Goal: Task Accomplishment & Management: Manage account settings

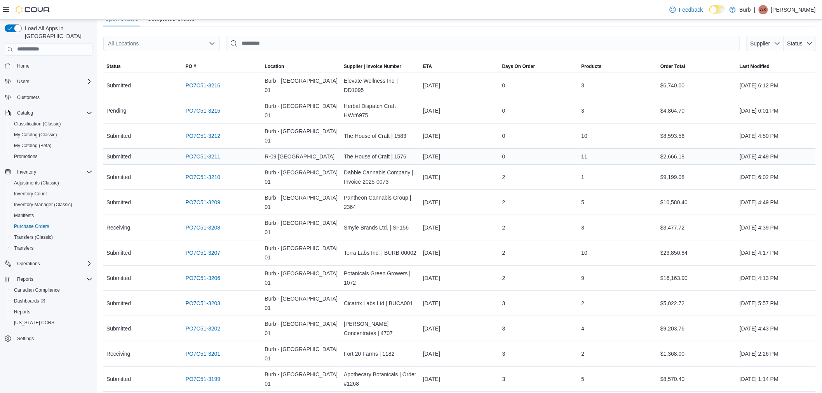
scroll to position [82, 0]
click at [194, 247] on link "PO7C51-3207" at bounding box center [203, 251] width 35 height 9
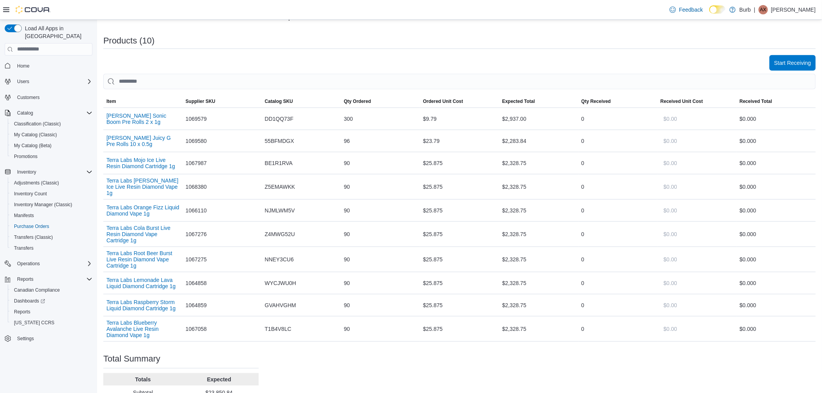
scroll to position [221, 0]
click at [794, 56] on span "Start Receiving" at bounding box center [792, 63] width 37 height 16
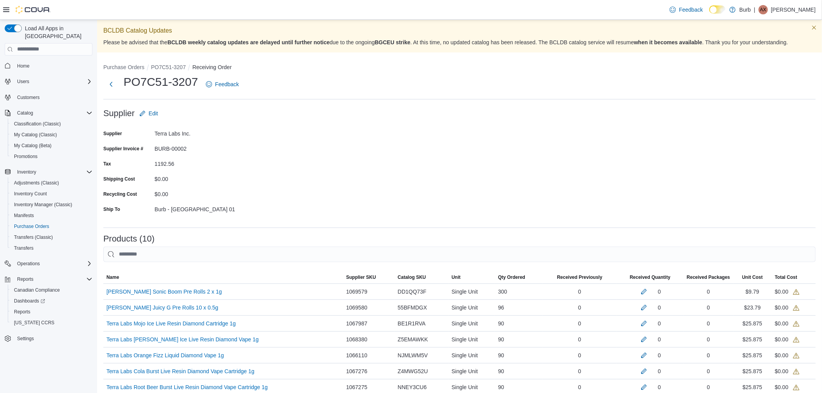
click at [478, 198] on form "Supplier Edit Supplier Terra Labs Inc. Supplier Invoice # BURB-00002 Tax 1192.5…" at bounding box center [459, 164] width 712 height 116
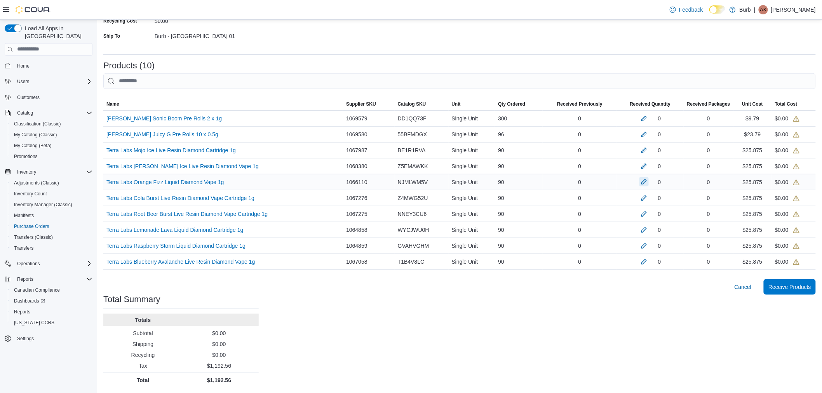
click at [648, 179] on button "button" at bounding box center [643, 181] width 9 height 9
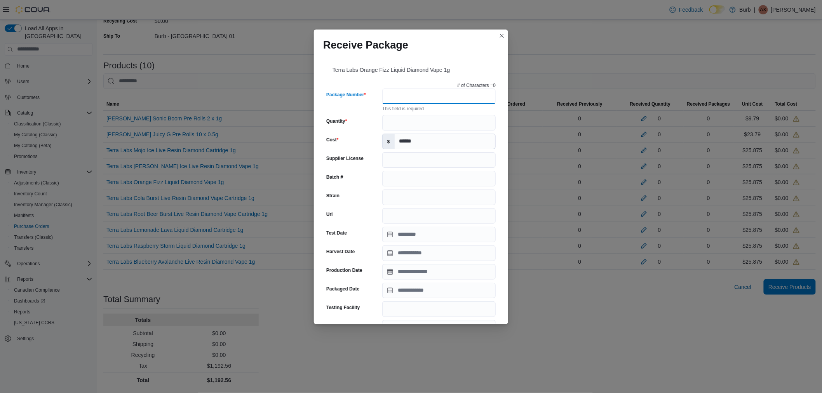
click at [402, 94] on input "Package Number" at bounding box center [438, 97] width 113 height 16
click at [237, 280] on div "Receive Package Terra Labs Orange Fizz Liquid Diamond Vape 1g # of Characters =…" at bounding box center [411, 196] width 822 height 393
click at [162, 179] on div "Receive Package Terra Labs Orange Fizz Liquid Diamond Vape 1g # of Characters =…" at bounding box center [411, 196] width 822 height 393
click at [503, 35] on button "Closes this modal window" at bounding box center [501, 35] width 9 height 9
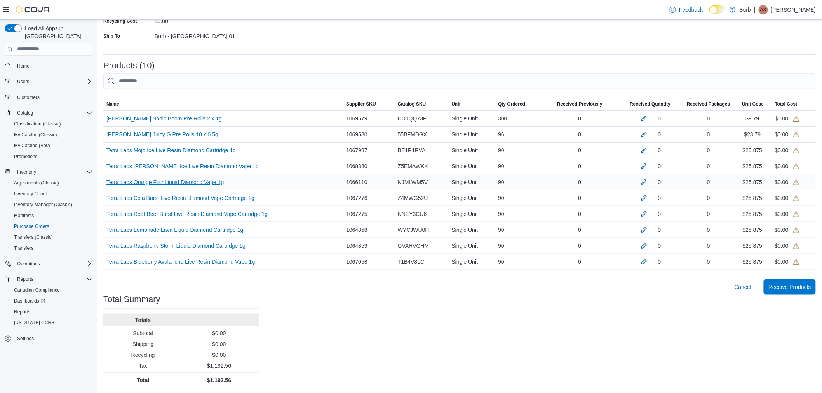
click at [172, 180] on link "Terra Labs Orange Fizz Liquid Diamond Vape 1g (opens in a new tab or window)" at bounding box center [164, 181] width 117 height 9
click at [647, 180] on button "button" at bounding box center [643, 181] width 9 height 9
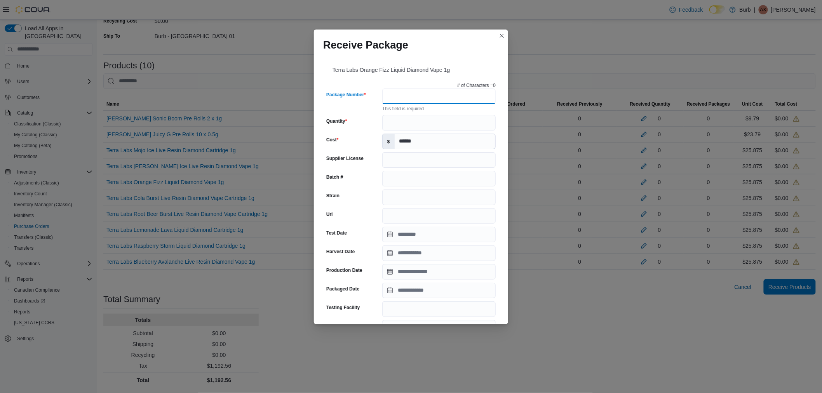
click at [428, 98] on input "Package Number" at bounding box center [438, 97] width 113 height 16
type input "**********"
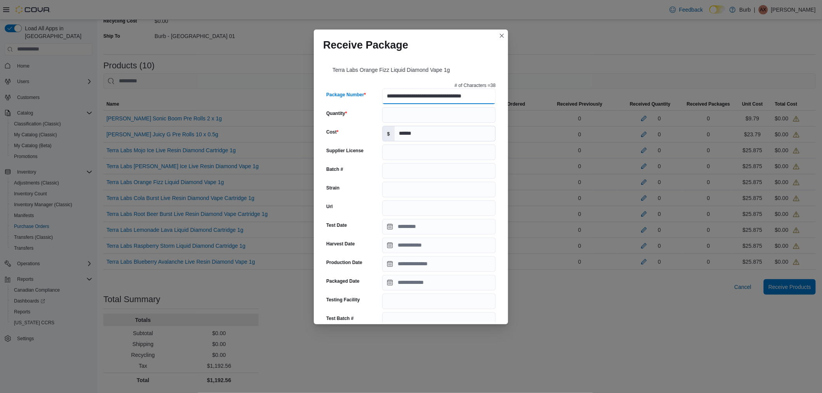
type input "********"
type input "**********"
click at [389, 110] on input "Quantity" at bounding box center [438, 115] width 113 height 16
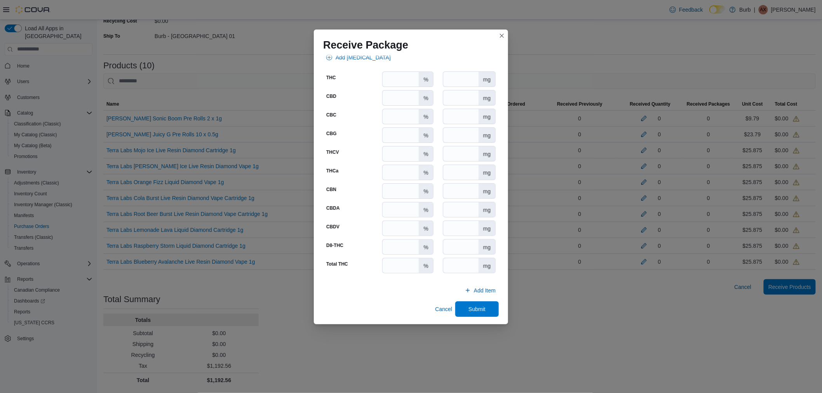
scroll to position [357, 0]
type input "**"
click at [476, 301] on span "Submit" at bounding box center [477, 307] width 34 height 16
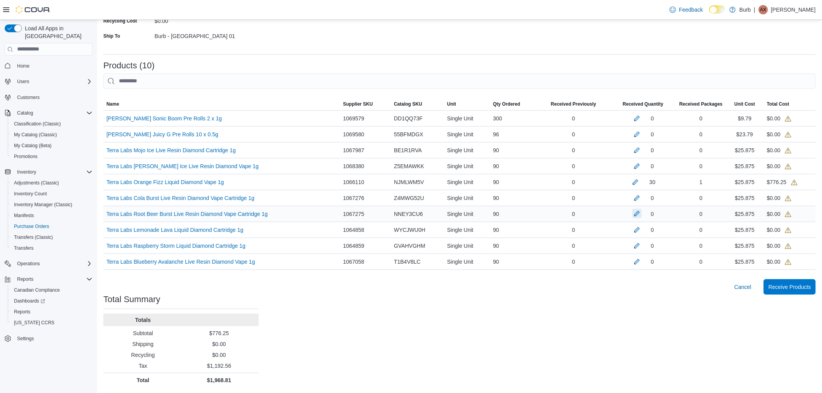
click at [641, 214] on button "button" at bounding box center [636, 213] width 9 height 9
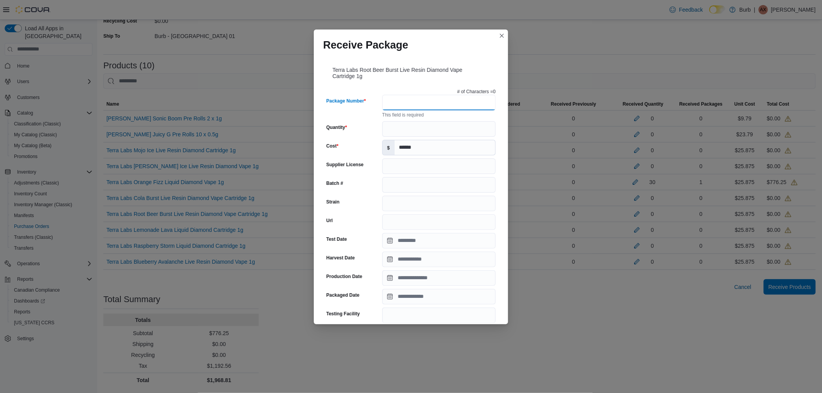
click at [440, 99] on input "Package Number" at bounding box center [438, 103] width 113 height 16
type input "**********"
type input "********"
type input "**********"
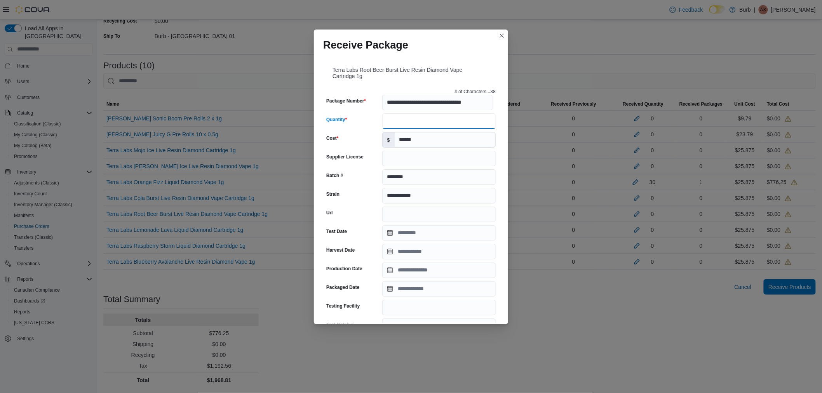
scroll to position [0, 0]
click at [392, 123] on input "Quantity" at bounding box center [438, 121] width 113 height 16
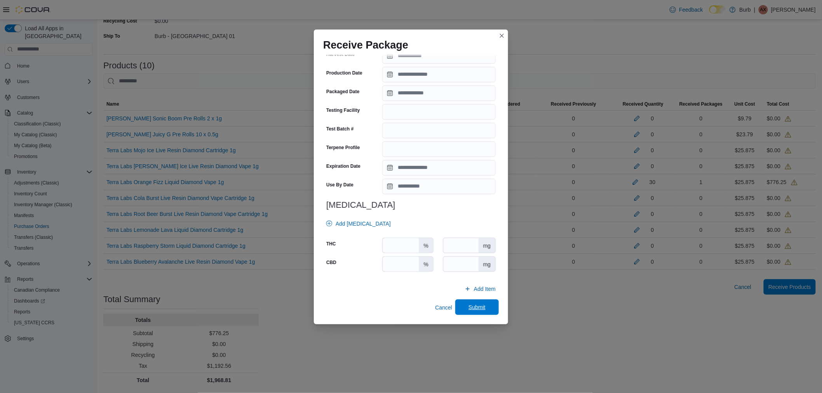
type input "**"
click at [482, 311] on span "Submit" at bounding box center [477, 307] width 34 height 16
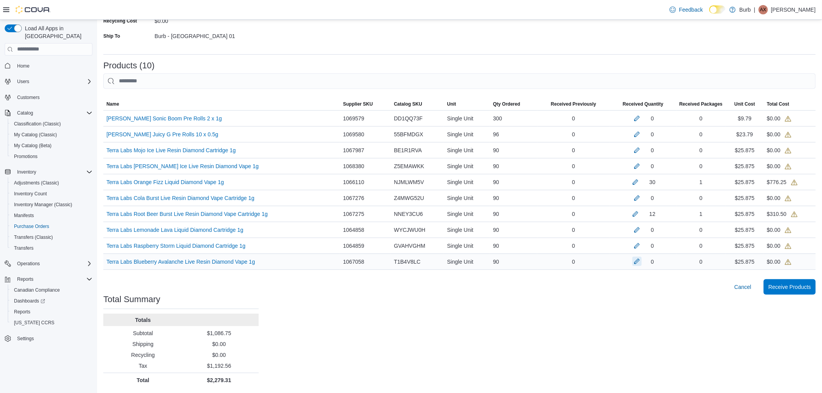
click at [641, 261] on button "button" at bounding box center [636, 261] width 9 height 9
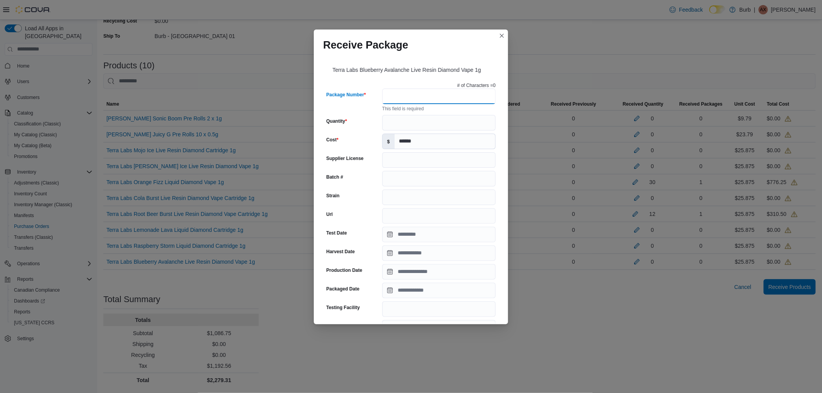
click at [405, 104] on input "Package Number" at bounding box center [438, 97] width 113 height 16
type input "**********"
type input "********"
type input "**********"
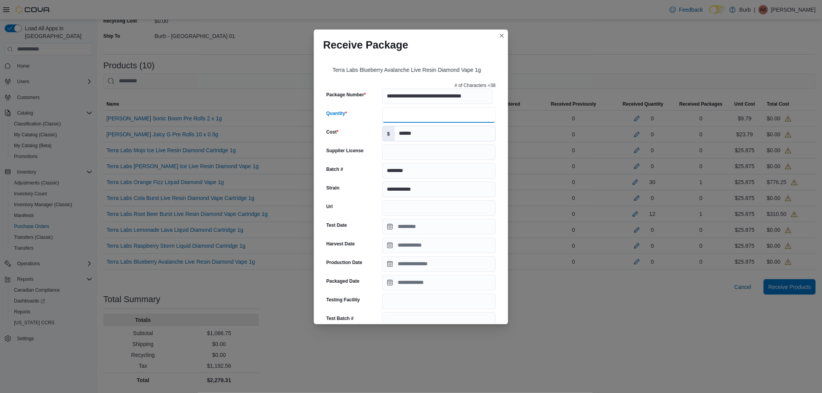
scroll to position [0, 0]
click at [402, 121] on input "Quantity" at bounding box center [438, 115] width 113 height 16
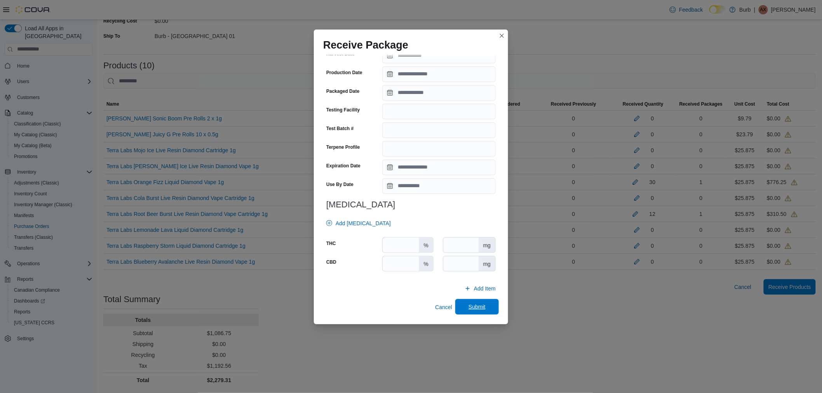
type input "**"
click at [468, 311] on span "Submit" at bounding box center [477, 307] width 34 height 16
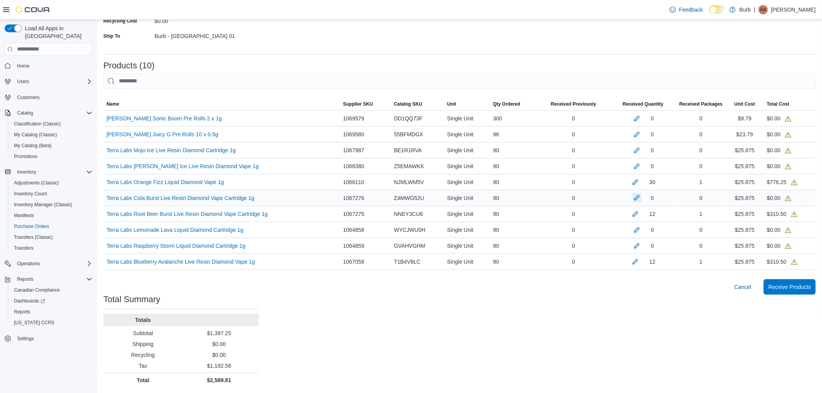
click at [640, 198] on button "button" at bounding box center [636, 197] width 9 height 9
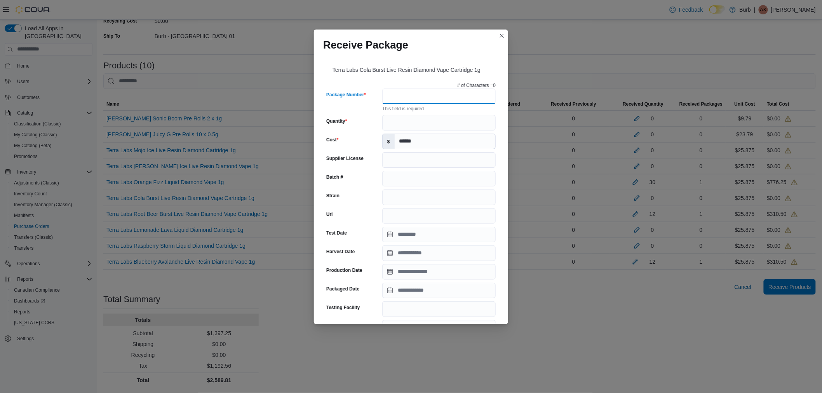
click at [434, 104] on input "Package Number" at bounding box center [438, 97] width 113 height 16
type input "**********"
type input "********"
type input "**********"
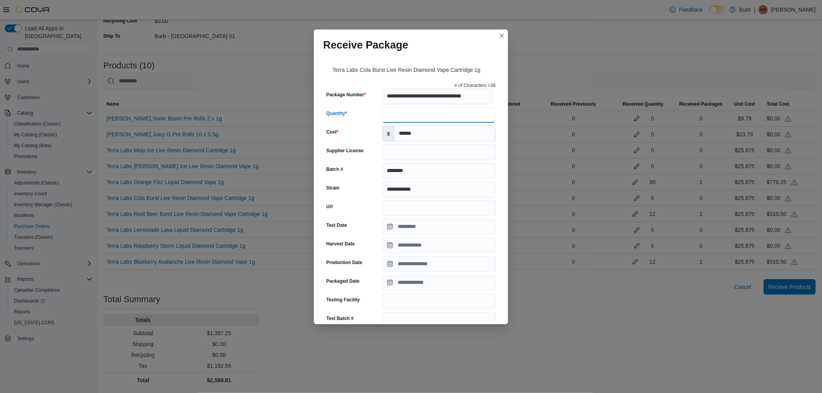
scroll to position [0, 0]
click at [392, 121] on input "Quantity" at bounding box center [438, 115] width 113 height 16
type input "**"
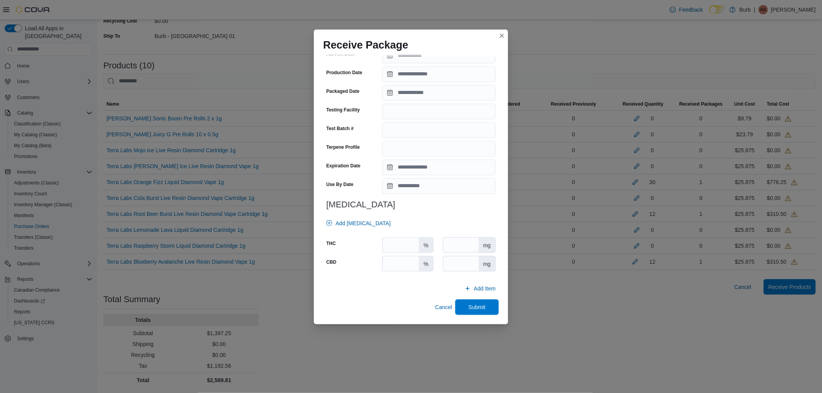
scroll to position [196, 0]
click at [471, 305] on span "Submit" at bounding box center [476, 307] width 17 height 8
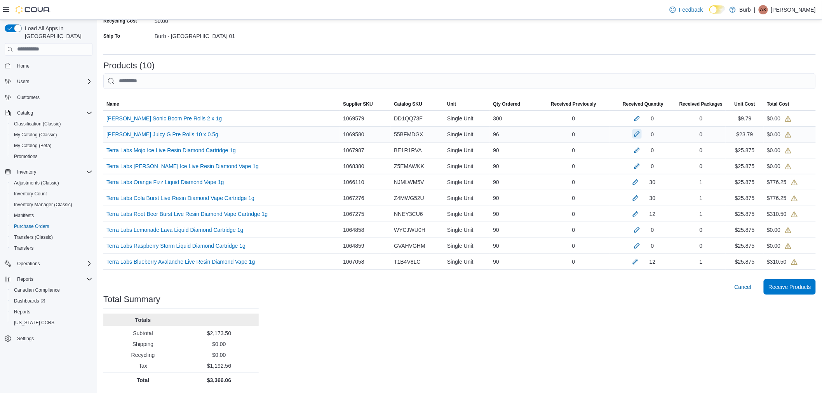
click at [641, 131] on button "button" at bounding box center [636, 133] width 9 height 9
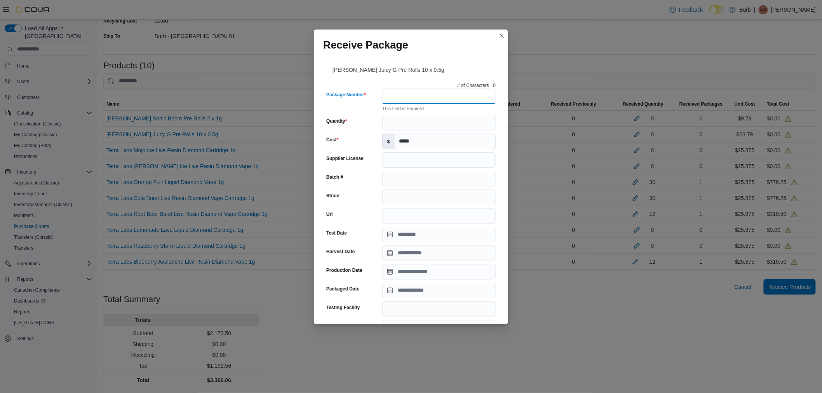
click at [398, 97] on input "Package Number" at bounding box center [438, 97] width 113 height 16
type input "**********"
type input "********"
type input "**********"
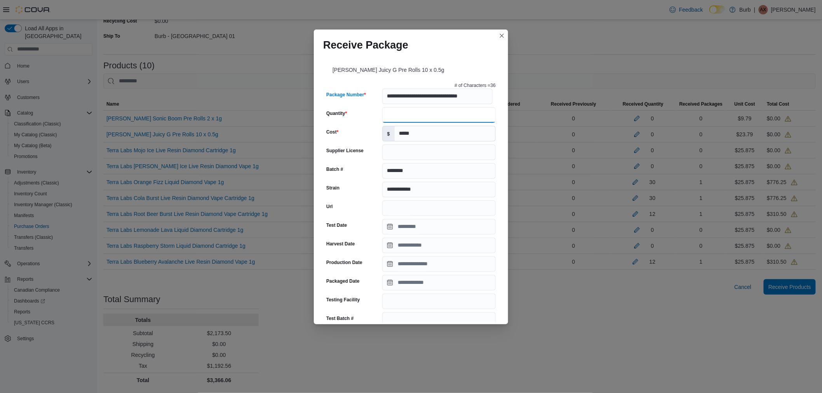
scroll to position [0, 0]
click at [389, 115] on input "Quantity" at bounding box center [438, 115] width 113 height 16
type input "**"
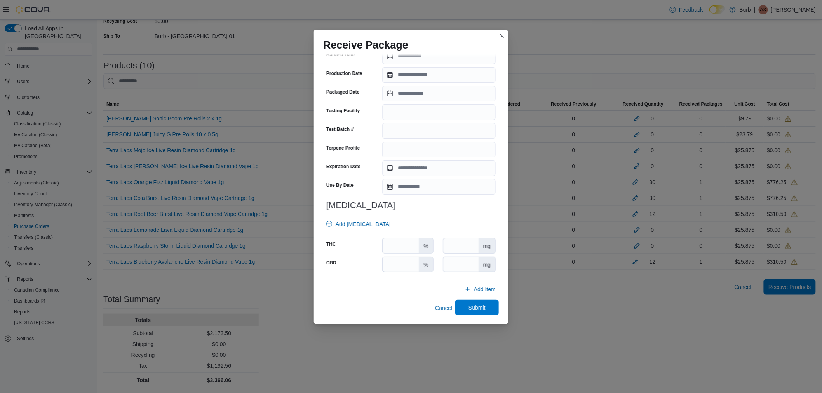
click at [468, 305] on span "Submit" at bounding box center [476, 308] width 17 height 8
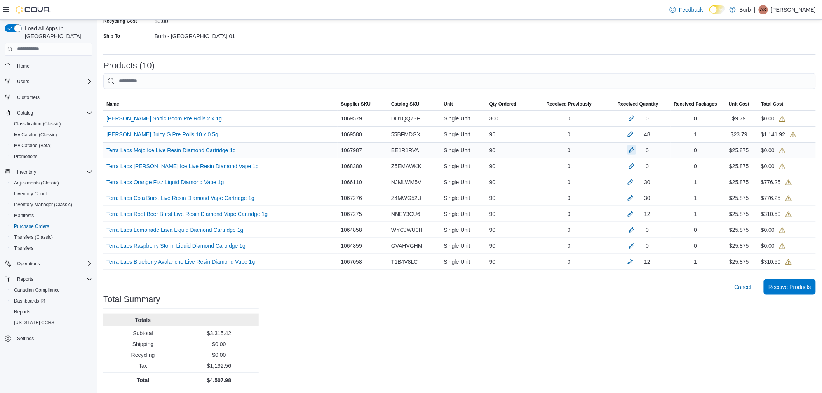
click at [634, 148] on button "button" at bounding box center [631, 149] width 9 height 9
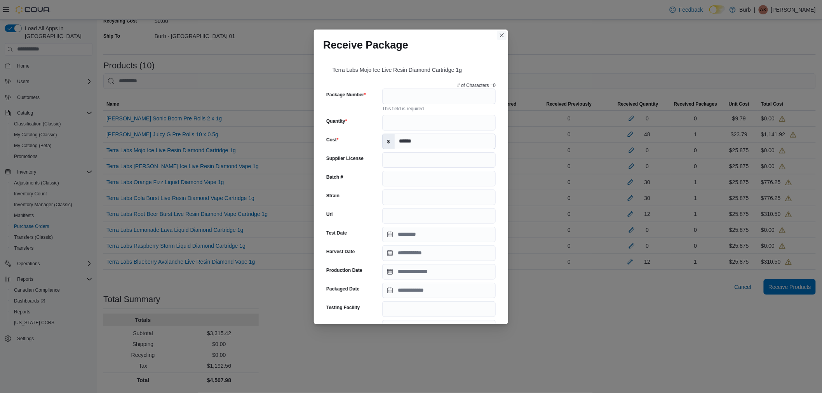
click at [502, 38] on button "Closes this modal window" at bounding box center [501, 35] width 9 height 9
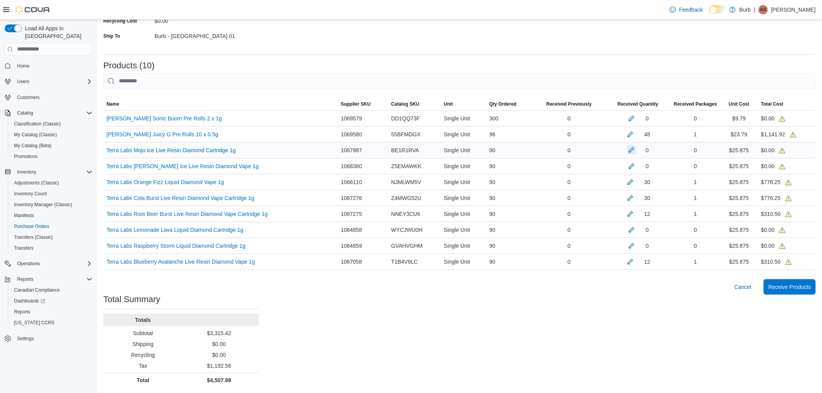
click at [636, 151] on button "button" at bounding box center [631, 149] width 9 height 9
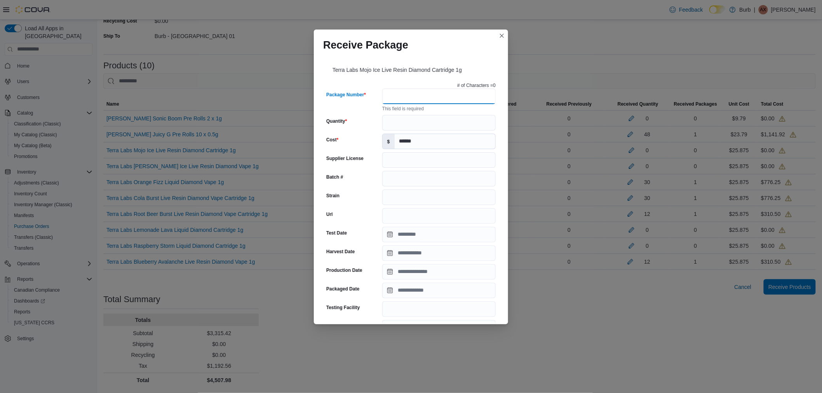
click at [422, 94] on input "Package Number" at bounding box center [438, 97] width 113 height 16
type input "**********"
type input "********"
type input "**********"
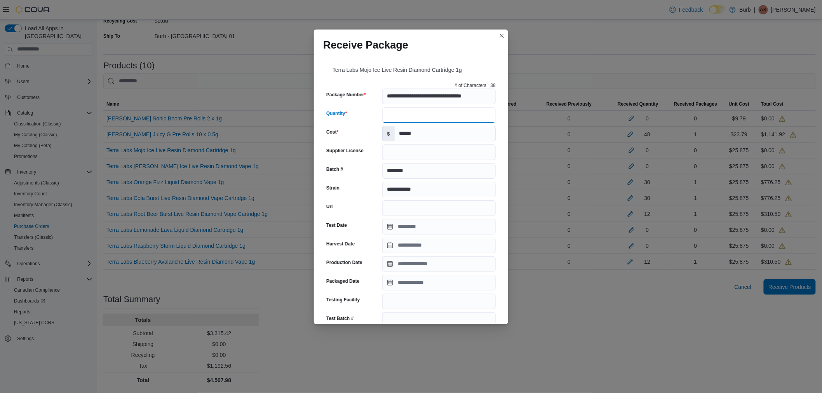
scroll to position [0, 0]
click at [398, 111] on input "Quantity" at bounding box center [438, 115] width 113 height 16
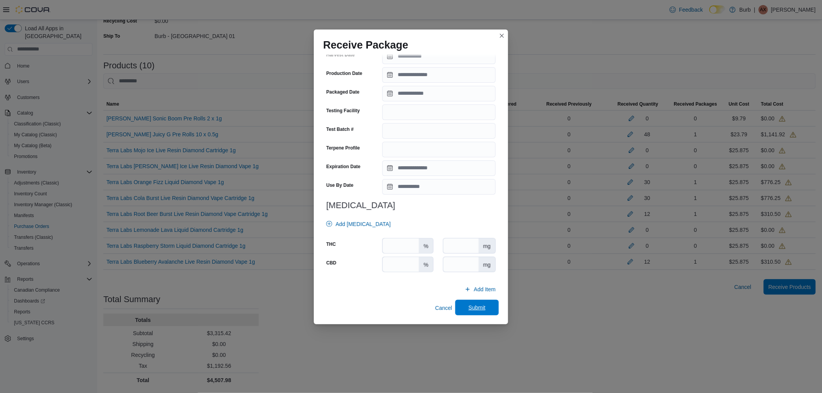
type input "**"
click at [463, 304] on span "Submit" at bounding box center [477, 308] width 34 height 16
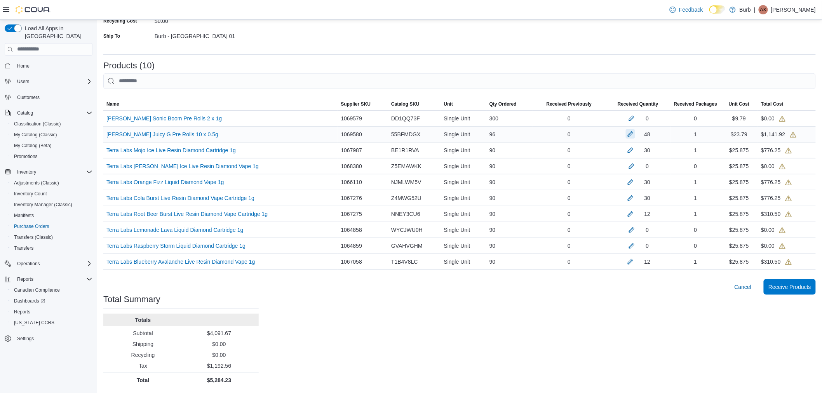
click at [635, 134] on button "button" at bounding box center [630, 133] width 9 height 9
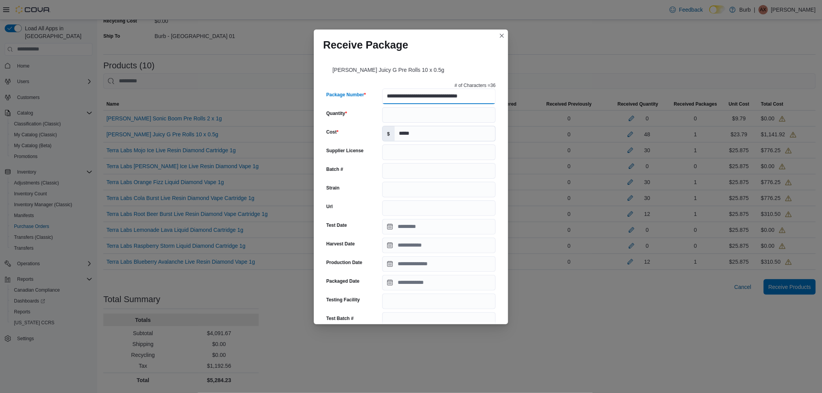
scroll to position [0, 5]
drag, startPoint x: 384, startPoint y: 94, endPoint x: 553, endPoint y: 108, distance: 169.5
click at [553, 108] on div "**********" at bounding box center [411, 196] width 822 height 393
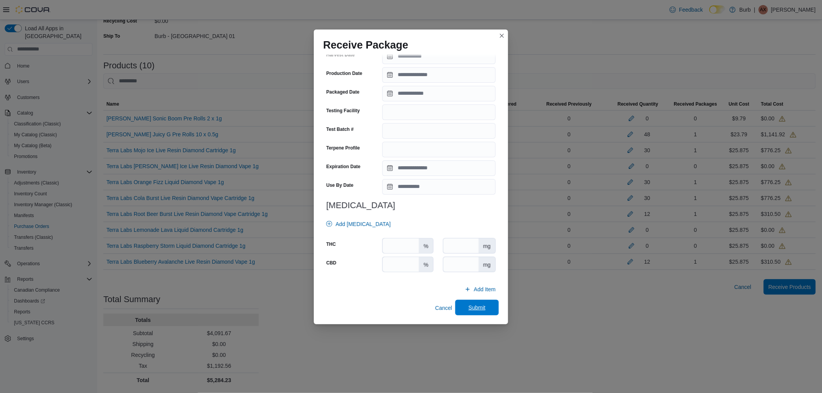
scroll to position [0, 0]
click at [465, 311] on span "Submit" at bounding box center [477, 308] width 34 height 16
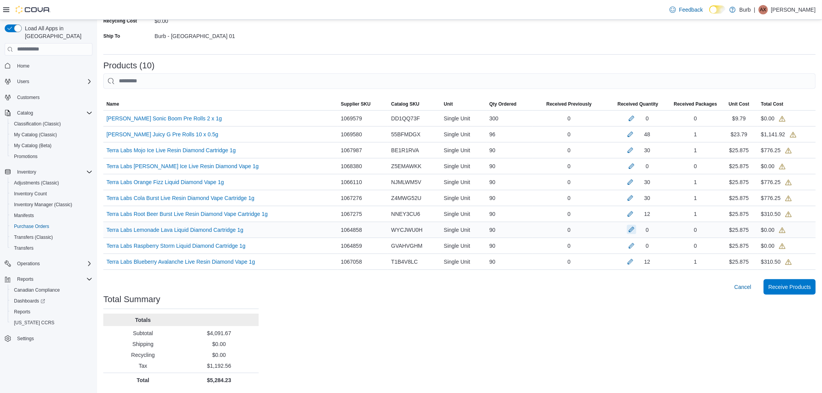
click at [636, 229] on button "button" at bounding box center [631, 229] width 9 height 9
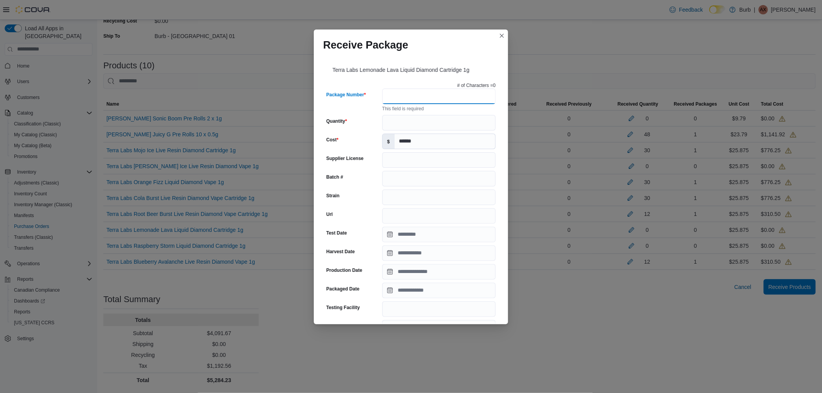
click at [403, 92] on input "Package Number" at bounding box center [438, 97] width 113 height 16
type input "**********"
type input "********"
type input "**********"
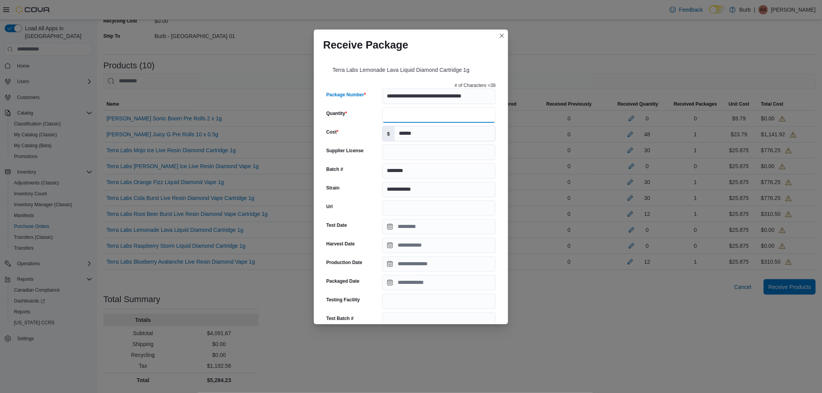
click at [405, 113] on input "Quantity" at bounding box center [438, 115] width 113 height 16
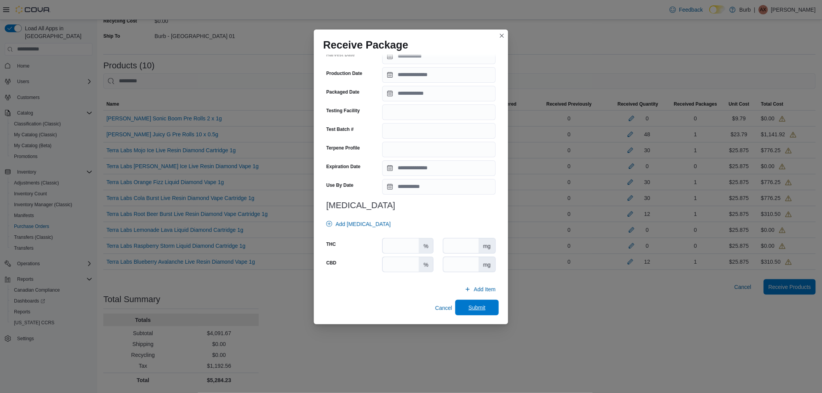
type input "**"
click at [470, 302] on span "Submit" at bounding box center [477, 308] width 34 height 16
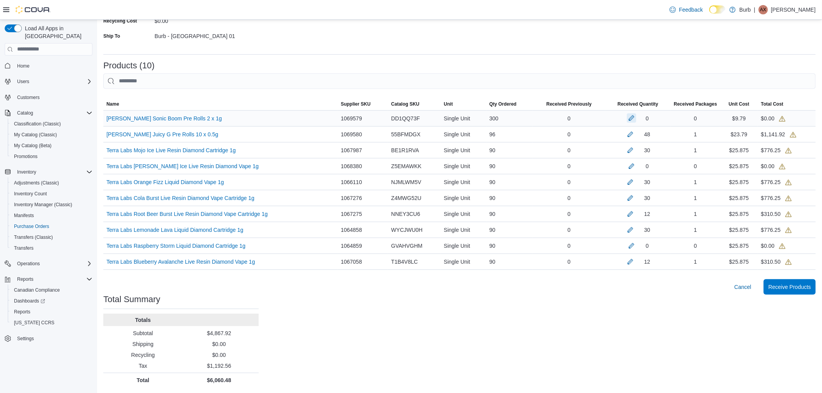
click at [636, 117] on button "button" at bounding box center [631, 117] width 9 height 9
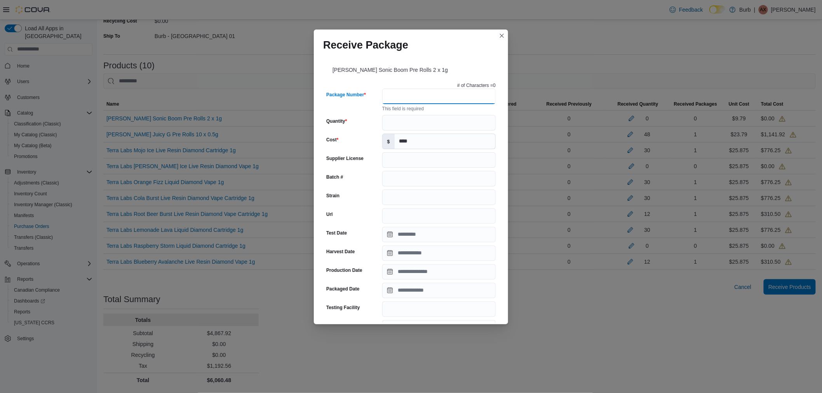
click at [437, 98] on input "Package Number" at bounding box center [438, 97] width 113 height 16
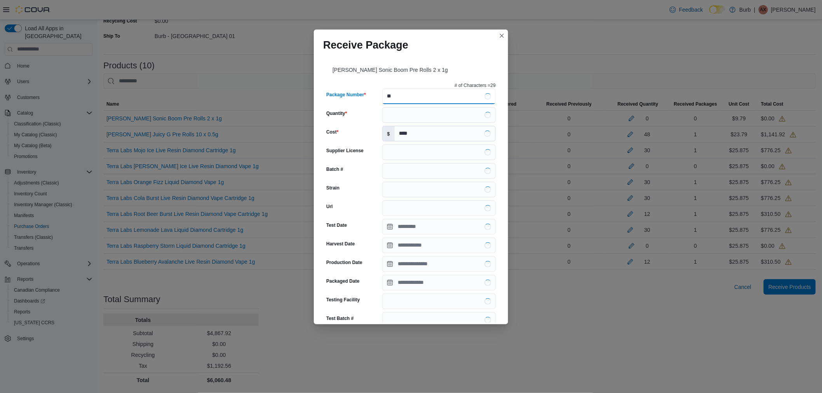
type input "*"
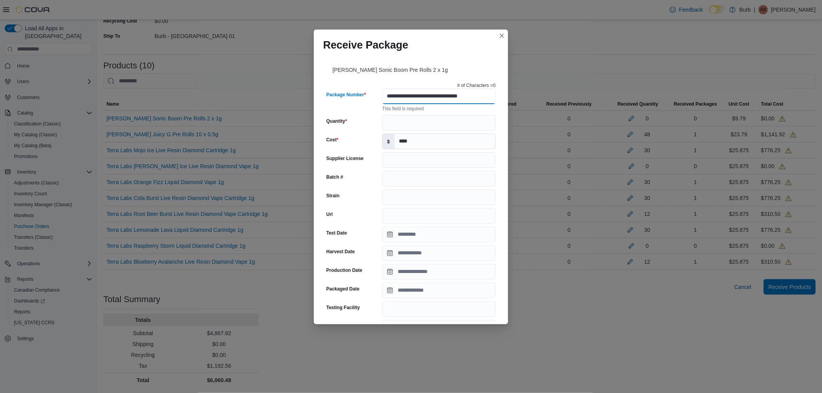
type input "**********"
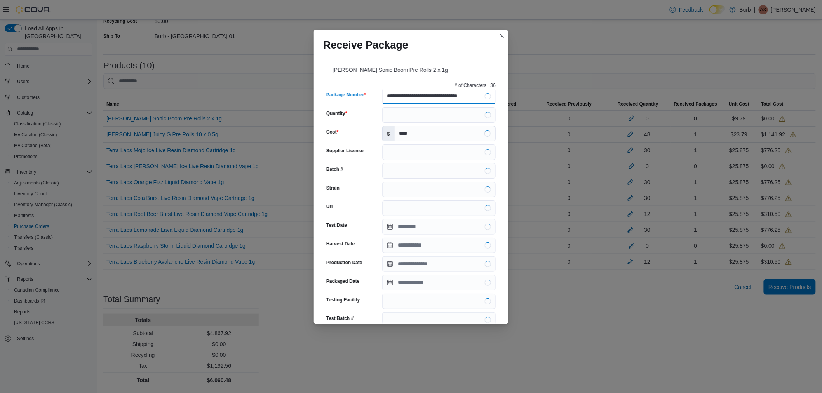
type input "********"
type input "**********"
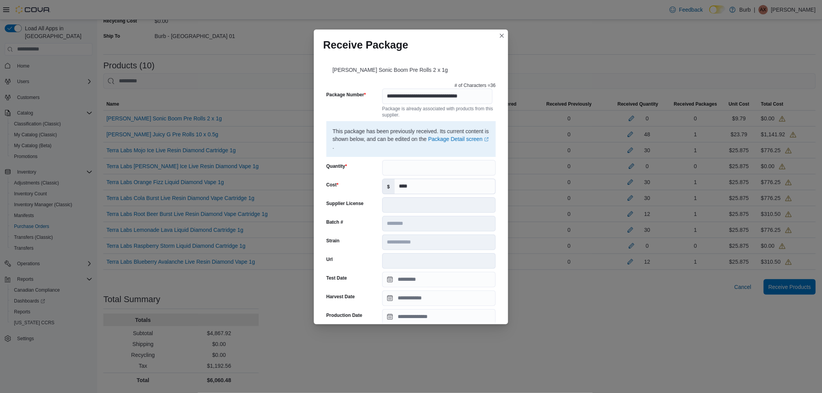
scroll to position [0, 0]
click at [436, 119] on div "**********" at bounding box center [411, 270] width 176 height 382
click at [401, 163] on input "Quantity" at bounding box center [438, 168] width 113 height 16
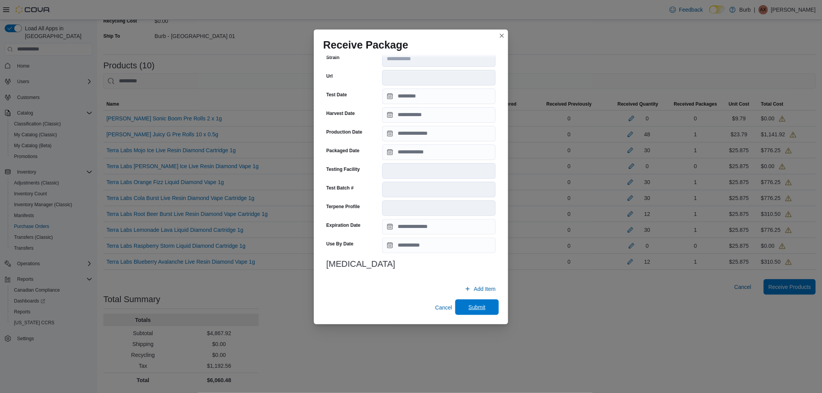
type input "**"
click at [468, 308] on span "Submit" at bounding box center [476, 307] width 17 height 8
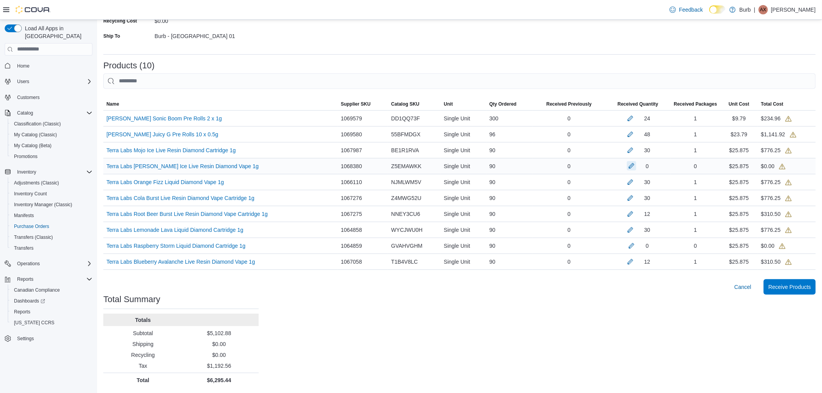
click at [636, 167] on button "button" at bounding box center [631, 165] width 9 height 9
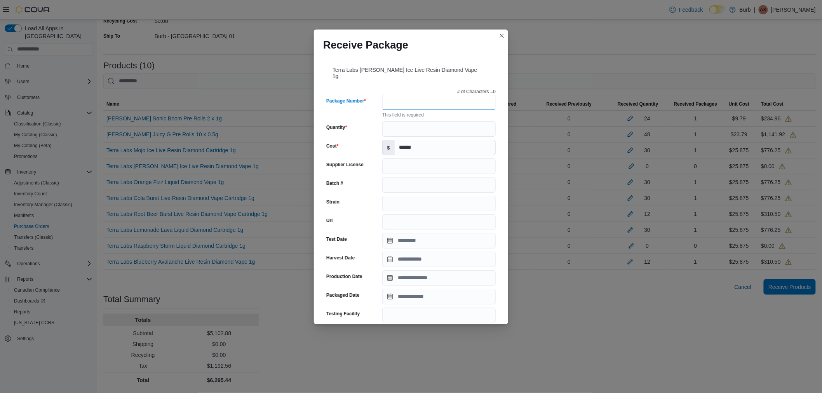
click at [394, 99] on input "Package Number" at bounding box center [438, 103] width 113 height 16
type input "**********"
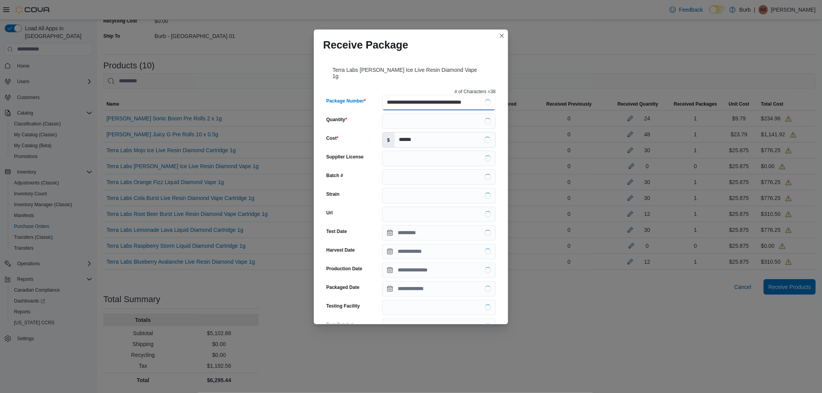
type input "********"
type input "**********"
click at [394, 117] on input "Quantity" at bounding box center [438, 121] width 113 height 16
type input "**"
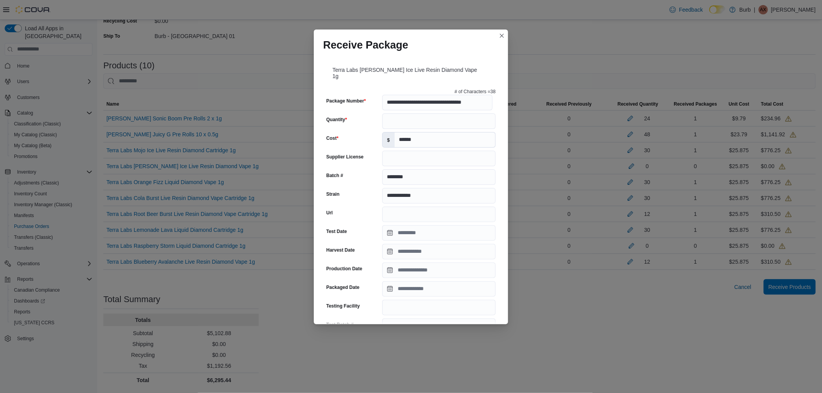
scroll to position [189, 0]
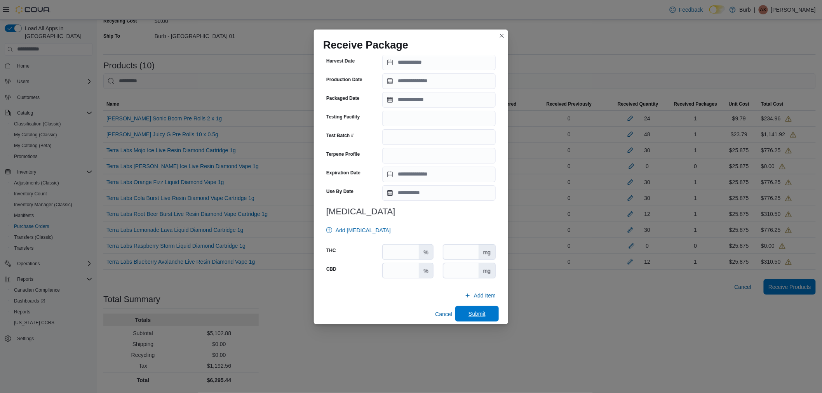
click at [472, 310] on span "Submit" at bounding box center [476, 314] width 17 height 8
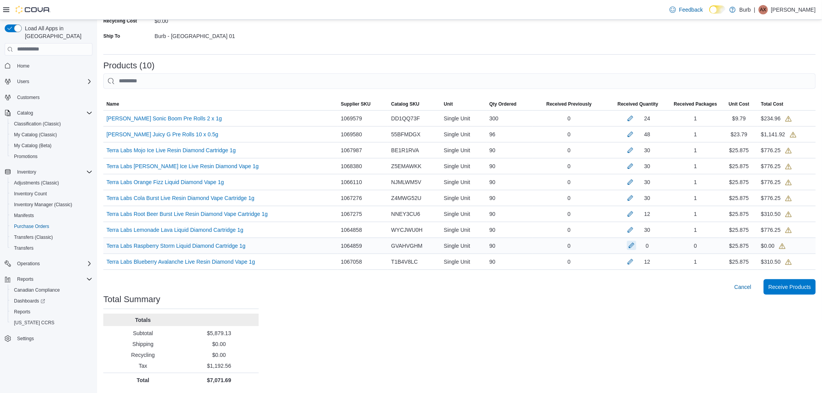
click at [634, 245] on button "button" at bounding box center [631, 245] width 9 height 9
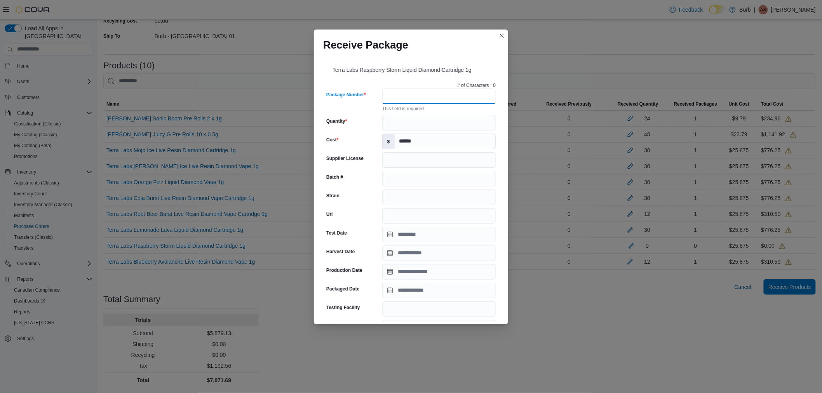
click at [426, 92] on input "Package Number" at bounding box center [438, 97] width 113 height 16
type input "**********"
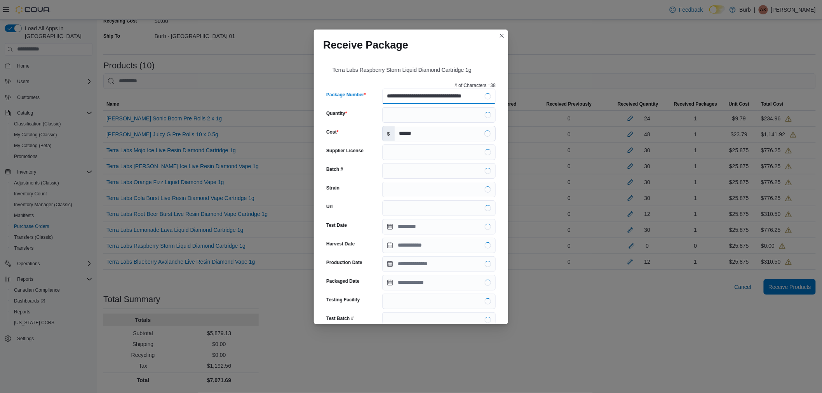
type input "********"
type input "**********"
click at [412, 112] on input "Quantity" at bounding box center [438, 115] width 113 height 16
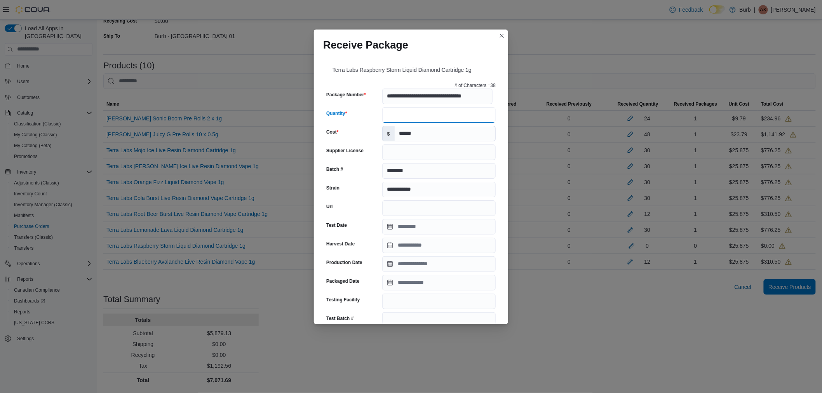
type input "**"
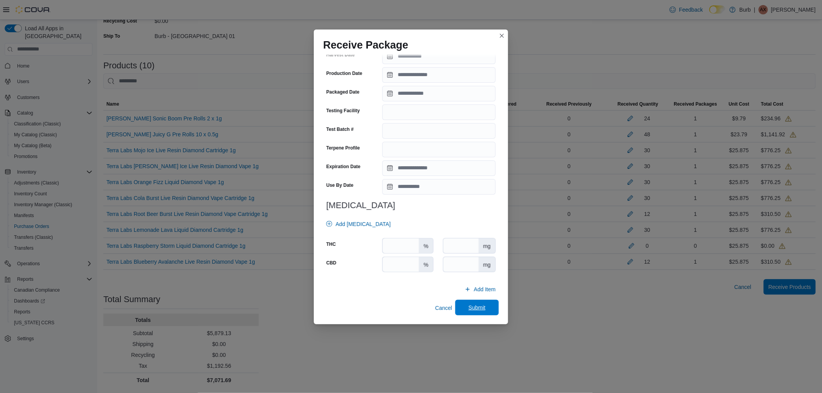
click at [473, 309] on span "Submit" at bounding box center [476, 308] width 17 height 8
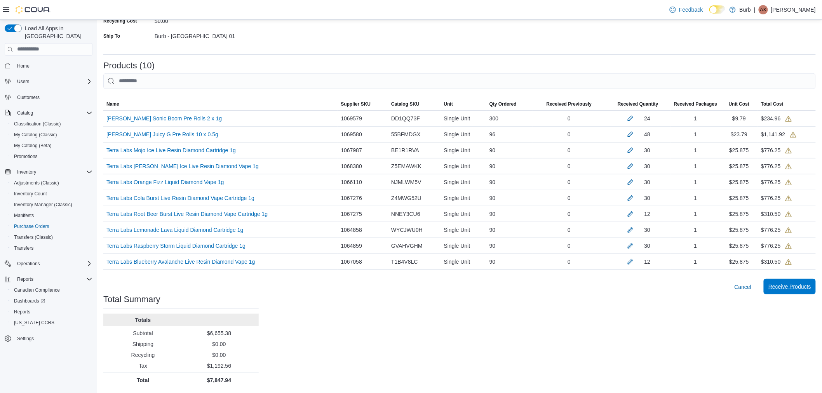
click at [795, 283] on span "Receive Products" at bounding box center [789, 287] width 43 height 8
click at [798, 290] on span "Receive Products" at bounding box center [789, 287] width 43 height 16
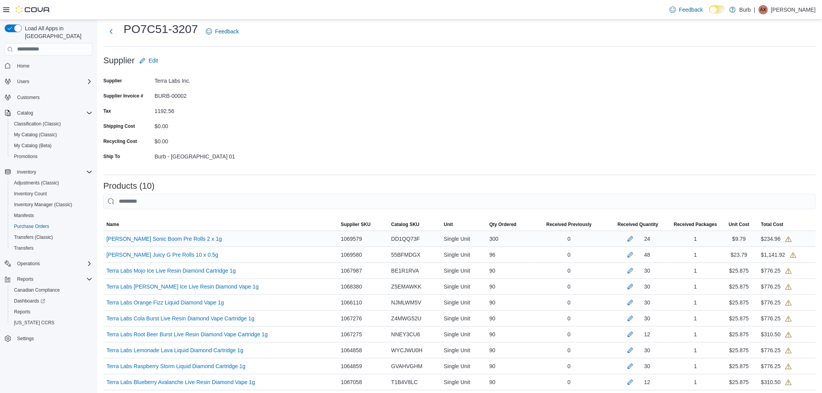
scroll to position [3, 0]
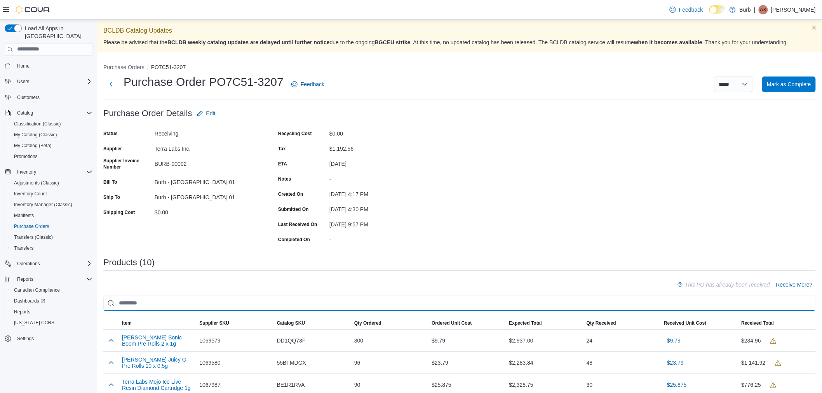
click at [198, 296] on input "search" at bounding box center [459, 304] width 712 height 16
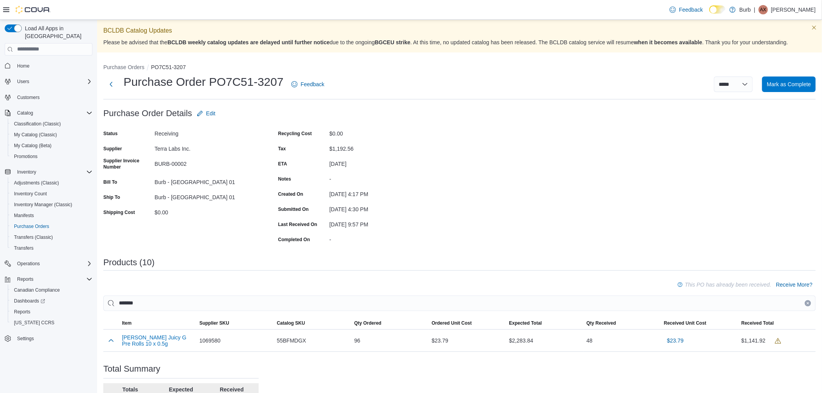
scroll to position [69, 0]
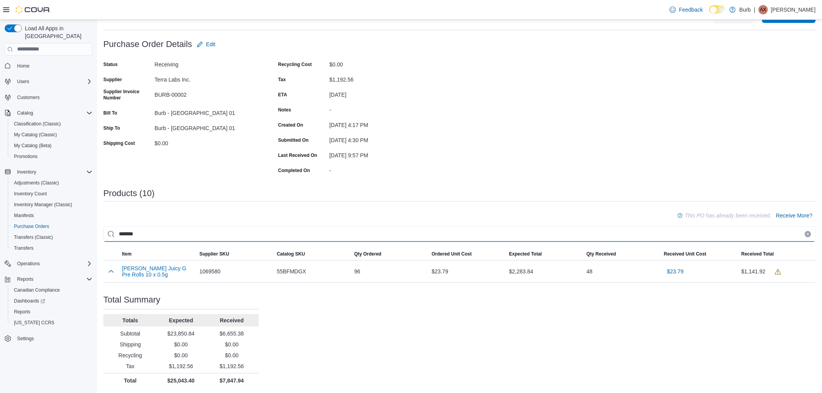
click at [177, 234] on input "*******" at bounding box center [459, 234] width 712 height 16
type input "*"
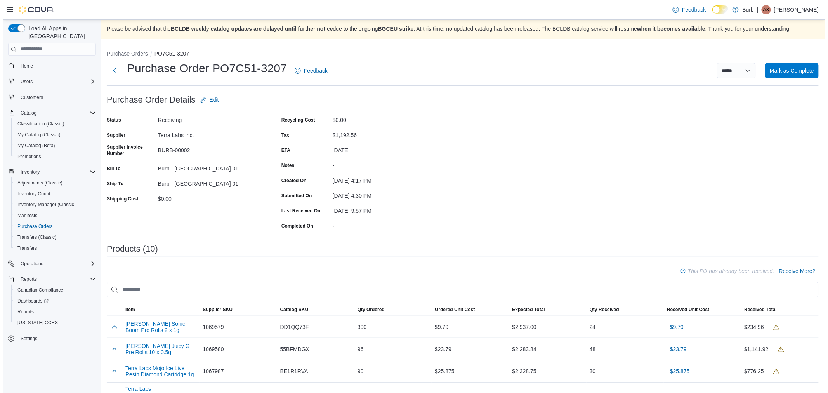
scroll to position [0, 0]
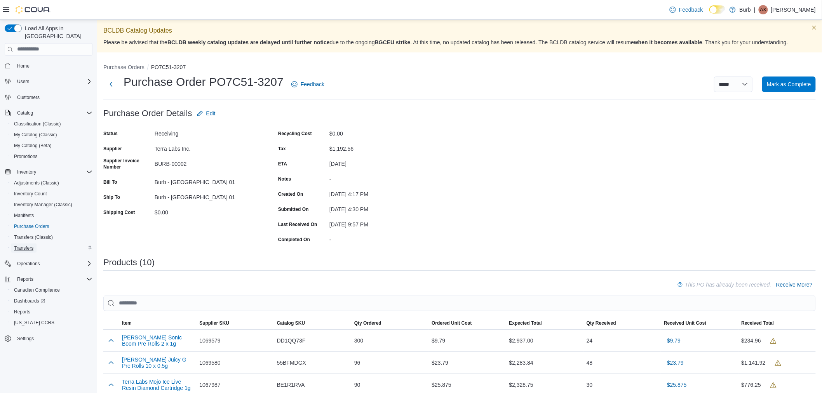
click at [30, 243] on span "Transfers" at bounding box center [23, 247] width 19 height 9
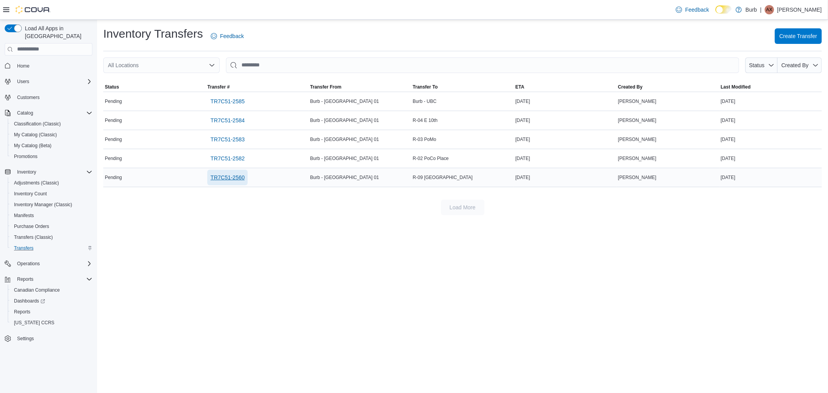
click at [238, 181] on span "TR7C51-2560" at bounding box center [227, 178] width 34 height 8
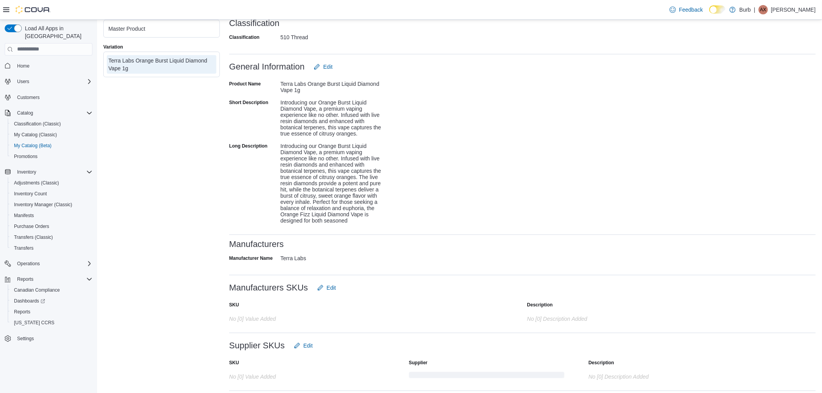
scroll to position [246, 0]
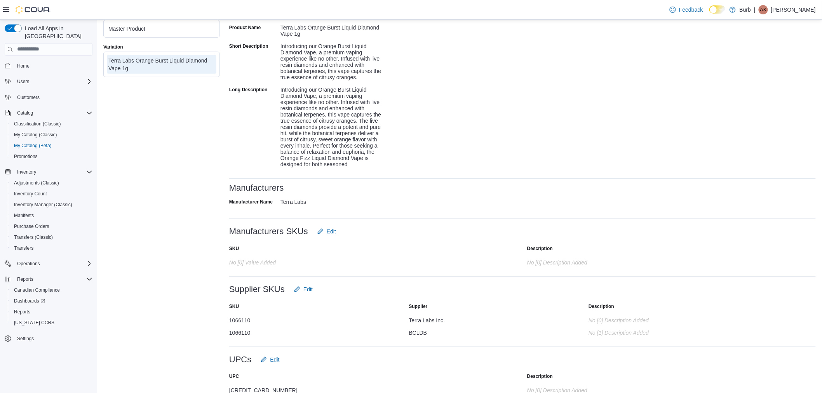
click at [235, 317] on div "1066110" at bounding box center [306, 318] width 155 height 9
copy div "1066110"
click at [235, 317] on div "1066110" at bounding box center [306, 318] width 155 height 9
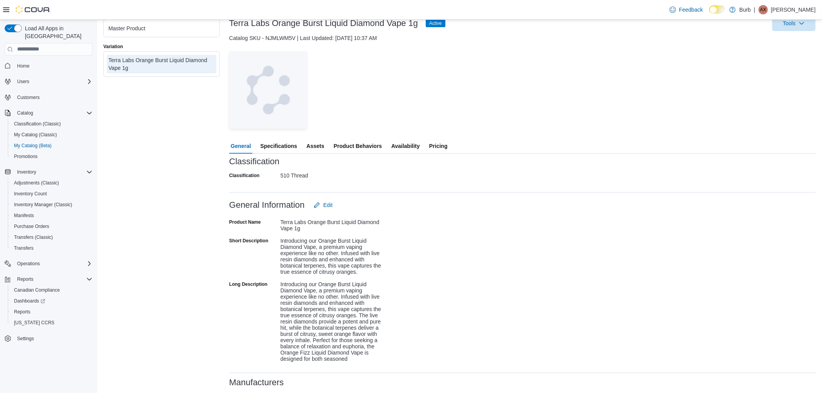
scroll to position [51, 0]
click at [332, 208] on span "Edit" at bounding box center [327, 206] width 9 height 8
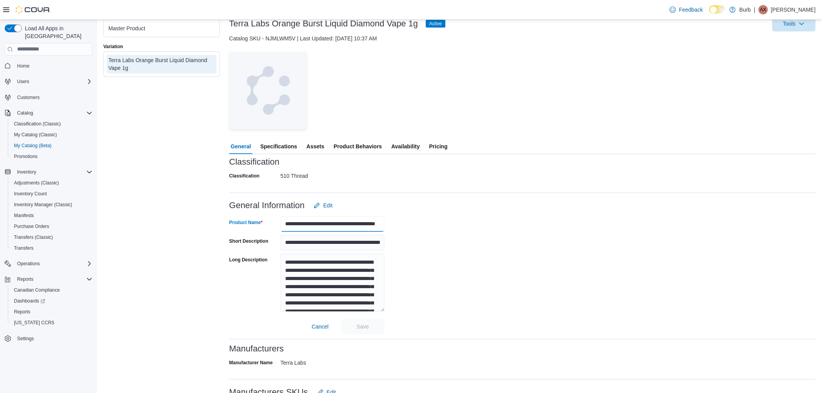
click at [339, 223] on input "**********" at bounding box center [332, 224] width 104 height 16
click at [483, 92] on div "— Click to open this image in fullscreen mode" at bounding box center [522, 91] width 586 height 78
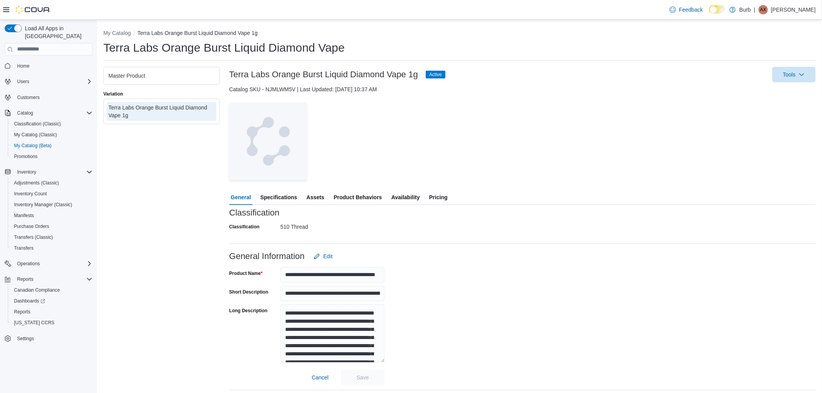
drag, startPoint x: 483, startPoint y: 92, endPoint x: 203, endPoint y: -52, distance: 315.0
click at [203, 0] on html "**********" at bounding box center [411, 196] width 822 height 393
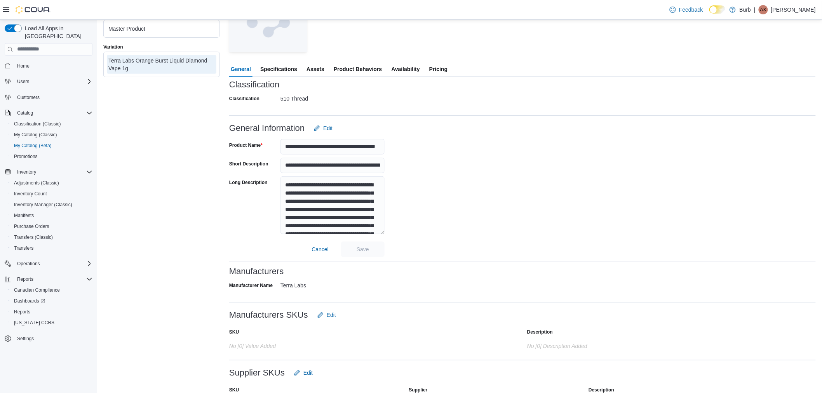
scroll to position [225, 0]
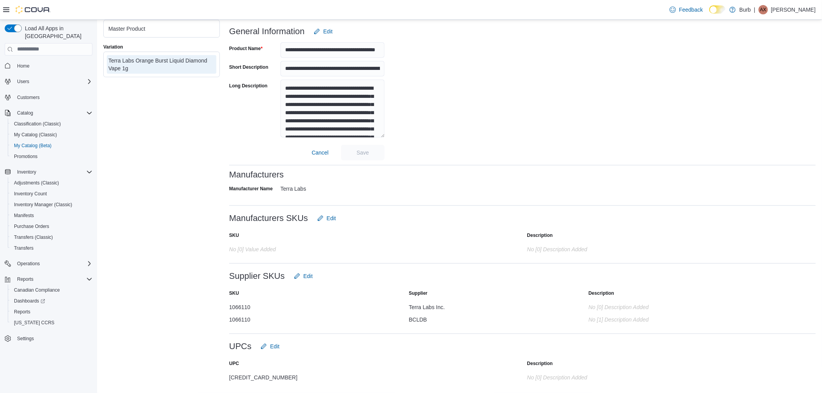
click at [476, 149] on div "**********" at bounding box center [522, 100] width 586 height 122
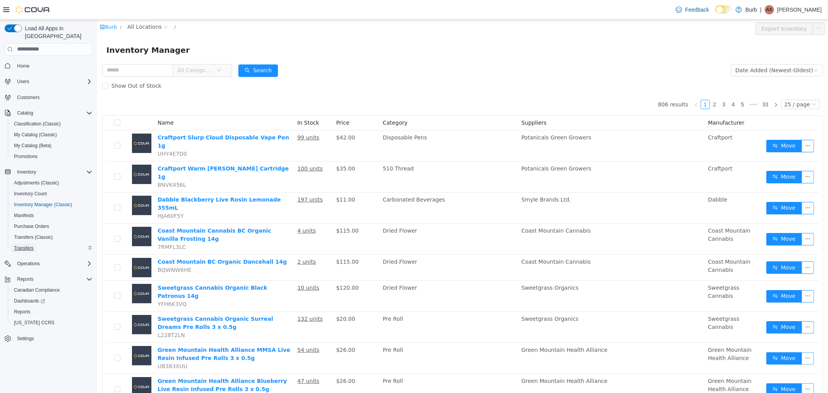
click at [26, 245] on span "Transfers" at bounding box center [23, 248] width 19 height 6
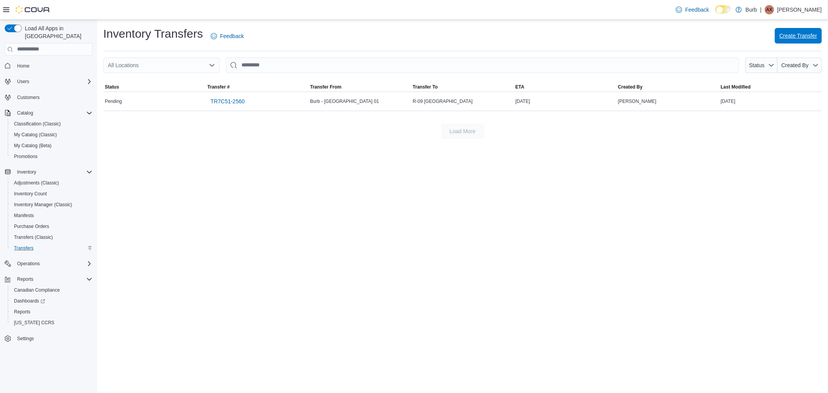
click at [797, 34] on span "Create Transfer" at bounding box center [799, 36] width 38 height 8
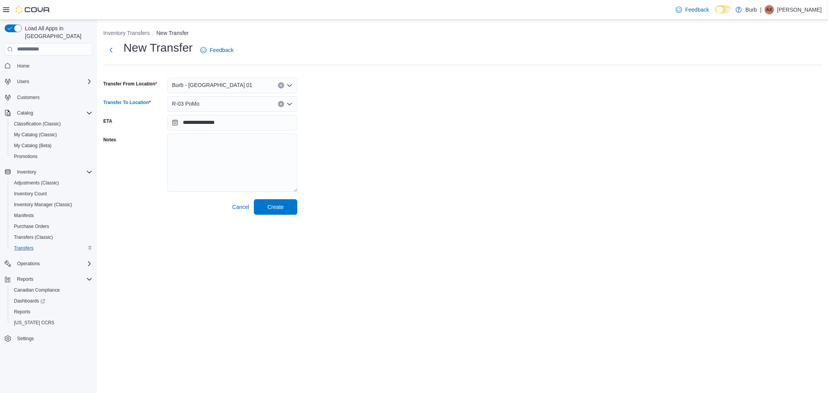
click at [219, 105] on div "R-03 PoMo" at bounding box center [232, 104] width 130 height 16
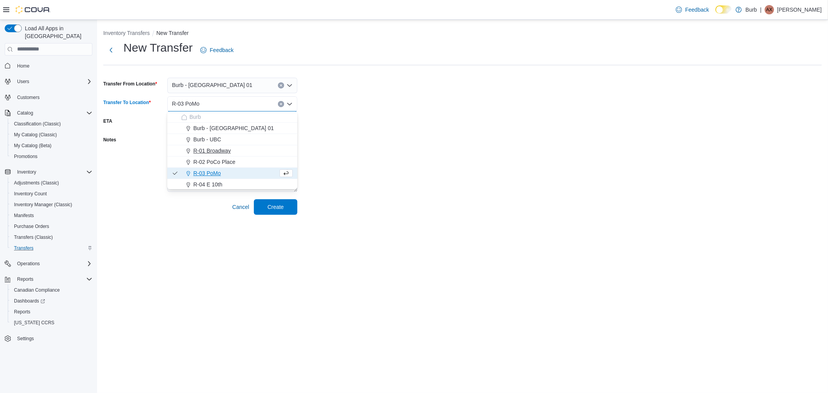
click at [213, 153] on span "R-01 Broadway" at bounding box center [212, 151] width 38 height 8
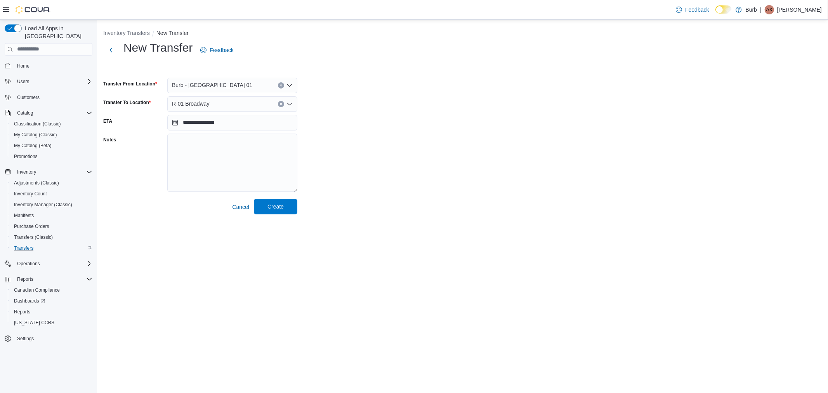
click at [273, 203] on span "Create" at bounding box center [276, 207] width 16 height 8
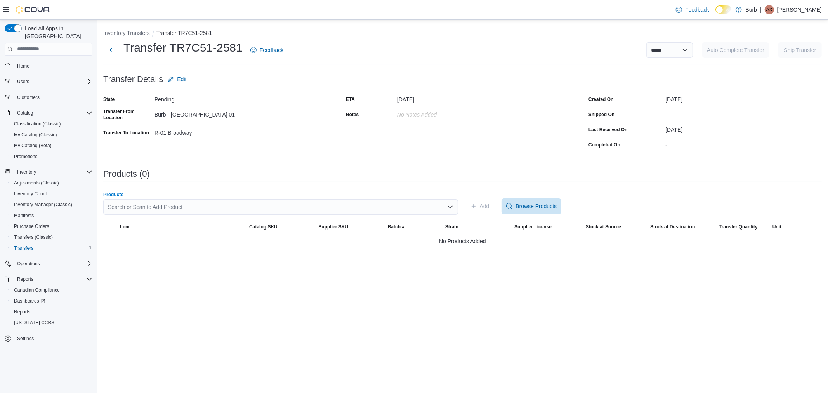
click at [148, 203] on div "Search or Scan to Add Product" at bounding box center [280, 207] width 355 height 16
type input "*"
type input "*****"
click at [309, 179] on div "Products (0)" at bounding box center [462, 175] width 719 height 13
click at [124, 30] on button "Inventory Transfers" at bounding box center [126, 33] width 47 height 6
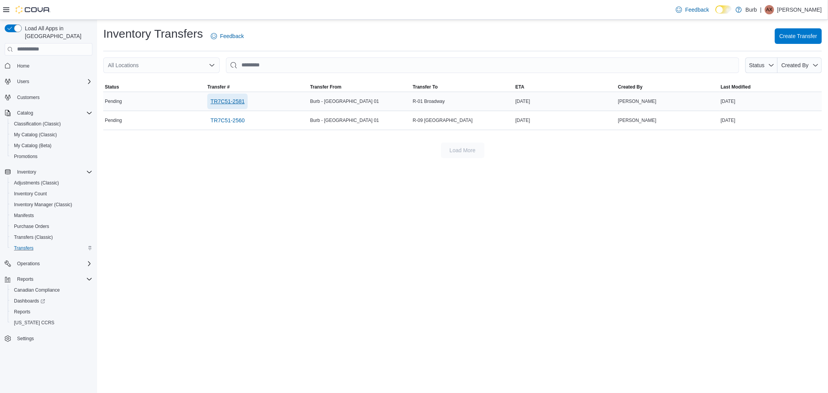
click at [228, 98] on span "TR7C51-2581" at bounding box center [227, 101] width 34 height 8
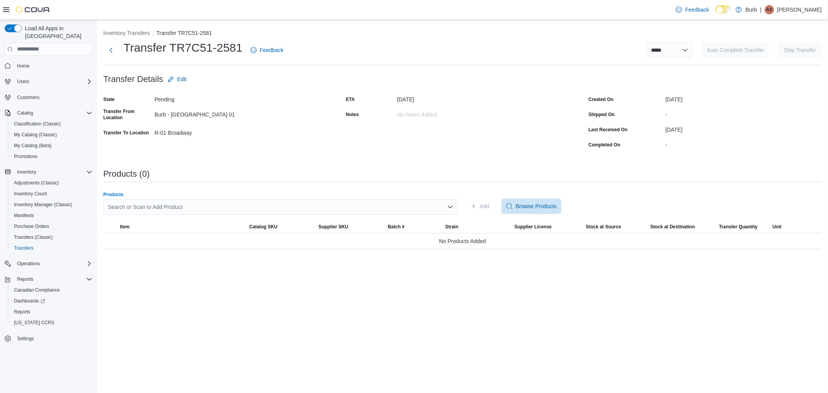
click at [218, 203] on div "Search or Scan to Add Product" at bounding box center [280, 207] width 355 height 16
type input "*"
type input "*****"
click at [212, 236] on button "Terra Labs Raspberry Storm Liquid Diamond Cartridge 1g" at bounding box center [280, 231] width 355 height 11
click at [471, 207] on icon "button" at bounding box center [474, 206] width 6 height 6
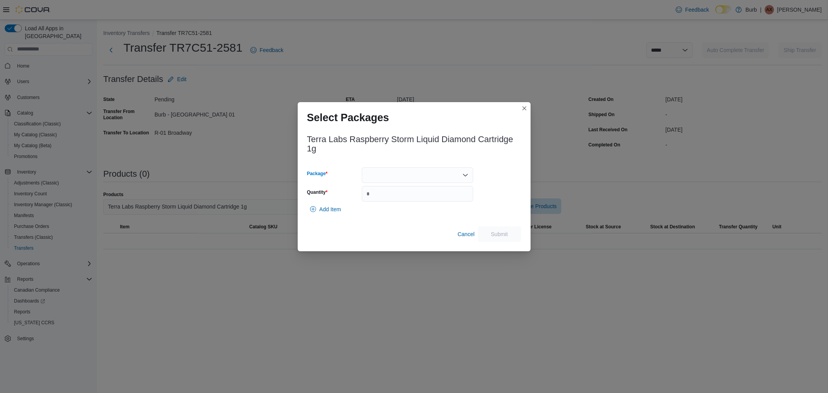
click at [433, 174] on div at bounding box center [417, 175] width 111 height 16
click at [393, 197] on span "010062812330009013250924102024VOME0001" at bounding box center [422, 200] width 93 height 8
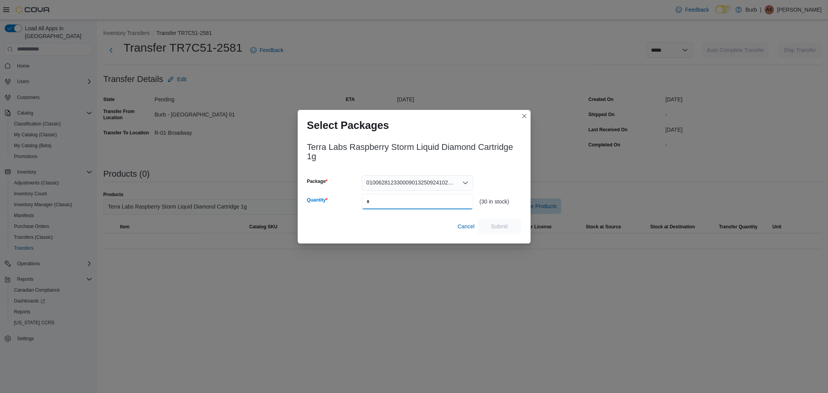
click at [391, 198] on input "Quantity" at bounding box center [417, 202] width 111 height 16
type input "*"
drag, startPoint x: 505, startPoint y: 235, endPoint x: 503, endPoint y: 224, distance: 11.4
click at [503, 224] on div "Terra Labs Raspberry Storm Liquid Diamond Cartridge 1g Package 0100628123300090…" at bounding box center [414, 189] width 233 height 109
click at [503, 224] on span "Submit" at bounding box center [499, 226] width 17 height 8
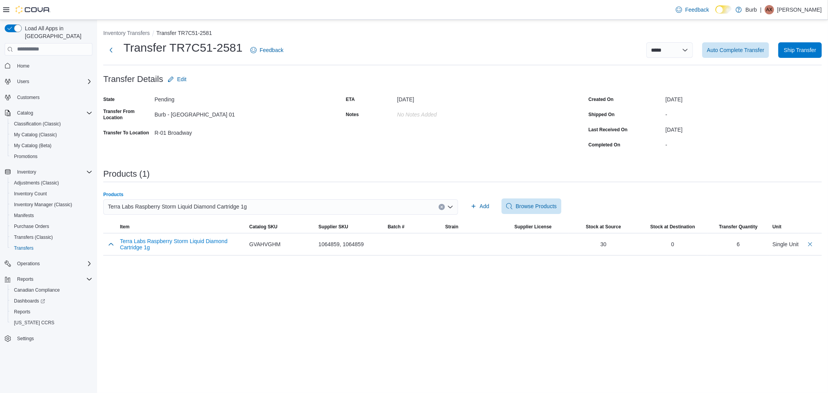
click at [200, 204] on span "Terra Labs Raspberry Storm Liquid Diamond Cartridge 1g" at bounding box center [177, 206] width 139 height 9
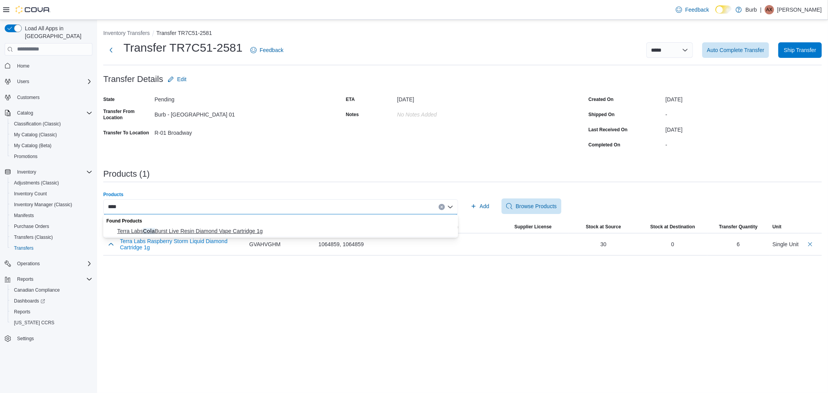
type input "****"
click at [205, 226] on button "Terra Labs Cola Burst Live Resin Diamond Vape Cartridge 1g" at bounding box center [280, 231] width 355 height 11
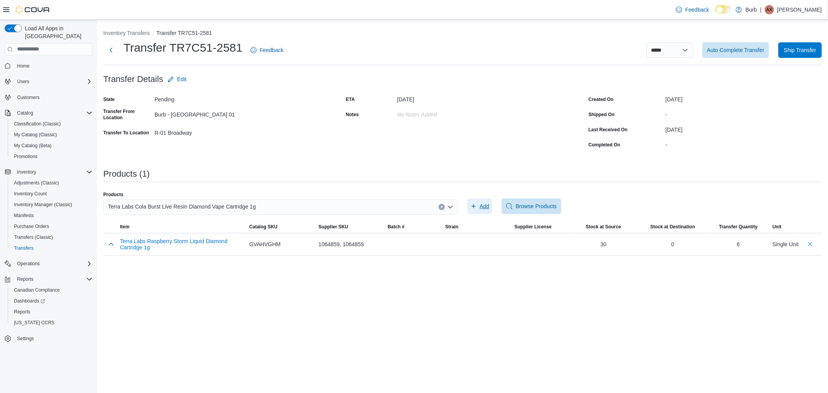
click at [483, 206] on span "Add" at bounding box center [485, 206] width 10 height 8
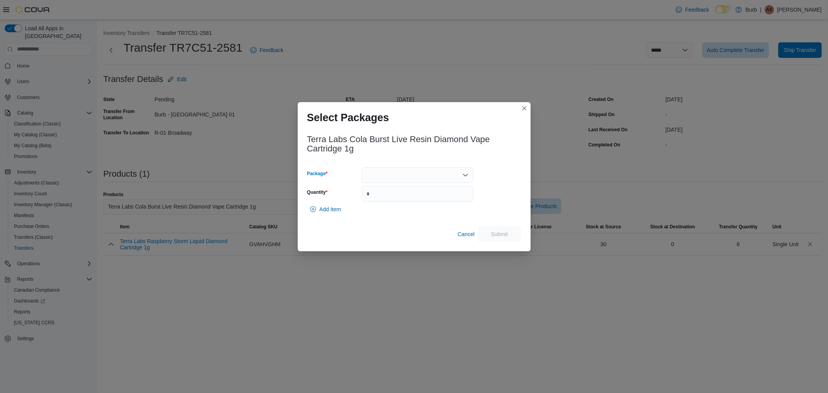
click at [417, 179] on div at bounding box center [417, 175] width 111 height 16
click at [402, 196] on span "010062812330059513250827102025VOME0015" at bounding box center [422, 200] width 93 height 8
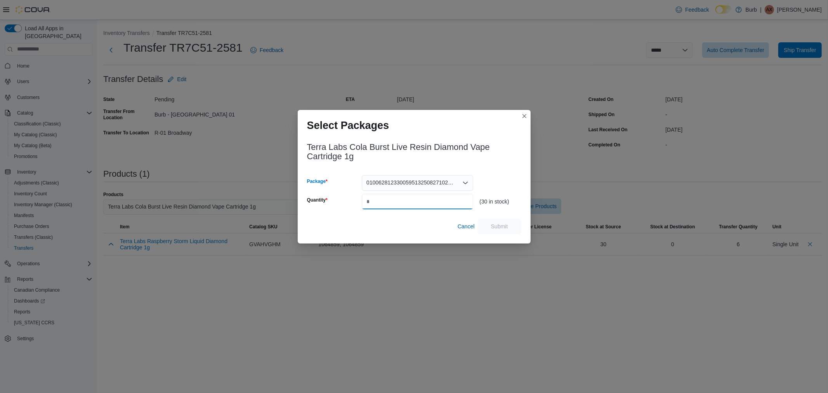
click at [382, 200] on input "Quantity" at bounding box center [417, 202] width 111 height 16
type input "*"
click at [499, 228] on span "Submit" at bounding box center [499, 226] width 17 height 8
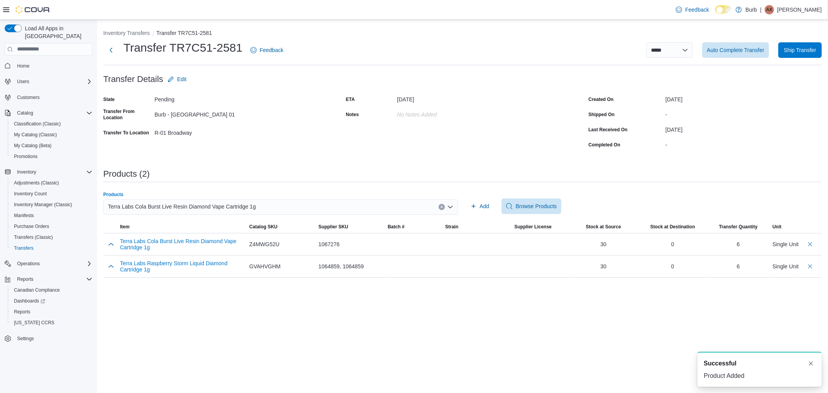
click at [228, 203] on span "Terra Labs Cola Burst Live Resin Diamond Vape Cartridge 1g" at bounding box center [182, 206] width 148 height 9
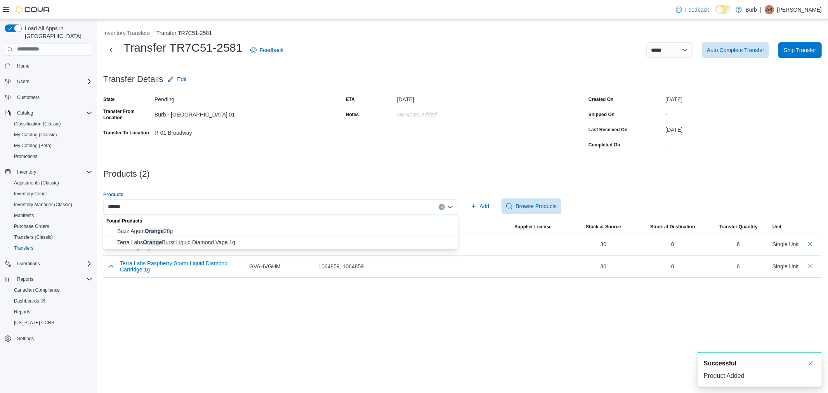
type input "******"
click at [207, 238] on span "Terra Labs Orange Burst Liquid Diamond Vape 1g" at bounding box center [285, 242] width 336 height 8
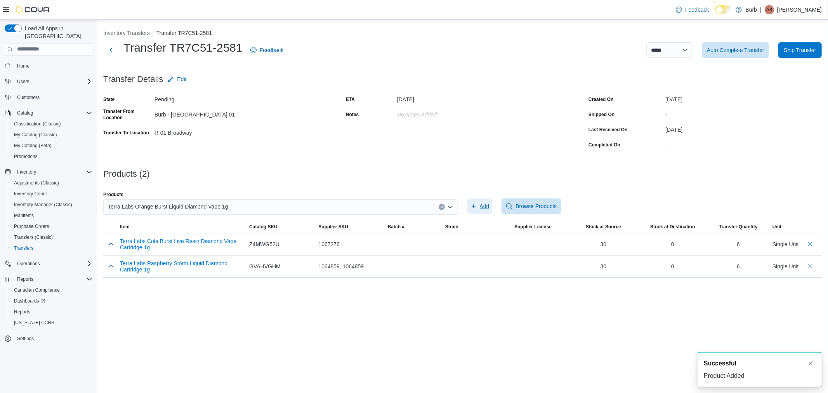
click at [482, 204] on span "Add" at bounding box center [485, 206] width 10 height 8
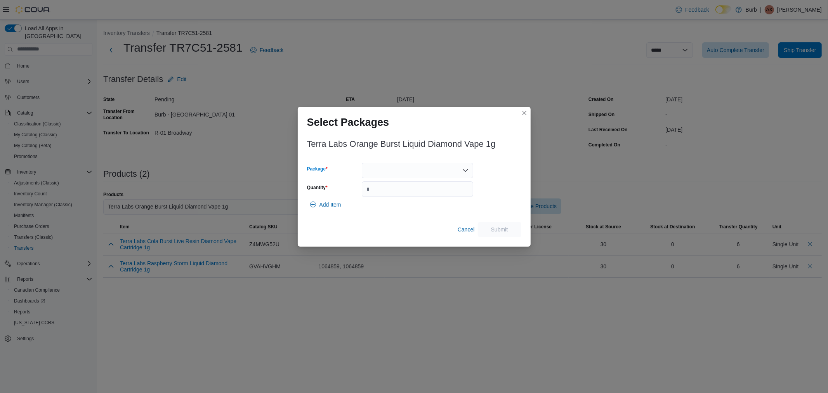
click at [443, 169] on div at bounding box center [417, 171] width 111 height 16
click at [386, 195] on span "010062812330023613250923102024VOME0012" at bounding box center [422, 195] width 93 height 8
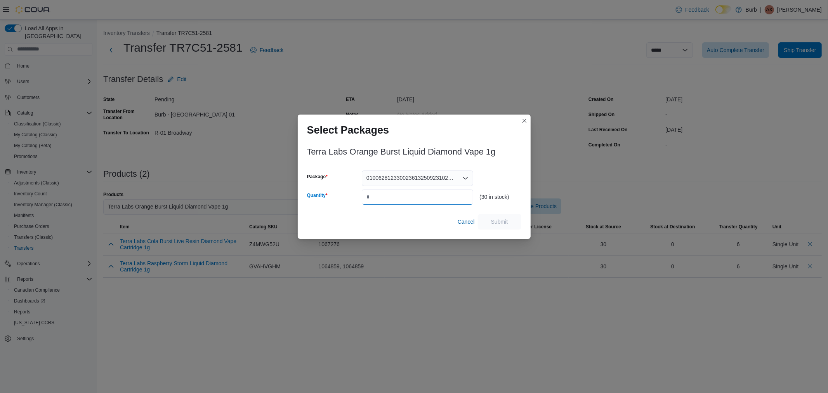
click at [394, 199] on input "Quantity" at bounding box center [417, 197] width 111 height 16
type input "*"
click at [509, 222] on span "Submit" at bounding box center [500, 222] width 34 height 16
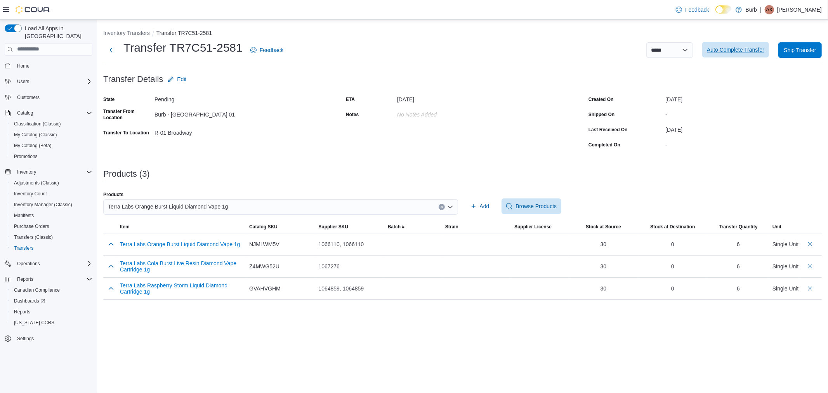
click at [747, 45] on span "Auto Complete Transfer" at bounding box center [735, 50] width 57 height 16
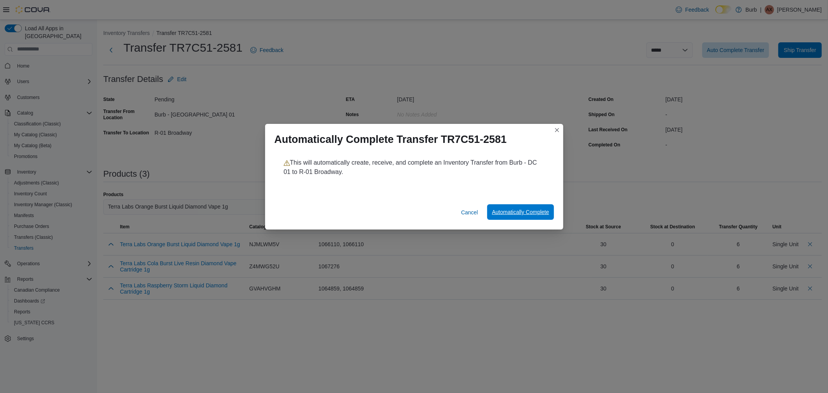
click at [511, 212] on span "Automatically Complete" at bounding box center [520, 212] width 57 height 8
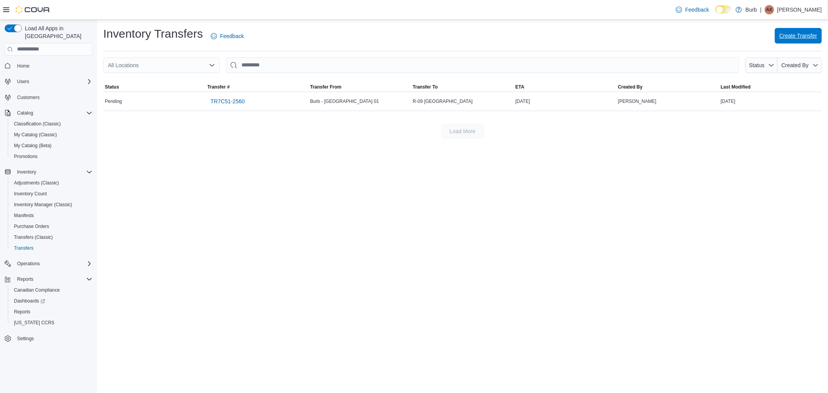
click at [791, 30] on span "Create Transfer" at bounding box center [799, 36] width 38 height 16
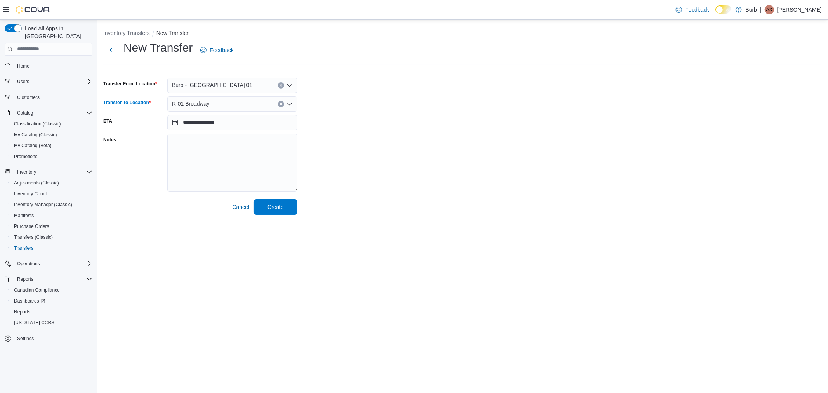
click at [230, 102] on div "R-01 Broadway" at bounding box center [232, 104] width 130 height 16
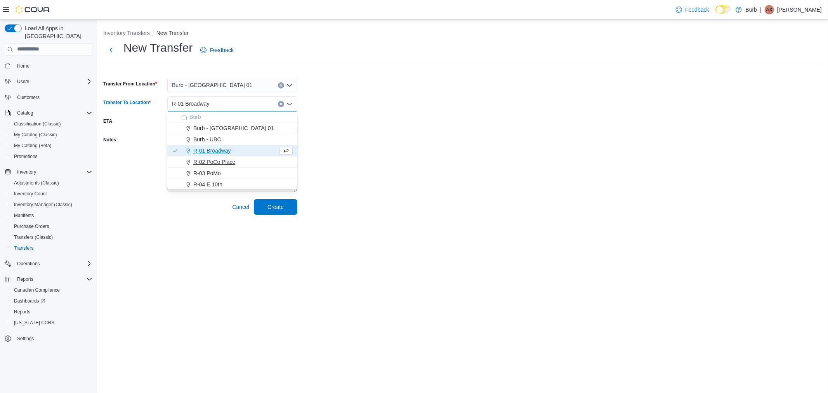
click at [208, 159] on span "R-02 PoCo Place" at bounding box center [214, 162] width 42 height 8
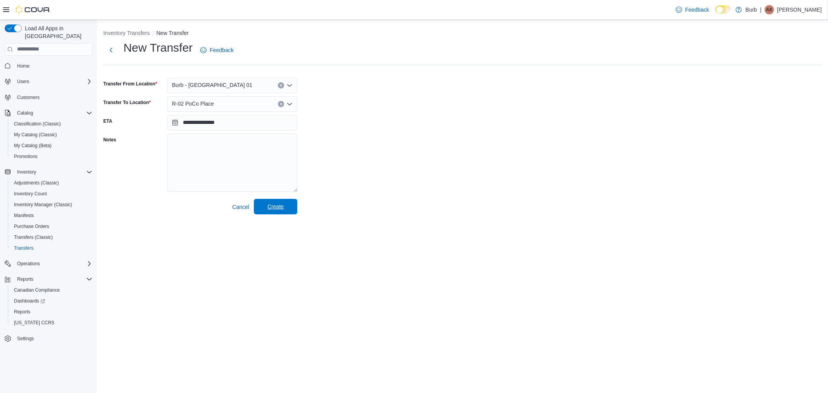
click at [278, 208] on span "Create" at bounding box center [276, 207] width 16 height 8
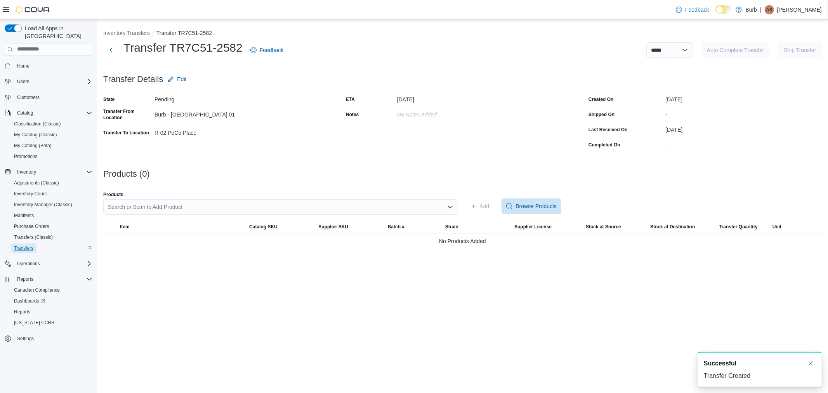
drag, startPoint x: 128, startPoint y: 30, endPoint x: 28, endPoint y: 242, distance: 234.3
click at [28, 245] on span "Transfers" at bounding box center [23, 248] width 19 height 6
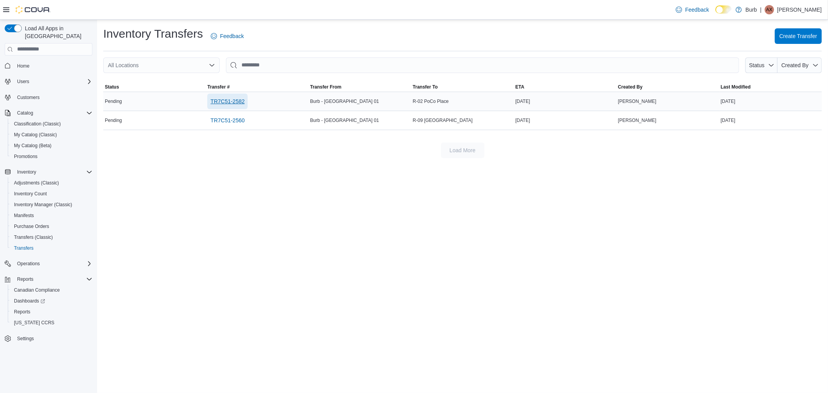
click at [217, 98] on span "TR7C51-2582" at bounding box center [227, 101] width 34 height 8
click at [813, 35] on span "Create Transfer" at bounding box center [799, 36] width 38 height 8
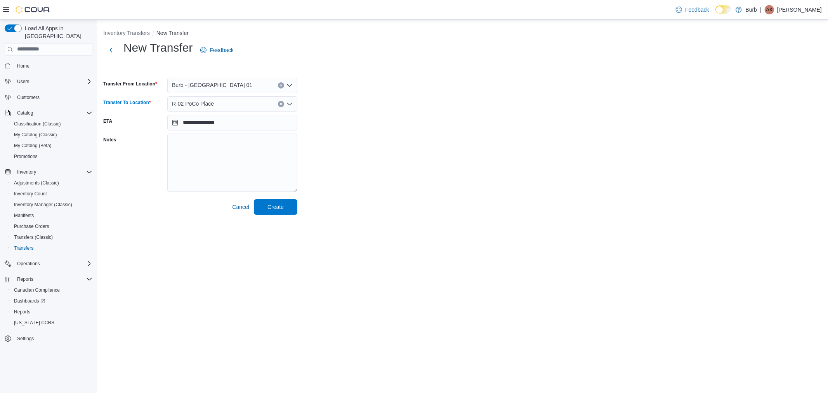
click at [235, 99] on div "R-02 PoCo Place" at bounding box center [232, 104] width 130 height 16
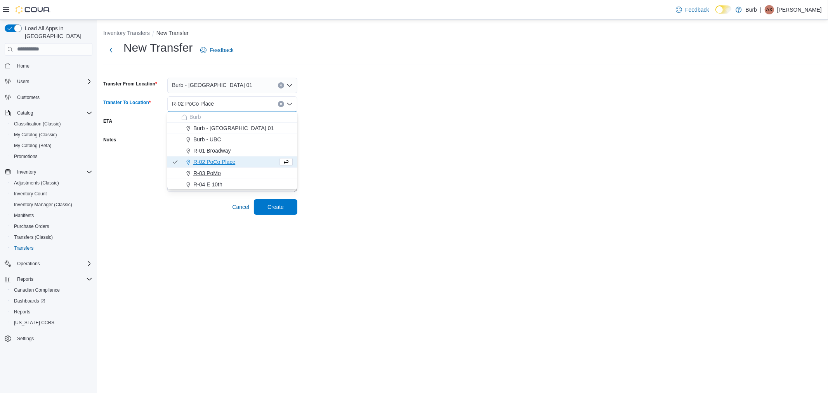
click at [213, 171] on span "R-03 PoMo" at bounding box center [207, 173] width 28 height 8
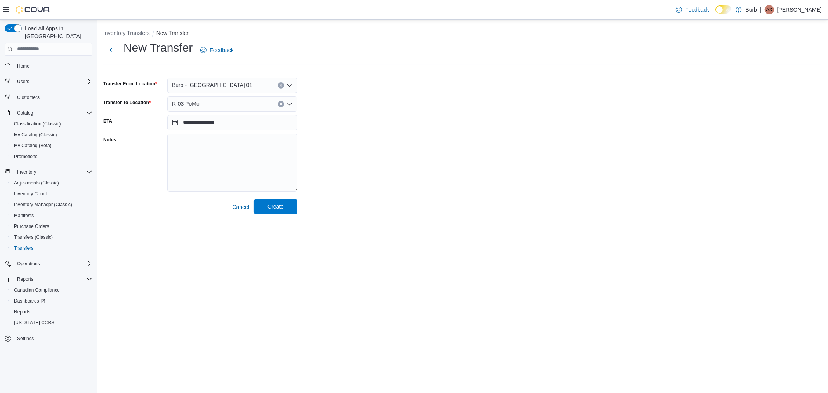
click at [273, 209] on span "Create" at bounding box center [276, 207] width 16 height 8
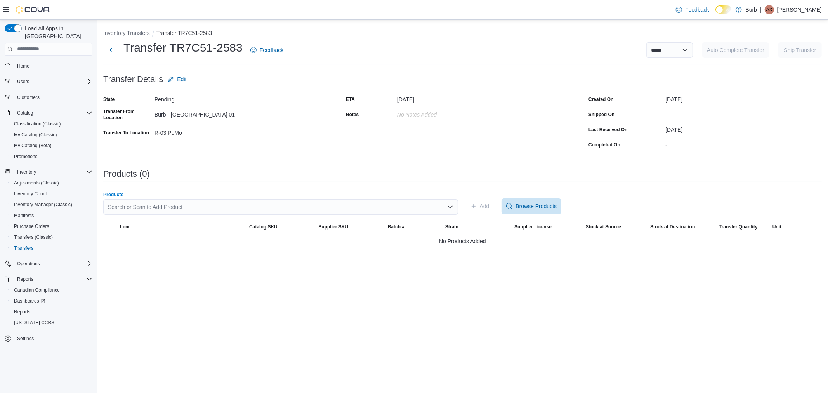
click at [196, 210] on div "Search or Scan to Add Product" at bounding box center [280, 207] width 355 height 16
type input "*********"
click at [189, 227] on span "Terra Labs Blueberry Avalanche Live Resin Diamond Vape 1g" at bounding box center [285, 231] width 336 height 8
click at [472, 201] on span "Add" at bounding box center [480, 206] width 19 height 16
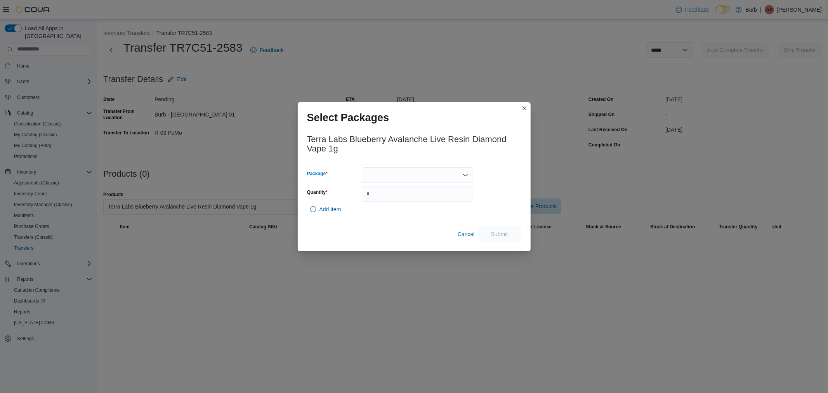
click at [421, 176] on div at bounding box center [417, 175] width 111 height 16
click at [404, 199] on span "010062812330017513251006102025VOME0022" at bounding box center [422, 200] width 93 height 8
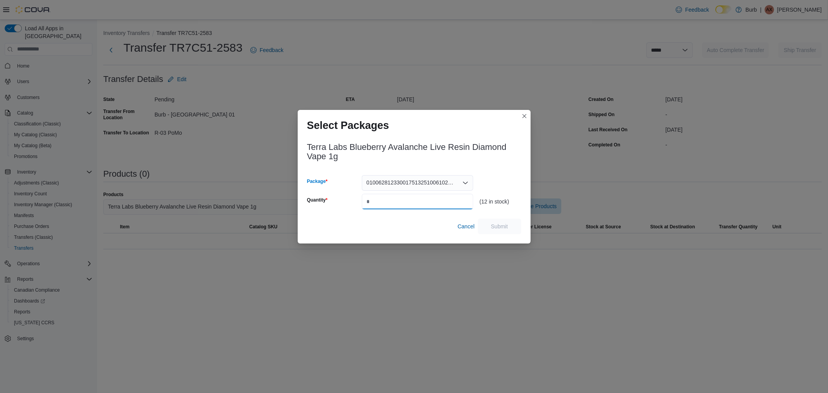
click at [404, 199] on input "Quantity" at bounding box center [417, 202] width 111 height 16
type input "**"
click at [489, 224] on span "Submit" at bounding box center [500, 226] width 34 height 16
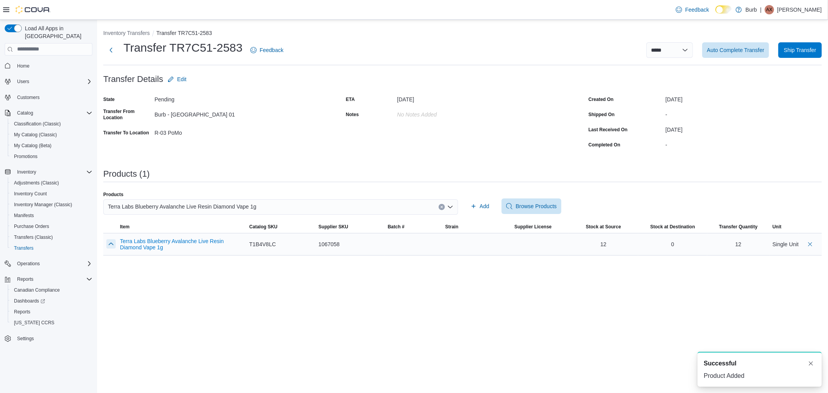
click at [109, 244] on button "button" at bounding box center [110, 243] width 9 height 9
click at [739, 267] on input "**" at bounding box center [739, 269] width 56 height 16
type input "*"
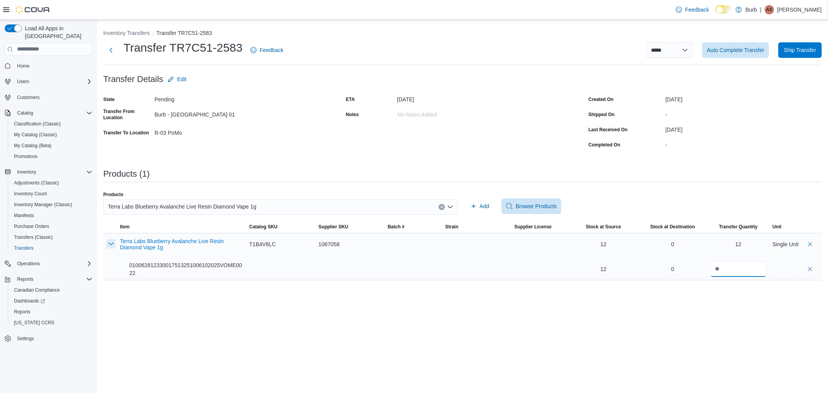
type input "*"
click at [111, 239] on button "button" at bounding box center [110, 243] width 9 height 9
click at [188, 203] on span "Terra Labs Blueberry Avalanche Live Resin Diamond Vape 1g" at bounding box center [182, 206] width 148 height 9
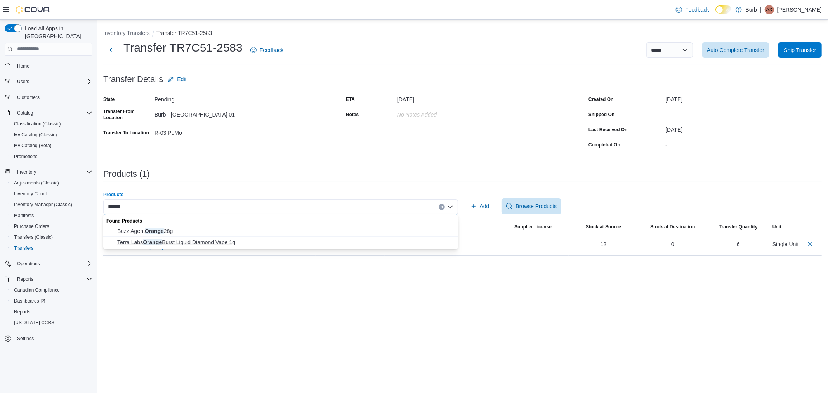
type input "******"
click at [182, 240] on span "Terra Labs Orange Burst Liquid Diamond Vape 1g" at bounding box center [285, 242] width 336 height 8
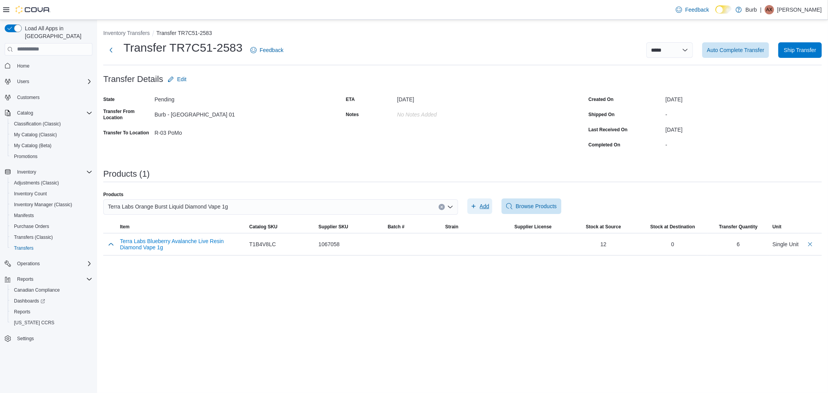
click at [478, 207] on span "Add" at bounding box center [480, 206] width 19 height 16
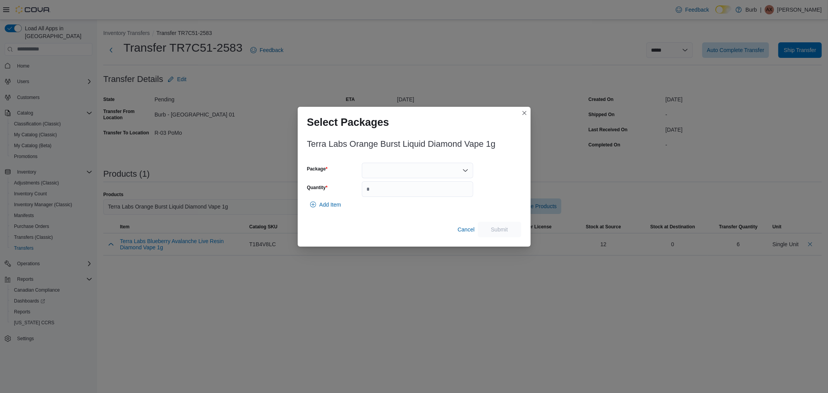
click at [383, 172] on div at bounding box center [417, 171] width 111 height 16
click at [396, 195] on span "010062812330023613250923102024VOME0012" at bounding box center [422, 195] width 93 height 8
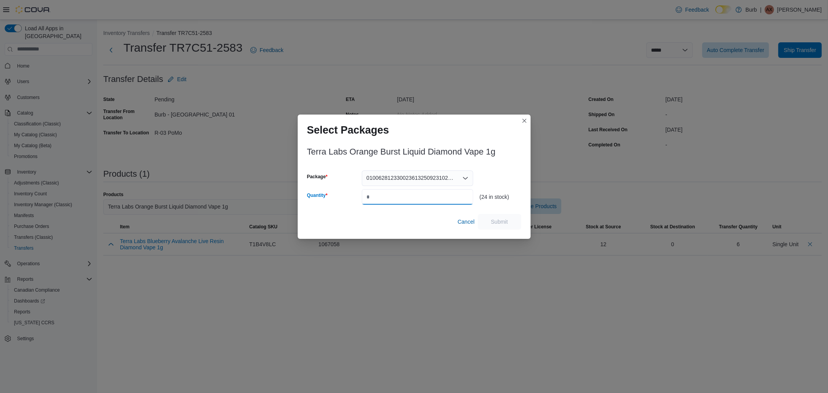
click at [396, 195] on input "Quantity" at bounding box center [417, 197] width 111 height 16
type input "*"
click at [495, 229] on span "Submit" at bounding box center [500, 222] width 34 height 16
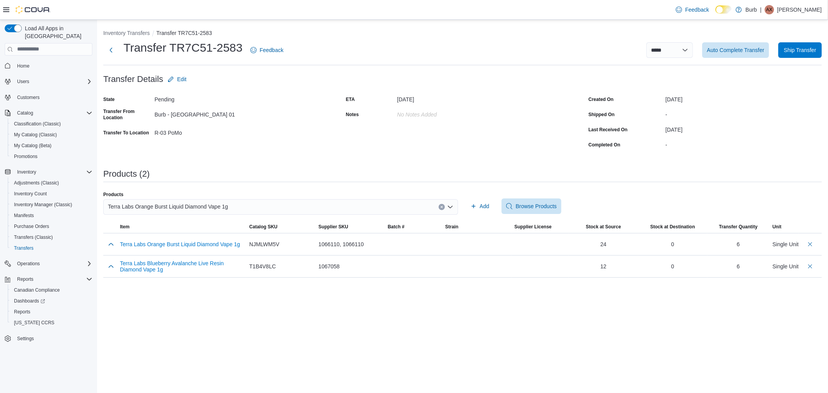
click at [220, 203] on span "Terra Labs Orange Burst Liquid Diamond Vape 1g" at bounding box center [168, 206] width 120 height 9
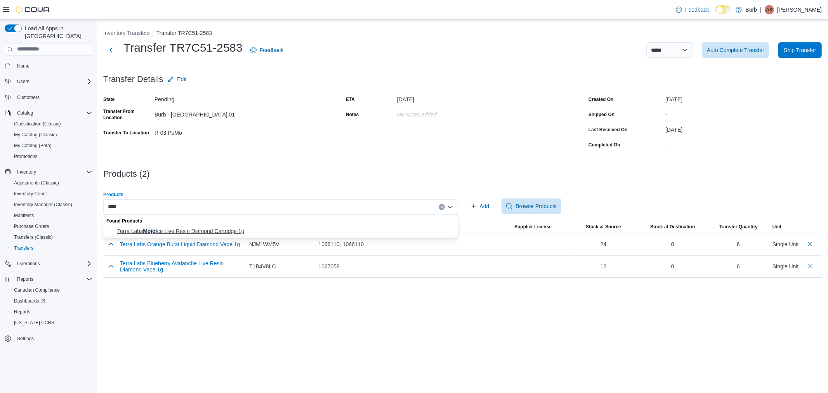
type input "****"
click at [207, 227] on span "Terra Labs Mojo Ice Live Resin Diamond Cartridge 1g" at bounding box center [285, 231] width 336 height 8
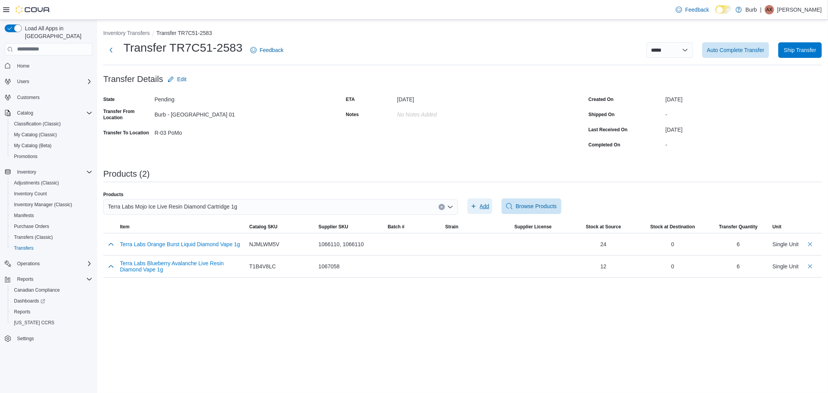
click at [480, 206] on span "Add" at bounding box center [485, 206] width 10 height 8
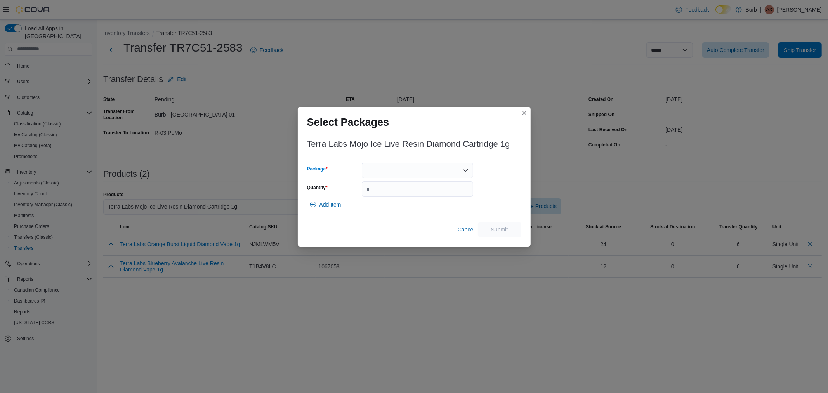
click at [432, 175] on div at bounding box center [417, 171] width 111 height 16
click at [419, 192] on span "010062812330063213251006102025VOME0025" at bounding box center [422, 195] width 93 height 8
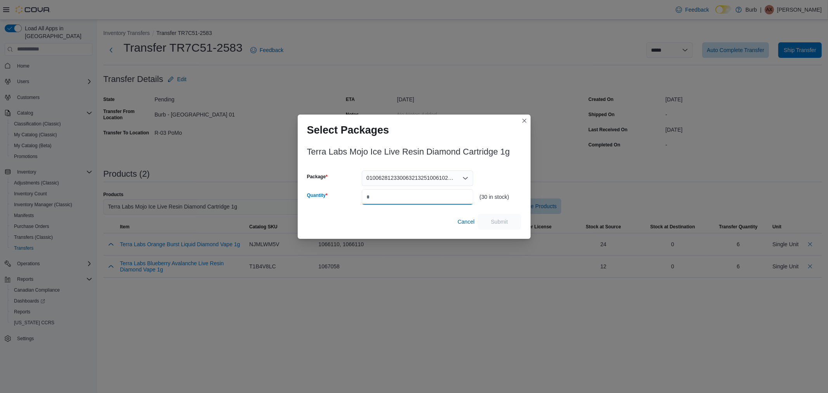
click at [419, 192] on input "Quantity" at bounding box center [417, 197] width 111 height 16
type input "*"
click at [507, 223] on span "Submit" at bounding box center [499, 221] width 17 height 8
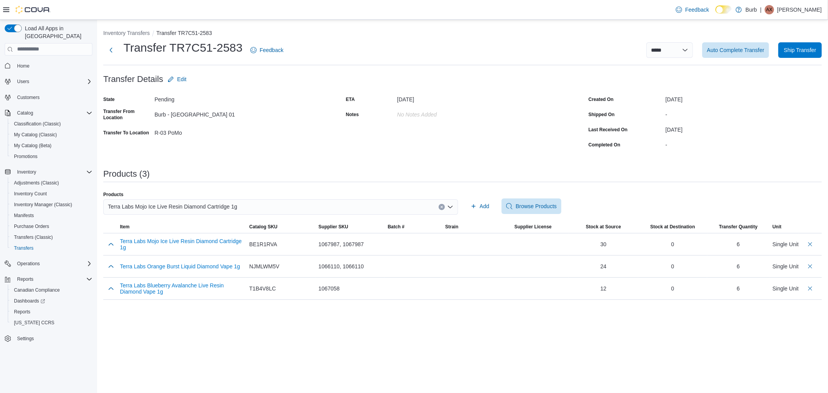
click at [226, 209] on span "Terra Labs Mojo Ice Live Resin Diamond Cartridge 1g" at bounding box center [172, 206] width 129 height 9
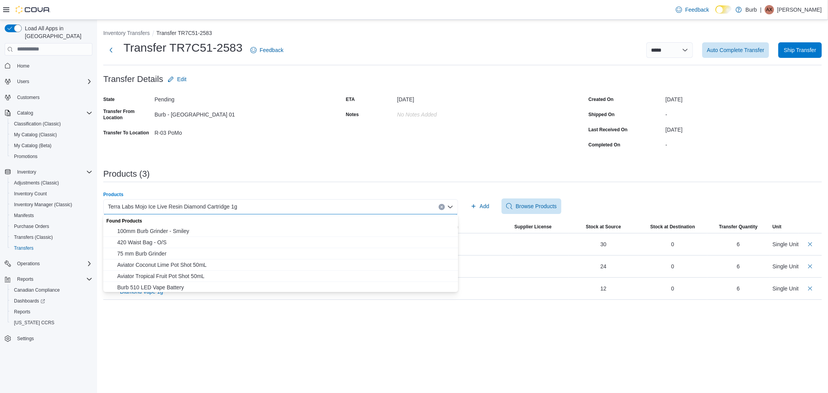
type input "*"
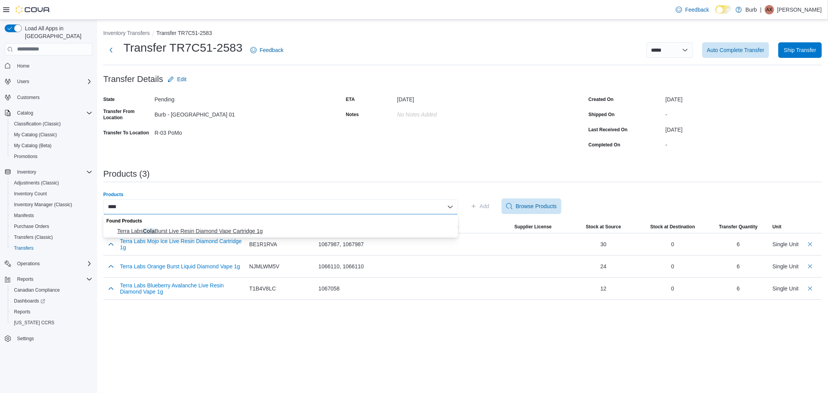
type input "****"
click at [210, 227] on span "Terra Labs Cola Burst Live Resin Diamond Vape Cartridge 1g" at bounding box center [285, 231] width 336 height 8
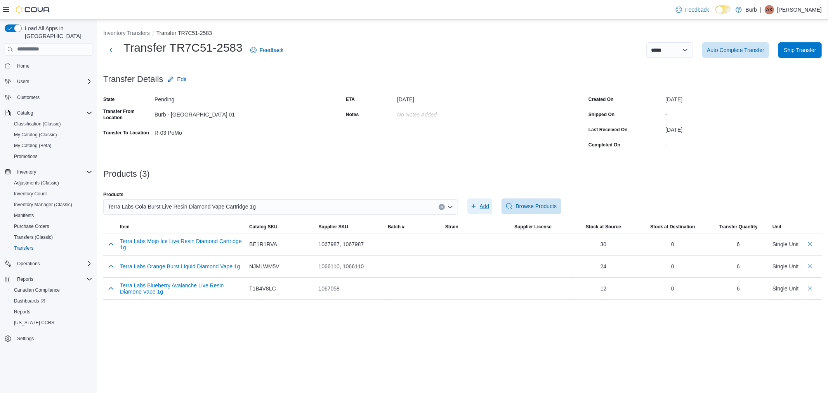
click at [482, 205] on span "Add" at bounding box center [485, 206] width 10 height 8
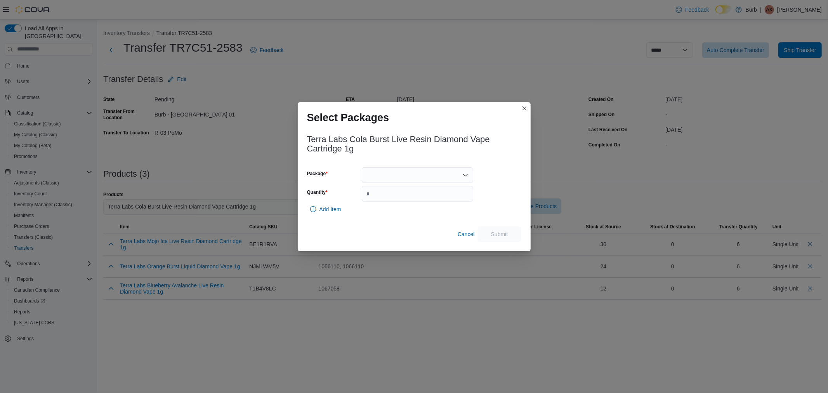
click at [391, 177] on div at bounding box center [417, 175] width 111 height 16
click at [385, 197] on span "010062812330059513250827102025VOME0015" at bounding box center [422, 200] width 93 height 8
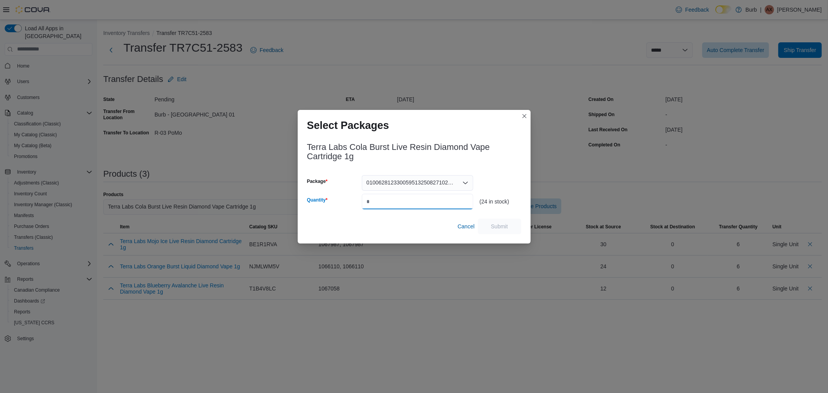
click at [385, 197] on input "Quantity" at bounding box center [417, 202] width 111 height 16
type input "*"
click at [504, 224] on span "Submit" at bounding box center [499, 226] width 17 height 8
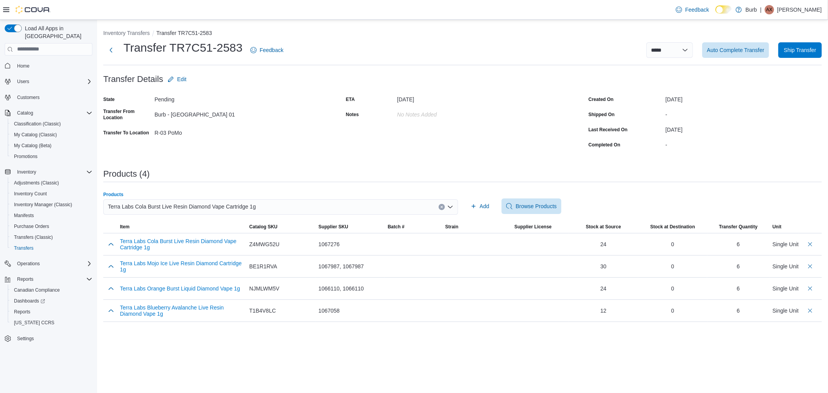
click at [209, 208] on span "Terra Labs Cola Burst Live Resin Diamond Vape Cartridge 1g" at bounding box center [182, 206] width 148 height 9
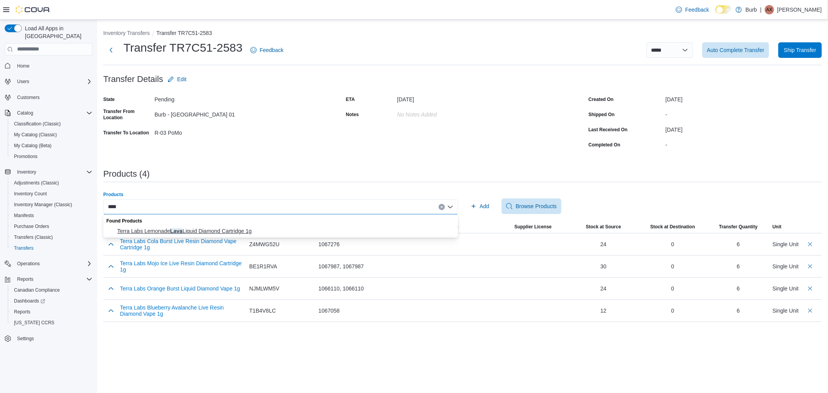
type input "****"
click at [191, 228] on span "Terra Labs Lemonade Lava Liquid Diamond Cartridge 1g" at bounding box center [285, 231] width 336 height 8
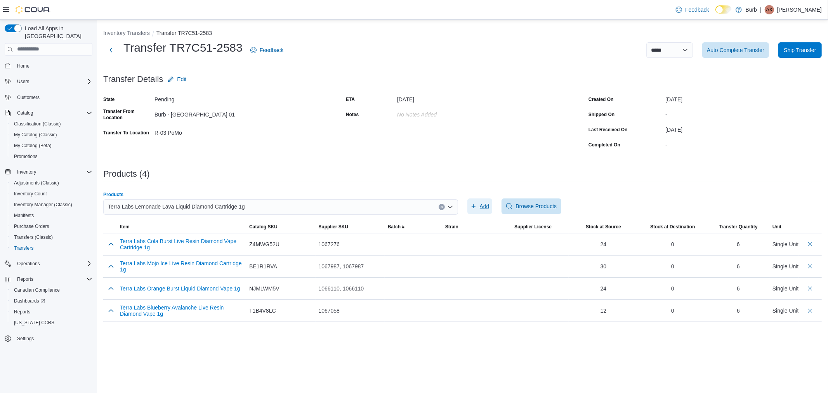
click at [477, 204] on span "Add" at bounding box center [480, 206] width 19 height 16
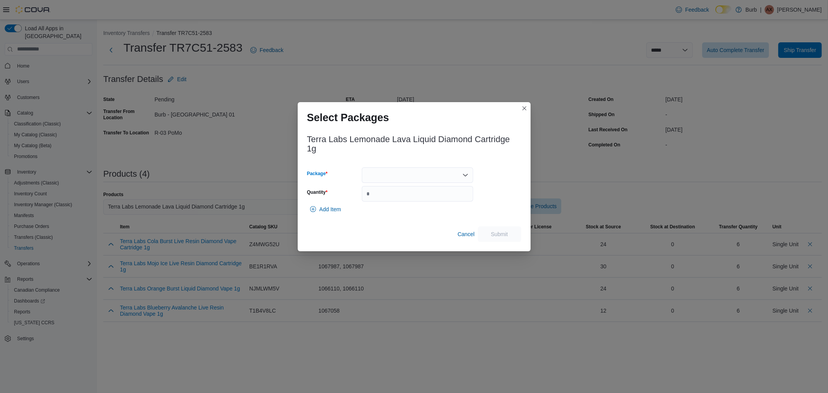
click at [406, 179] on div at bounding box center [417, 175] width 111 height 16
click at [390, 202] on span "010062812330007613250924102024VOME0002" at bounding box center [422, 200] width 93 height 8
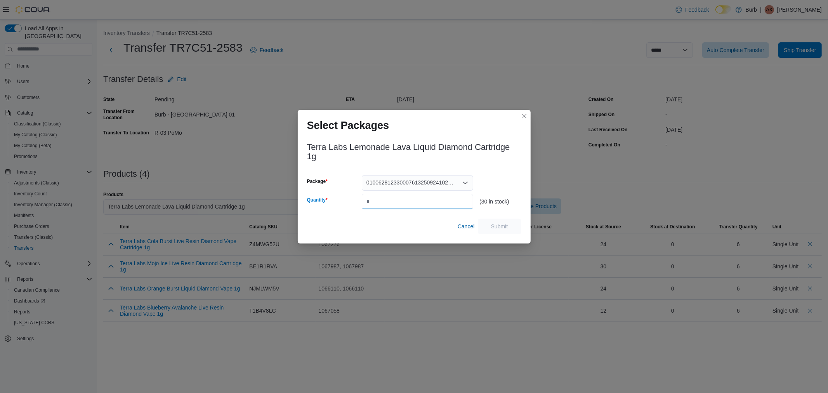
click at [390, 202] on input "Quantity" at bounding box center [417, 202] width 111 height 16
type input "*"
click at [509, 226] on span "Submit" at bounding box center [500, 226] width 34 height 16
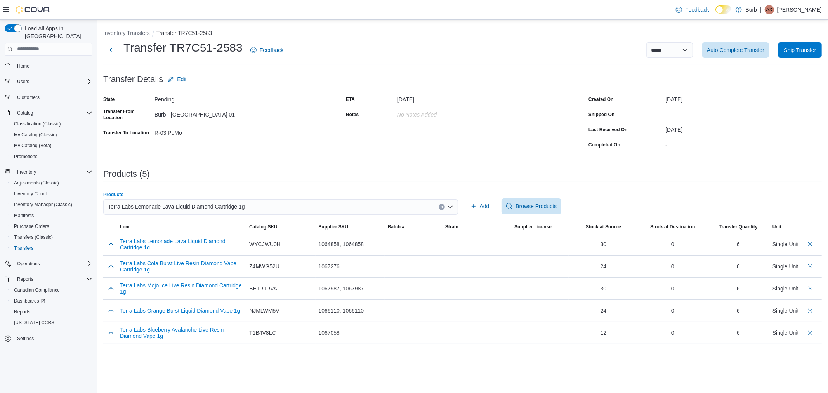
click at [252, 208] on div "Terra Labs Lemonade Lava Liquid Diamond Cartridge 1g" at bounding box center [280, 207] width 355 height 16
click at [243, 195] on div "Products" at bounding box center [280, 194] width 355 height 6
click at [442, 207] on icon "Clear input" at bounding box center [442, 207] width 2 height 2
click at [796, 56] on span "Ship Transfer" at bounding box center [800, 50] width 34 height 16
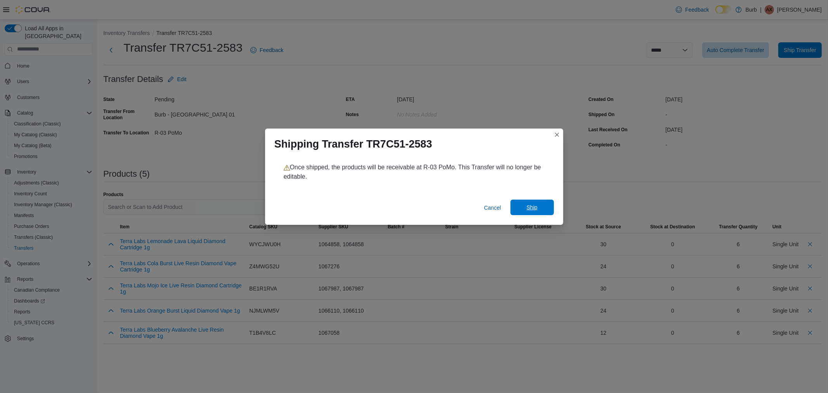
click at [539, 212] on span "Ship" at bounding box center [532, 208] width 34 height 16
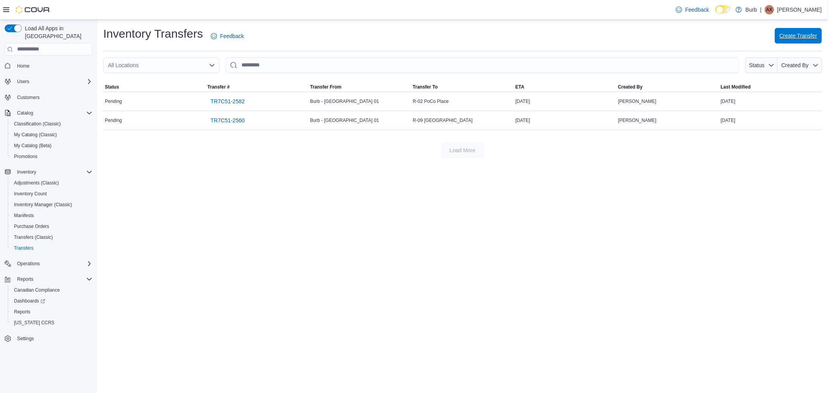
click at [808, 30] on span "Create Transfer" at bounding box center [799, 36] width 38 height 16
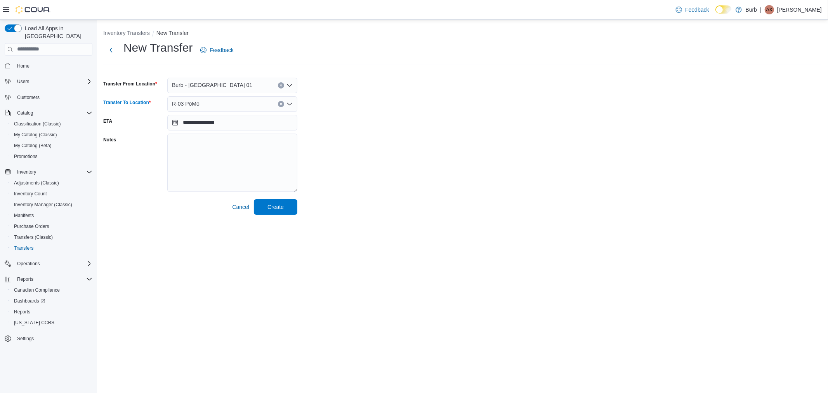
click at [217, 104] on div "R-03 PoMo" at bounding box center [232, 104] width 130 height 16
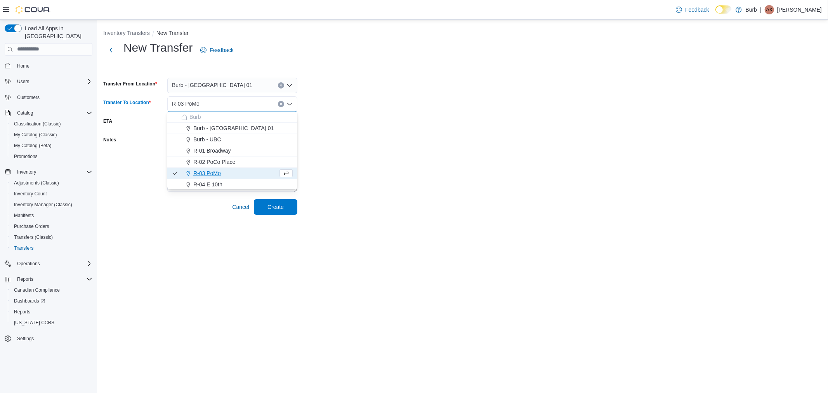
click at [202, 183] on span "R-04 E 10th" at bounding box center [207, 185] width 29 height 8
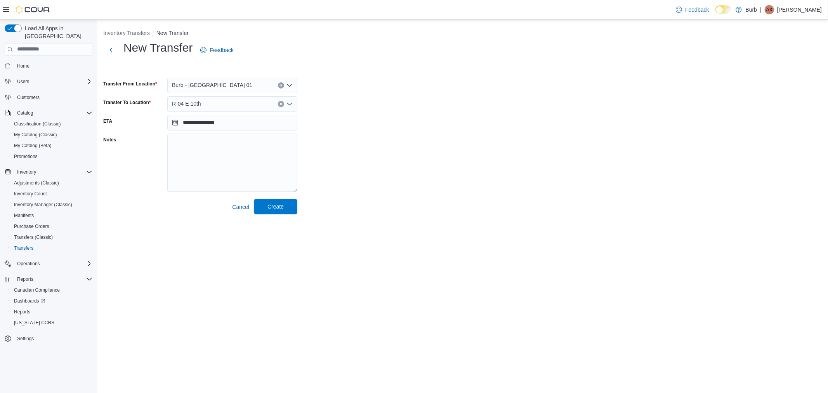
click at [273, 202] on span "Create" at bounding box center [276, 207] width 34 height 16
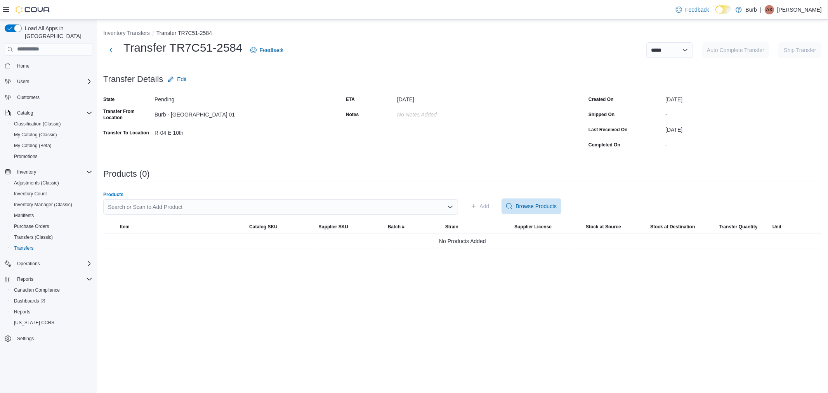
click at [172, 203] on div "Search or Scan to Add Product" at bounding box center [280, 207] width 355 height 16
type input "*****"
click at [175, 228] on span "[PERSON_NAME] Juicy G Pre Rolls 10 x 0.5g" at bounding box center [285, 231] width 336 height 8
click at [477, 204] on span "Add" at bounding box center [480, 206] width 19 height 16
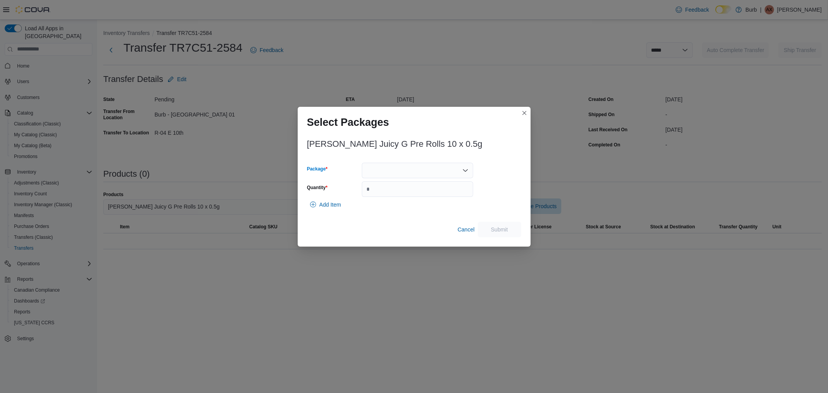
click at [426, 167] on div at bounding box center [417, 171] width 111 height 16
click at [388, 198] on span "010062867867951113251001102025PR0002" at bounding box center [422, 195] width 93 height 8
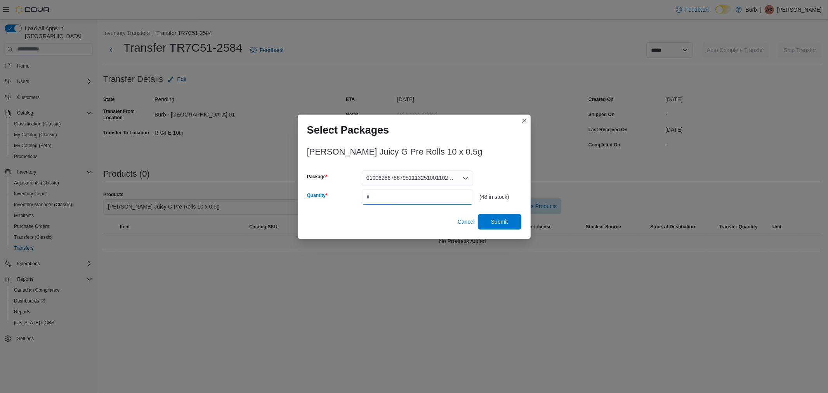
click at [388, 198] on input "*" at bounding box center [417, 197] width 111 height 16
type input "**"
click at [488, 215] on span "Submit" at bounding box center [500, 222] width 34 height 16
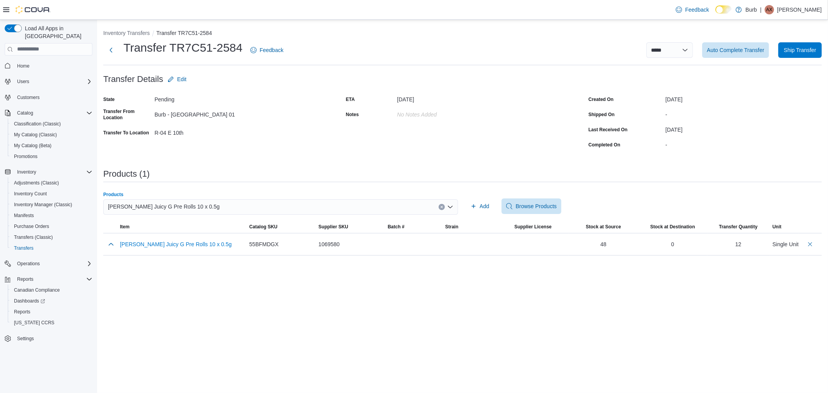
click at [173, 206] on span "[PERSON_NAME] Juicy G Pre Rolls 10 x 0.5g" at bounding box center [164, 206] width 112 height 9
type input "*"
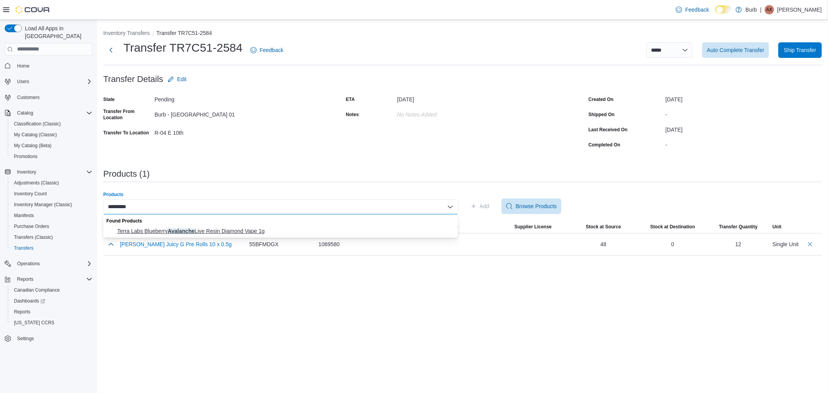
type input "*********"
click at [258, 227] on span "Terra Labs Blueberry Avalanche Live Resin Diamond Vape 1g" at bounding box center [285, 231] width 336 height 8
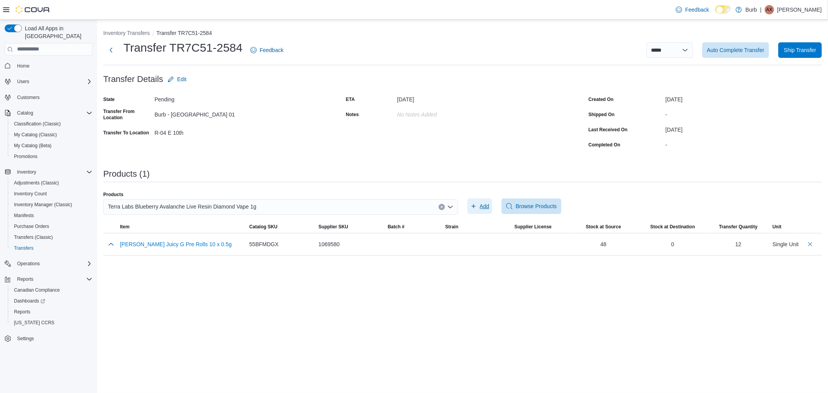
click at [490, 205] on button "Add" at bounding box center [480, 206] width 25 height 16
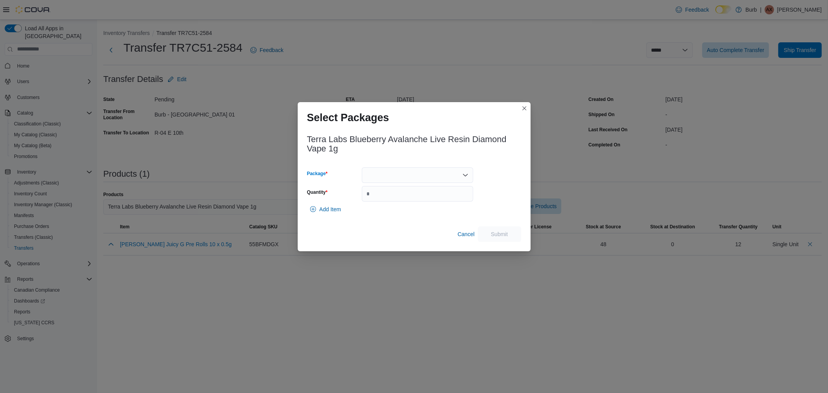
click at [426, 169] on div at bounding box center [417, 175] width 111 height 16
click at [391, 199] on span "010062812330017513251006102025VOME0022" at bounding box center [422, 200] width 93 height 8
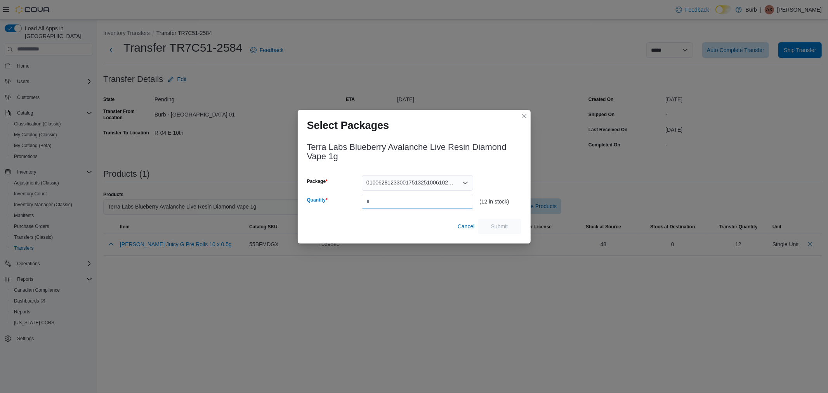
click at [391, 199] on input "Quantity" at bounding box center [417, 202] width 111 height 16
type input "*"
click at [505, 226] on span "Submit" at bounding box center [499, 226] width 17 height 8
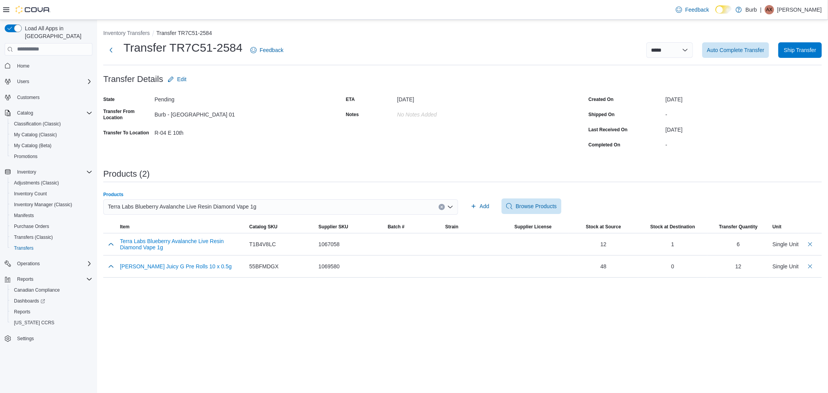
click at [241, 209] on span "Terra Labs Blueberry Avalanche Live Resin Diamond Vape 1g" at bounding box center [182, 206] width 148 height 9
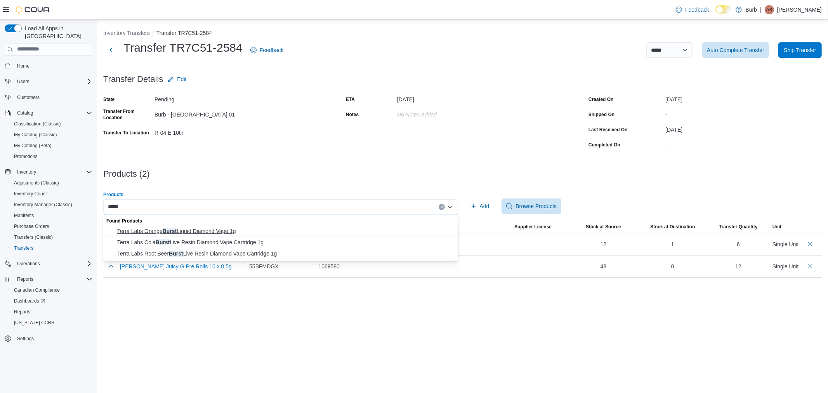
type input "*****"
click at [221, 231] on span "Terra Labs Orange Burst Liquid Diamond Vape 1g" at bounding box center [285, 231] width 336 height 8
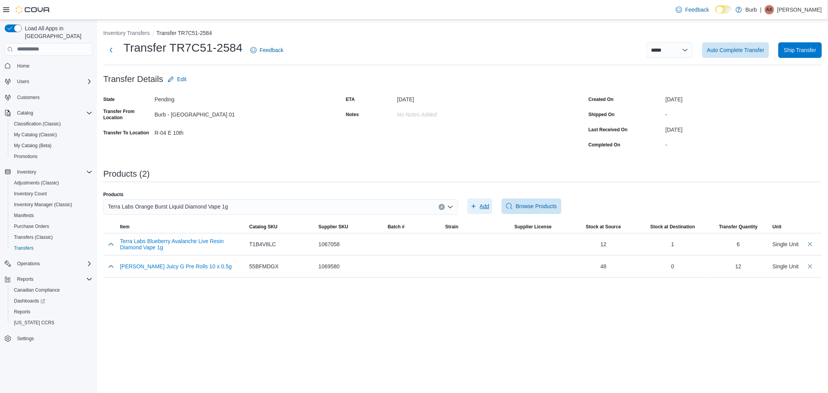
click at [480, 207] on span "Add" at bounding box center [485, 206] width 10 height 8
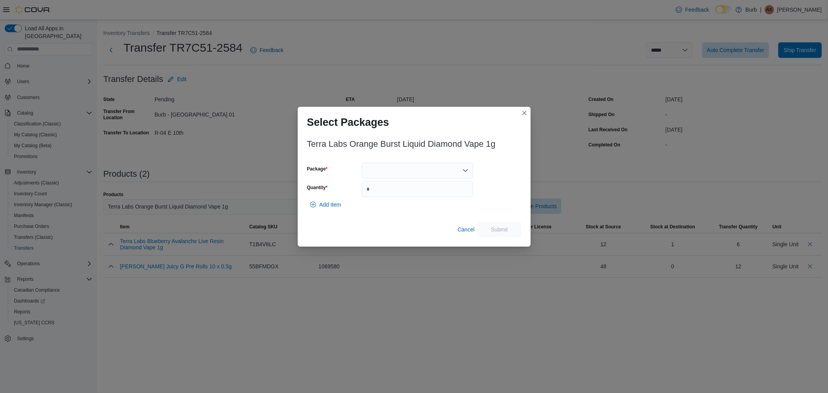
click at [436, 172] on div at bounding box center [417, 171] width 111 height 16
click at [403, 197] on span "010062812330023613250923102024VOME0012" at bounding box center [422, 195] width 93 height 8
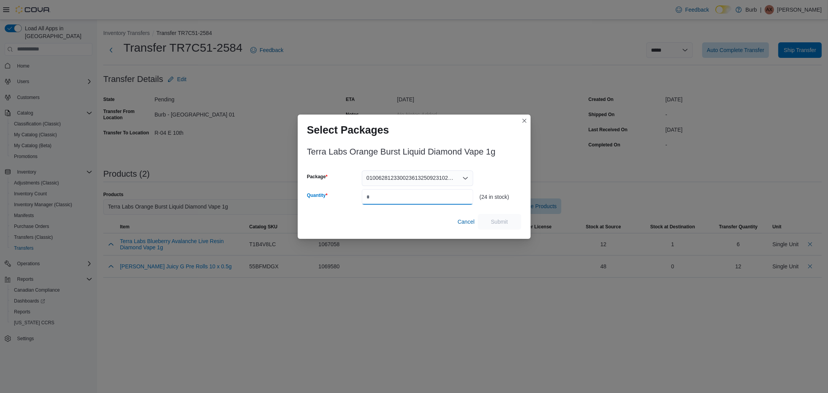
click at [410, 193] on input "Quantity" at bounding box center [417, 197] width 111 height 16
type input "*"
click at [505, 223] on span "Submit" at bounding box center [499, 221] width 17 height 8
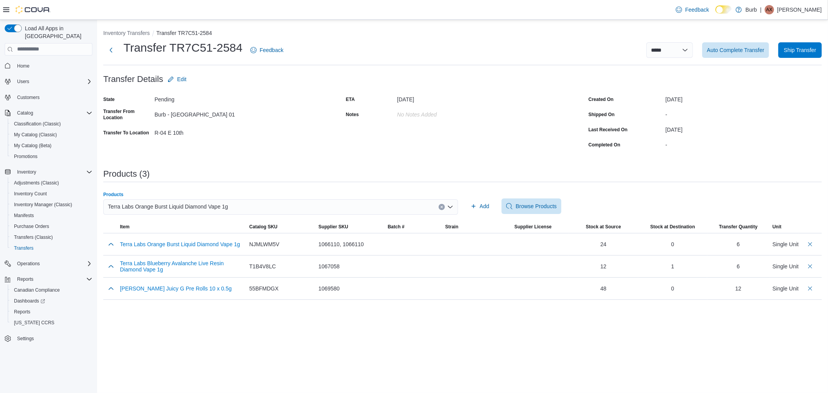
click at [267, 211] on div "Terra Labs Orange Burst Liquid Diamond Vape 1g" at bounding box center [280, 207] width 355 height 16
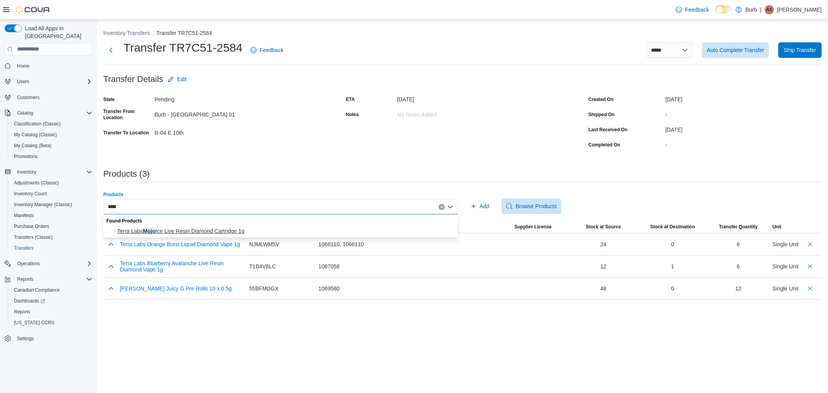
type input "****"
click at [224, 230] on span "Terra Labs Mojo Ice Live Resin Diamond Cartridge 1g" at bounding box center [285, 231] width 336 height 8
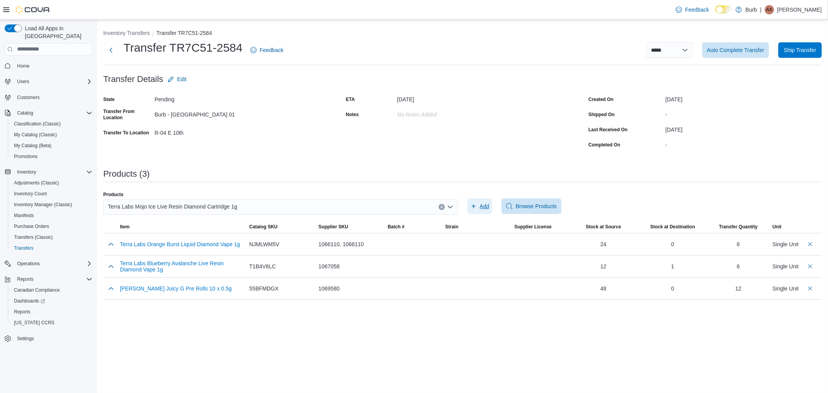
click at [480, 200] on span "Add" at bounding box center [480, 206] width 19 height 16
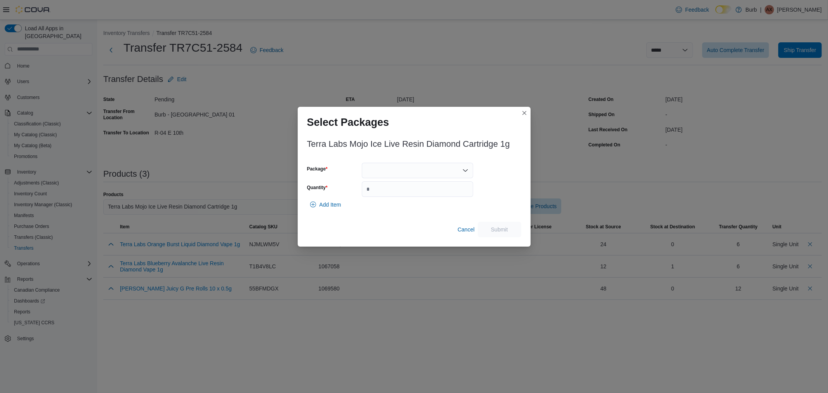
click at [445, 167] on div at bounding box center [417, 171] width 111 height 16
click at [405, 196] on span "010062812330063213251006102025VOME0025" at bounding box center [422, 195] width 93 height 8
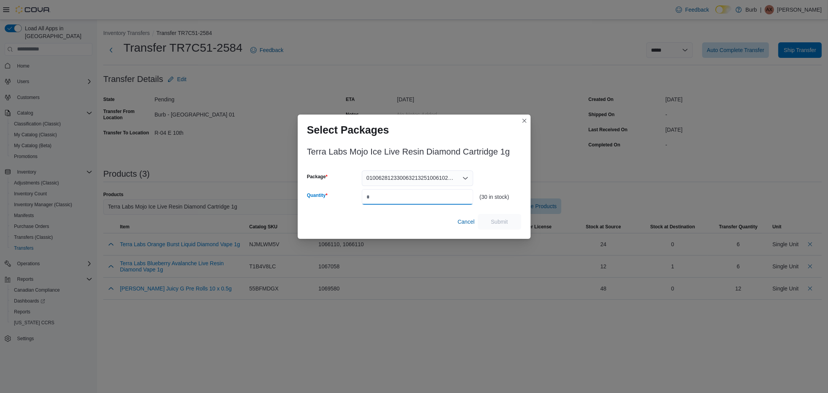
click at [405, 196] on input "Quantity" at bounding box center [417, 197] width 111 height 16
type input "*"
click at [494, 219] on span "Submit" at bounding box center [499, 221] width 17 height 8
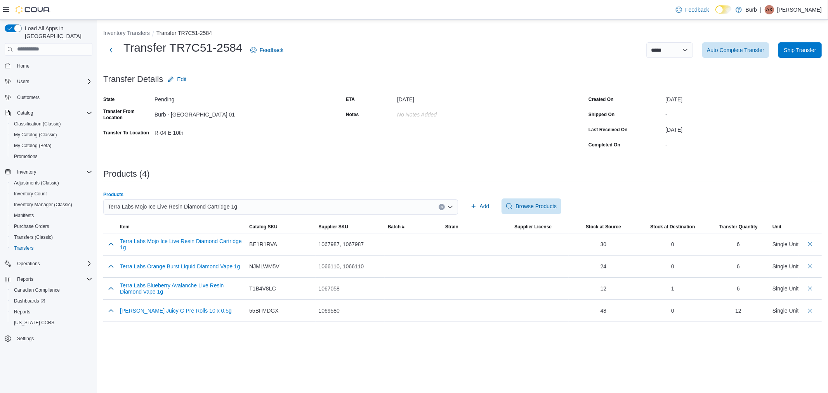
click at [254, 206] on div "Terra Labs Mojo Ice Live Resin Diamond Cartridge 1g" at bounding box center [280, 207] width 355 height 16
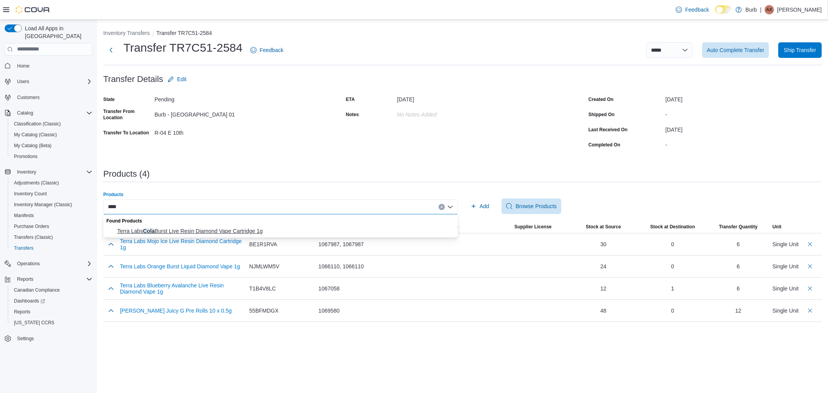
type input "****"
click at [232, 228] on span "Terra Labs Cola Burst Live Resin Diamond Vape Cartridge 1g" at bounding box center [285, 231] width 336 height 8
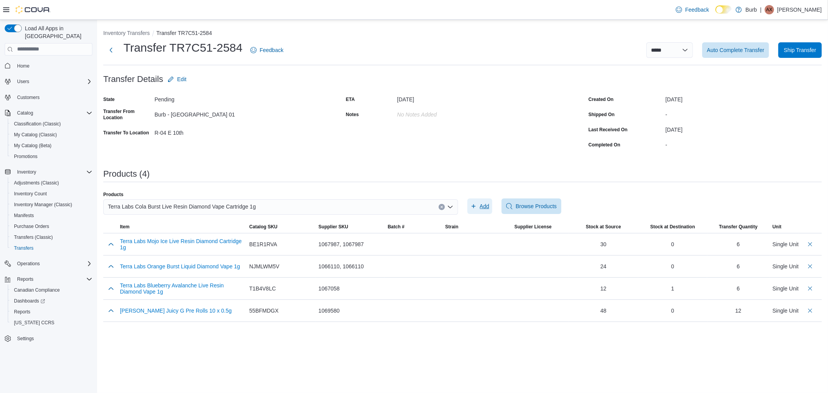
click at [479, 203] on span "Add" at bounding box center [480, 206] width 19 height 16
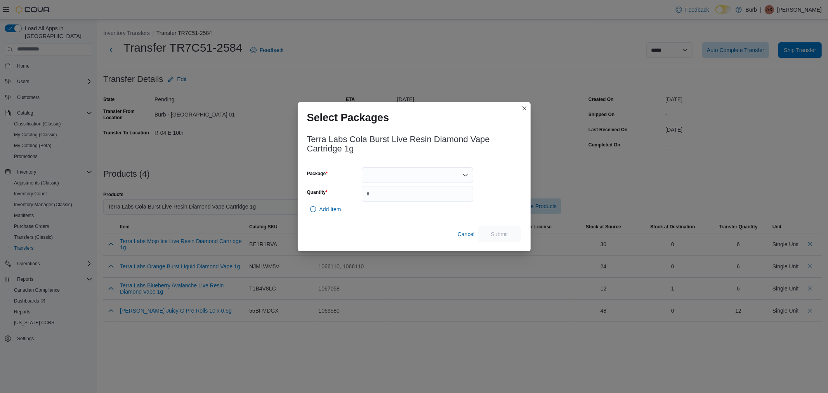
click at [416, 173] on div at bounding box center [417, 175] width 111 height 16
click at [389, 201] on span "010062812330059513250827102025VOME0015" at bounding box center [422, 200] width 93 height 8
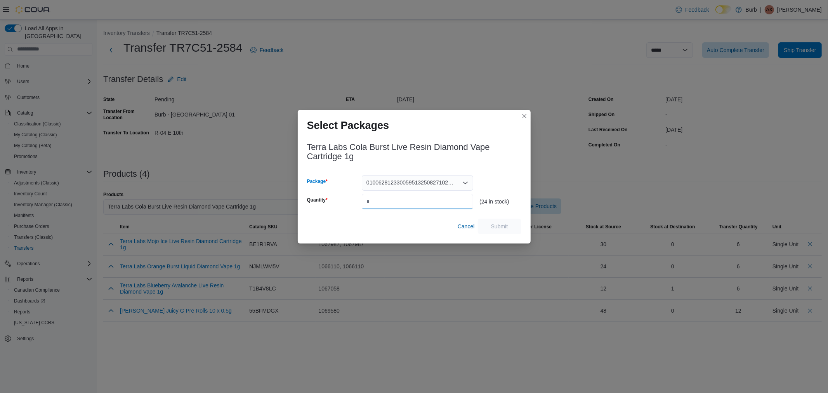
click at [389, 201] on input "Quantity" at bounding box center [417, 202] width 111 height 16
type input "*"
click at [493, 228] on span "Submit" at bounding box center [499, 226] width 17 height 8
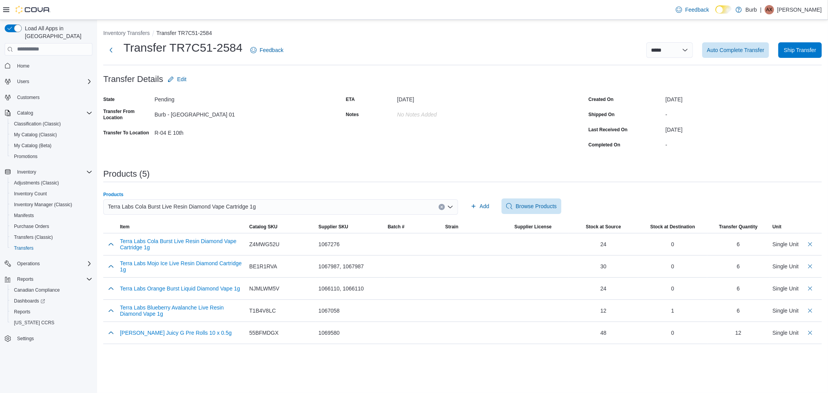
click at [232, 203] on span "Terra Labs Cola Burst Live Resin Diamond Vape Cartridge 1g" at bounding box center [182, 206] width 148 height 9
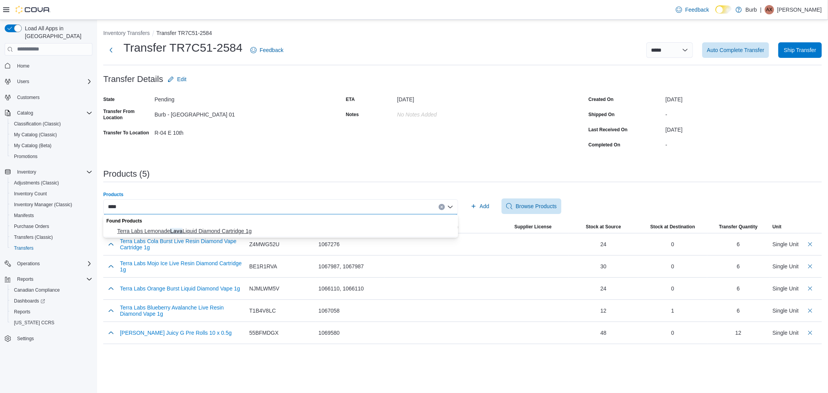
type input "****"
click at [219, 235] on span "Terra Labs Lemonade Lava Liquid Diamond Cartridge 1g" at bounding box center [285, 231] width 336 height 8
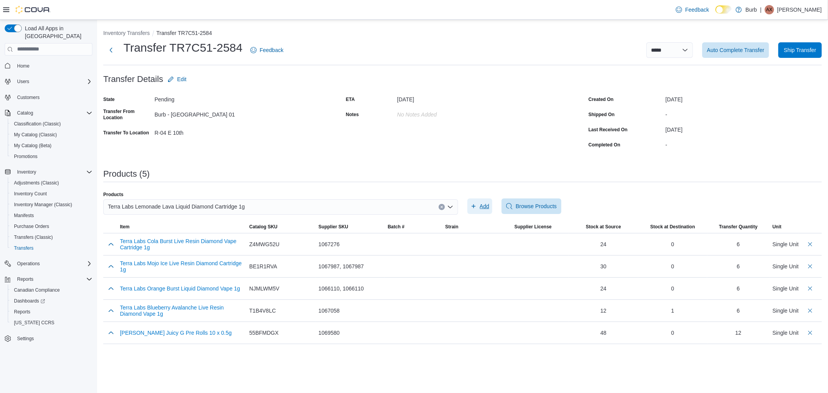
click at [469, 208] on button "Add" at bounding box center [480, 206] width 25 height 16
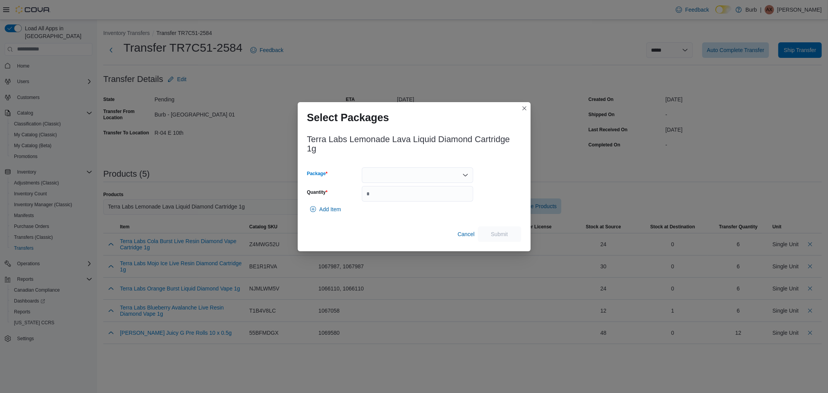
click at [426, 174] on div at bounding box center [417, 175] width 111 height 16
click at [395, 195] on button "010062812330007613250924102024VOME0002" at bounding box center [417, 199] width 111 height 11
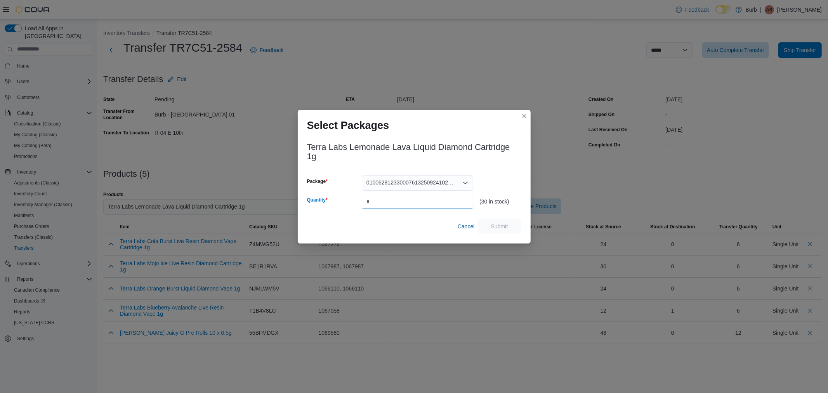
click at [395, 195] on input "Quantity" at bounding box center [417, 202] width 111 height 16
type input "*"
click at [509, 229] on span "Submit" at bounding box center [500, 226] width 34 height 16
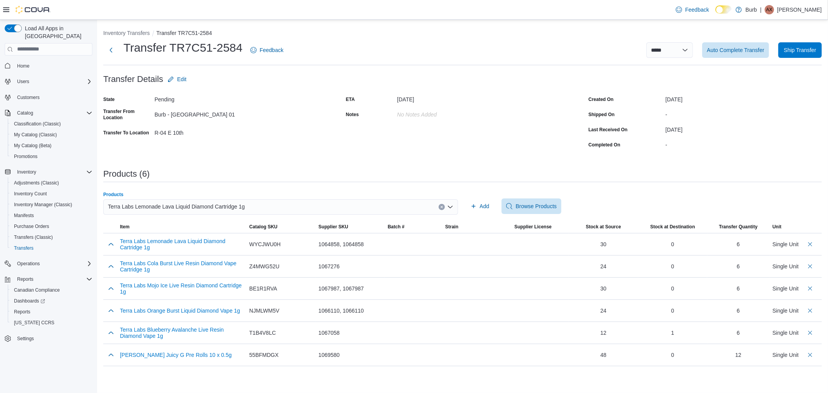
click at [280, 206] on div "Terra Labs Lemonade Lava Liquid Diamond Cartridge 1g" at bounding box center [280, 207] width 355 height 16
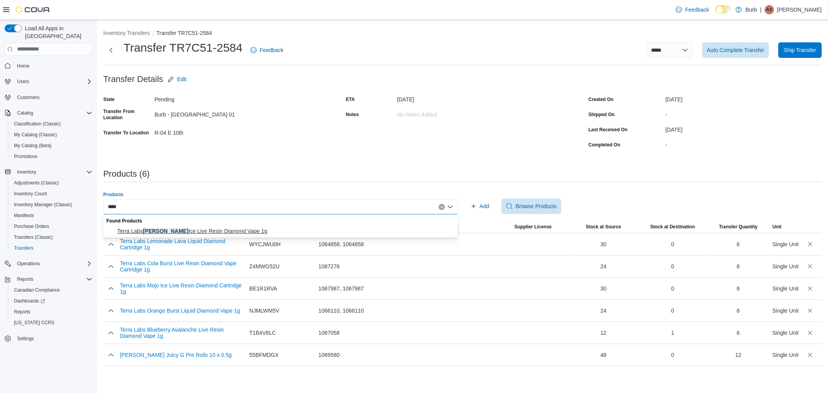
type input "****"
click at [221, 230] on span "Terra Labs Pina Ice Live Resin Diamond Vape 1g" at bounding box center [285, 231] width 336 height 8
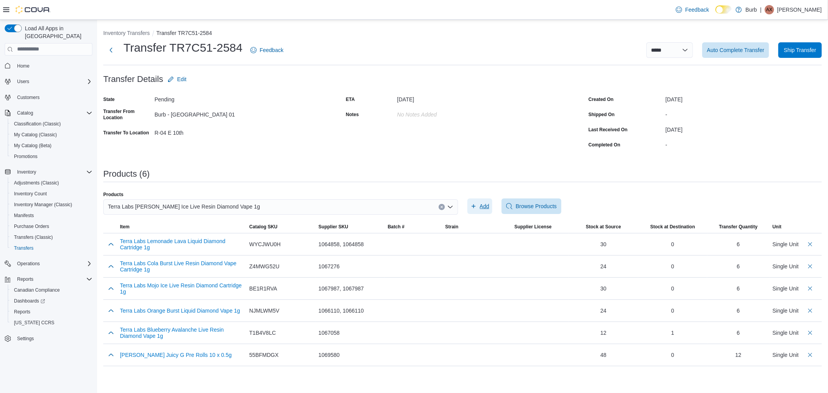
click at [485, 203] on span "Add" at bounding box center [485, 206] width 10 height 8
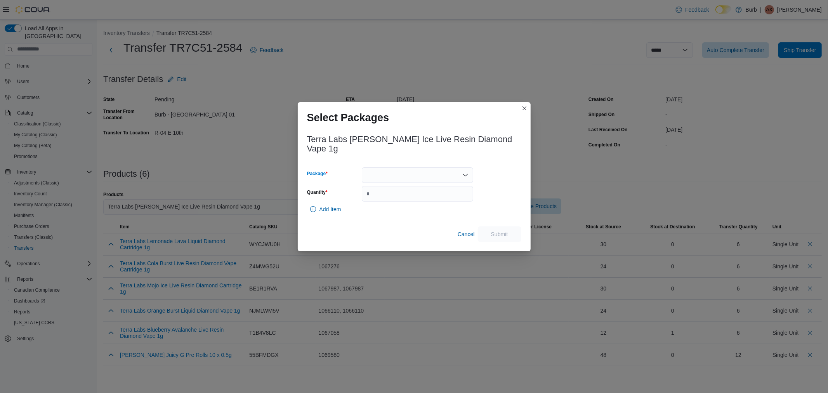
drag, startPoint x: 427, startPoint y: 176, endPoint x: 417, endPoint y: 176, distance: 10.1
click at [417, 176] on div at bounding box center [417, 175] width 111 height 16
click at [478, 154] on div "Terra Labs Pina Ice Live Resin Diamond Vape 1g Package Quantity Add Item Cancel…" at bounding box center [414, 186] width 214 height 112
click at [465, 230] on span "Cancel" at bounding box center [466, 234] width 17 height 8
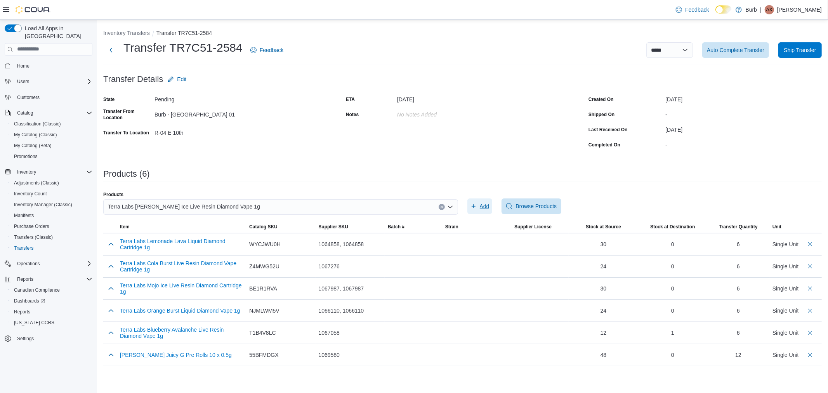
click at [486, 208] on span "Add" at bounding box center [485, 206] width 10 height 8
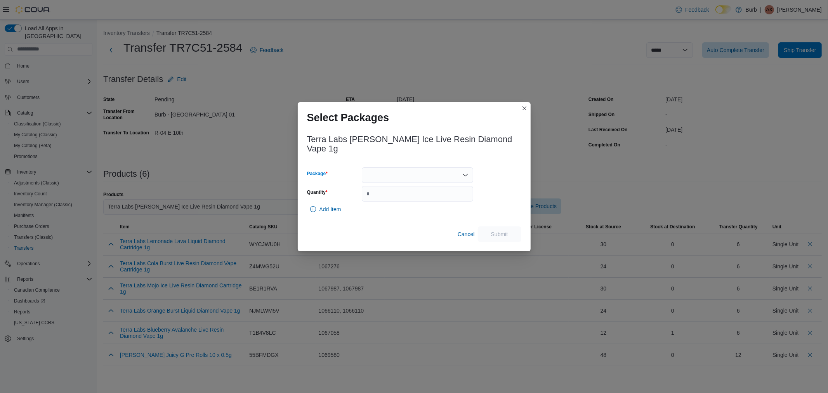
click at [406, 167] on div at bounding box center [417, 175] width 111 height 16
click at [398, 195] on span "010062812330065613250929102025VOME0019" at bounding box center [422, 195] width 93 height 8
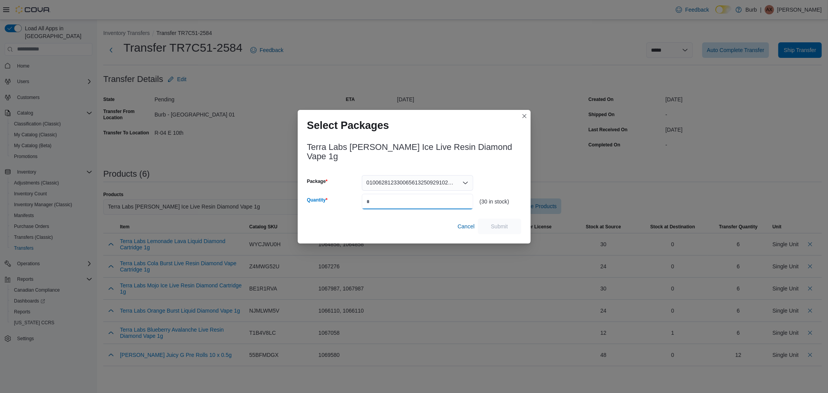
click at [398, 195] on input "Quantity" at bounding box center [417, 202] width 111 height 16
type input "*"
click at [496, 223] on span "Submit" at bounding box center [499, 226] width 17 height 8
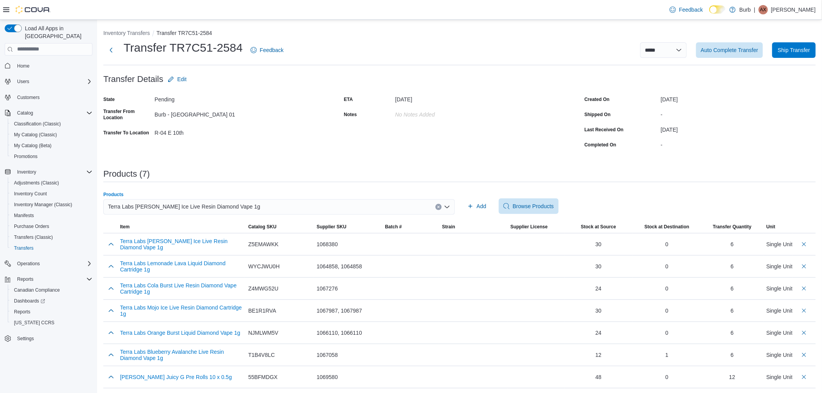
click at [226, 200] on div "Terra Labs Pina Ice Live Resin Diamond Vape 1g" at bounding box center [278, 207] width 351 height 16
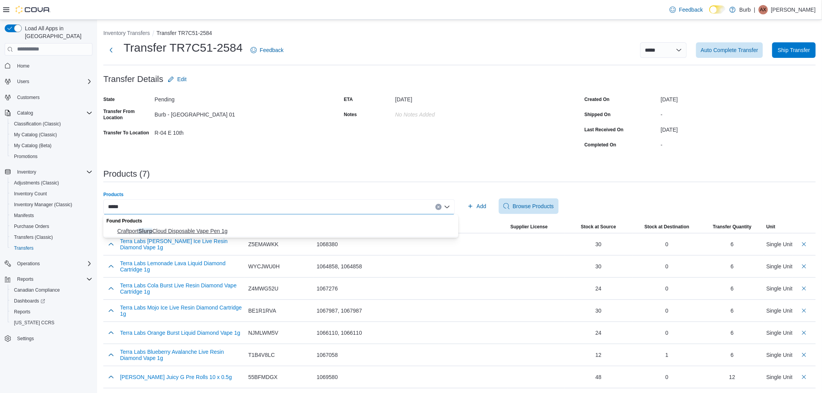
type input "*****"
click at [186, 231] on span "Craftport Slurp Cloud Disposable Vape Pen 1g" at bounding box center [285, 231] width 336 height 8
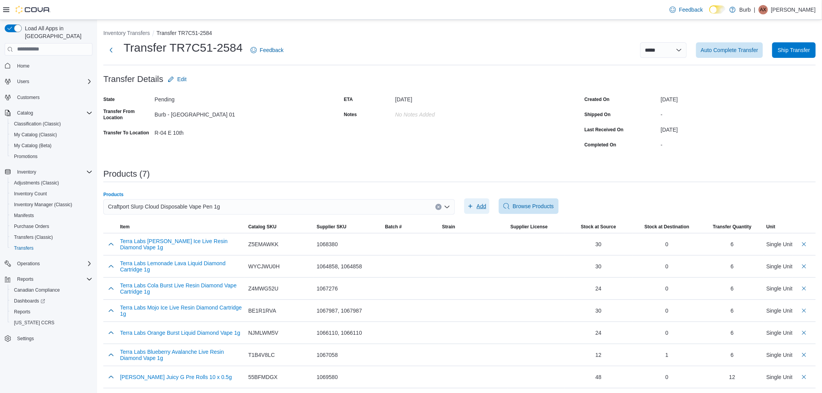
click at [486, 206] on span "Add" at bounding box center [481, 206] width 10 height 8
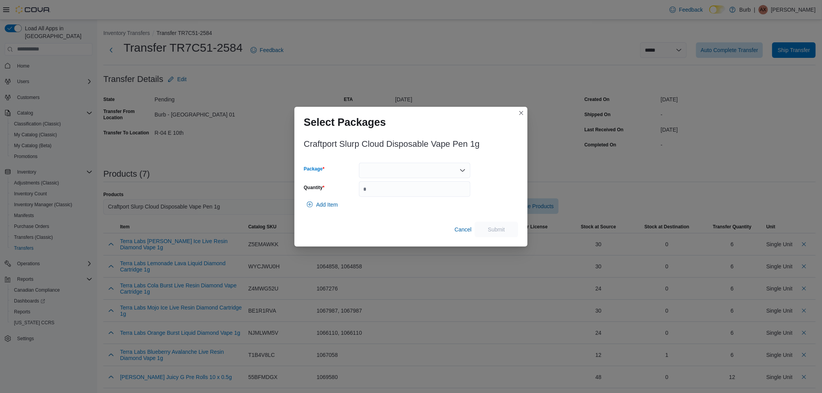
click at [375, 169] on div at bounding box center [414, 171] width 111 height 16
click at [377, 194] on span "01006823550601391325100910VSCH282" at bounding box center [419, 195] width 93 height 8
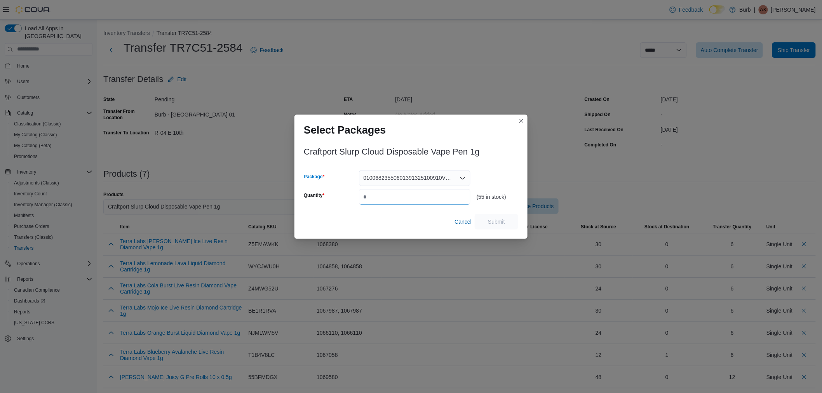
click at [377, 194] on input "Quantity" at bounding box center [414, 197] width 111 height 16
type input "**"
click at [478, 224] on button "Submit" at bounding box center [496, 222] width 43 height 16
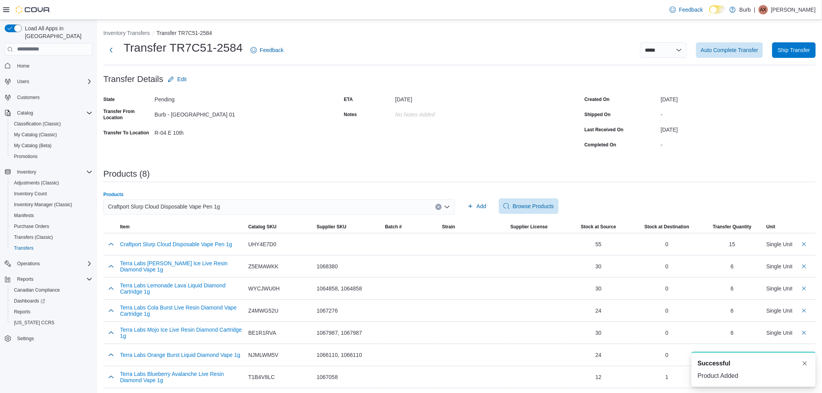
click at [177, 205] on span "Craftport Slurp Cloud Disposable Vape Pen 1g" at bounding box center [164, 206] width 112 height 9
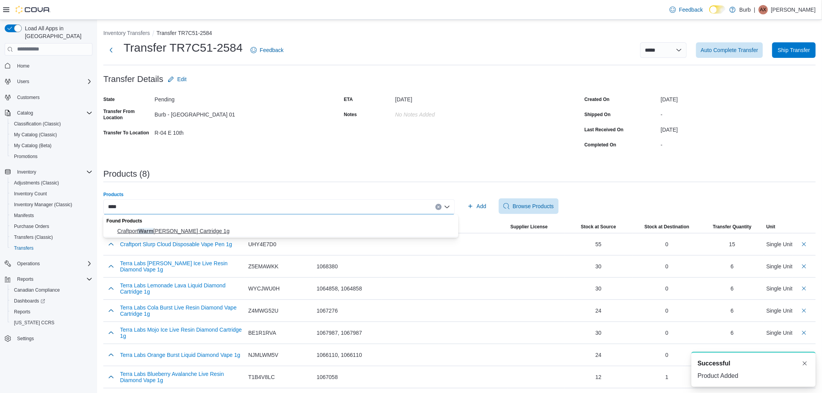
type input "****"
click at [169, 227] on span "Craftport Warm [PERSON_NAME] Cartridge 1g" at bounding box center [285, 231] width 336 height 8
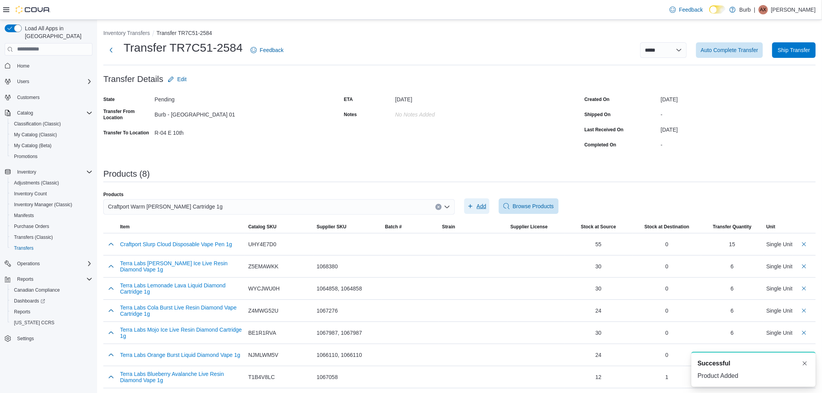
click at [483, 204] on span "Add" at bounding box center [481, 206] width 10 height 8
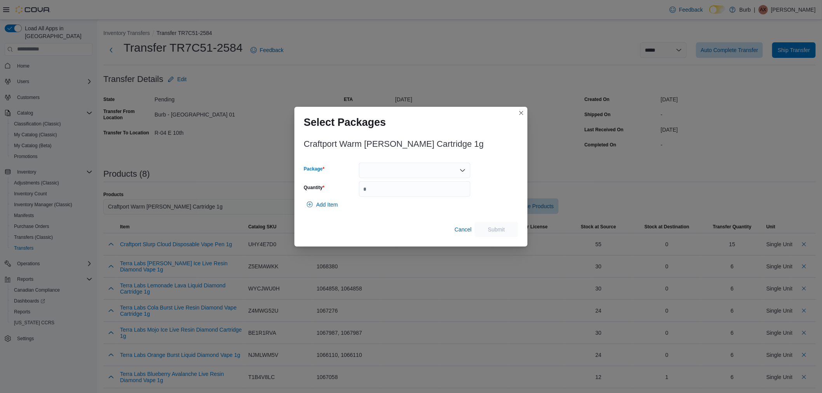
click at [443, 172] on div at bounding box center [414, 171] width 111 height 16
click at [407, 196] on span "01006823550601911325101010VWGPH283" at bounding box center [419, 195] width 93 height 8
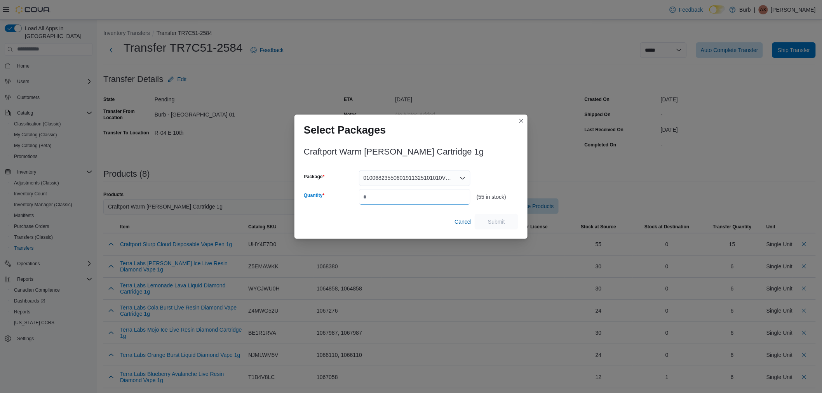
click at [407, 196] on input "Quantity" at bounding box center [414, 197] width 111 height 16
type input "*"
type input "**"
click at [497, 216] on span "Submit" at bounding box center [496, 222] width 34 height 16
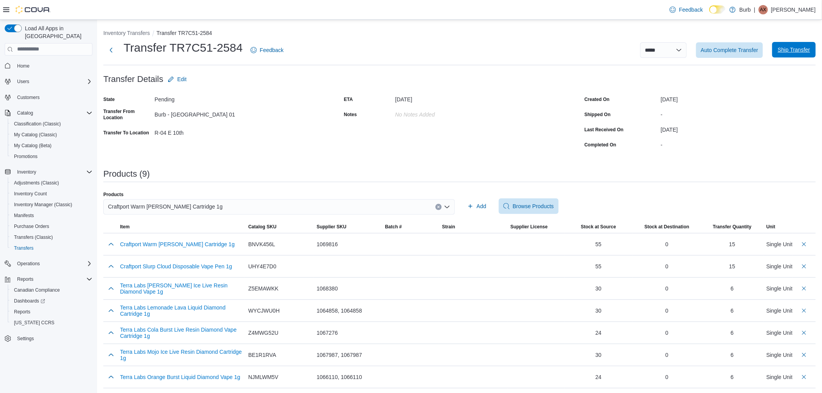
click at [807, 47] on span "Ship Transfer" at bounding box center [793, 50] width 32 height 8
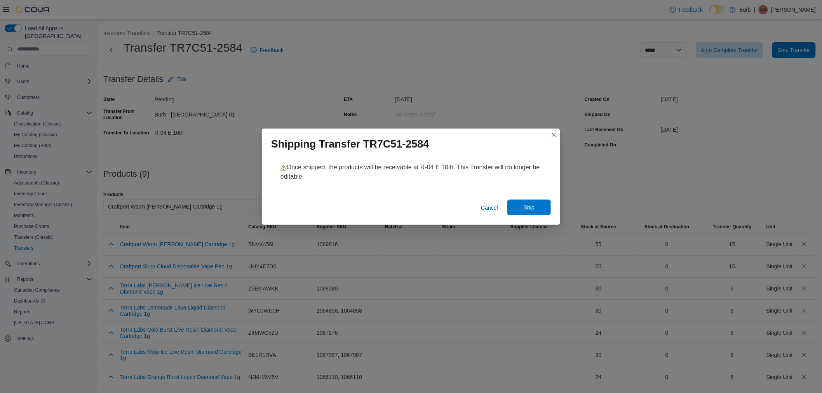
click at [530, 207] on span "Ship" at bounding box center [528, 207] width 11 height 8
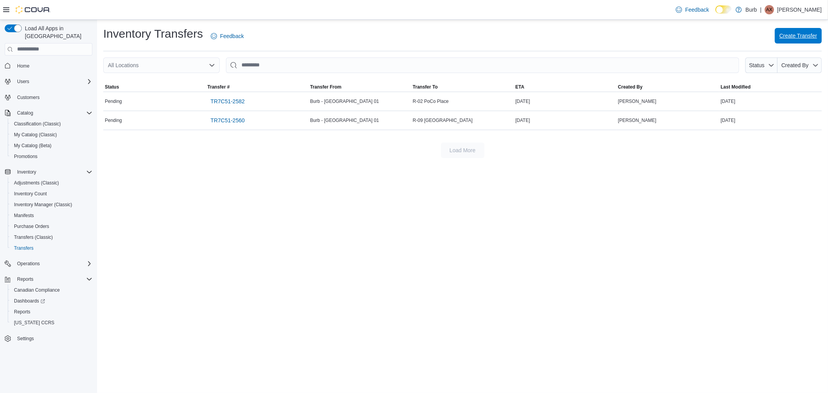
click at [794, 37] on span "Create Transfer" at bounding box center [799, 36] width 38 height 8
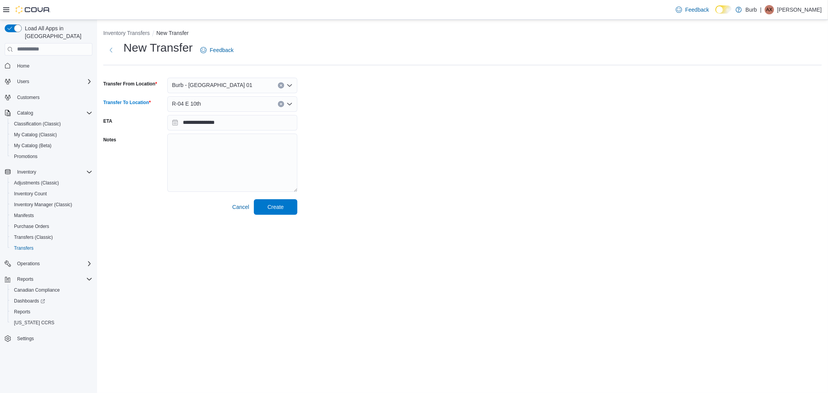
click at [205, 100] on div "R-04 E 10th" at bounding box center [232, 104] width 130 height 16
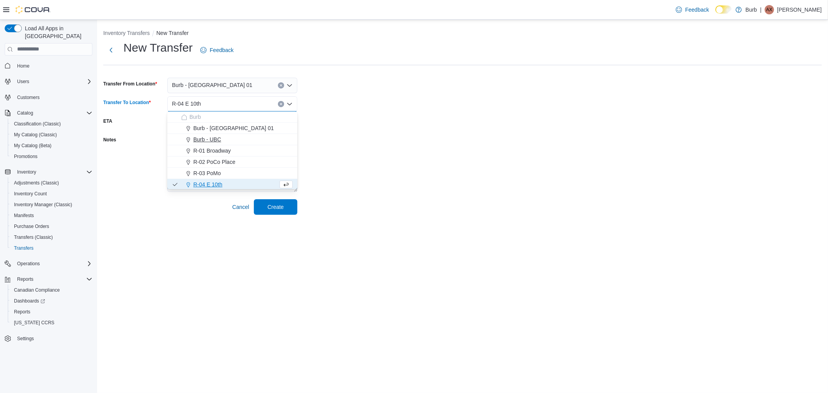
click at [214, 137] on span "Burb - UBC" at bounding box center [207, 140] width 28 height 8
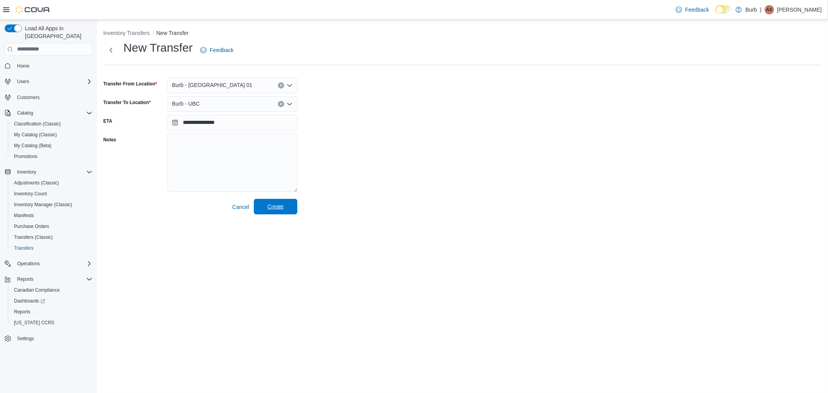
click at [270, 202] on span "Create" at bounding box center [276, 207] width 34 height 16
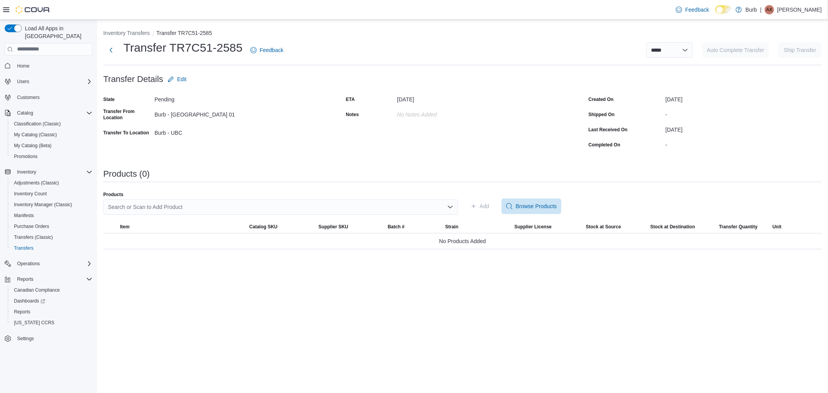
click at [247, 199] on div "Search or Scan to Add Product" at bounding box center [280, 207] width 355 height 16
type input "*******"
click at [188, 226] on button "[PERSON_NAME] Juicy G Pre Rolls 10 x 0.5g" at bounding box center [280, 231] width 355 height 11
click at [476, 207] on icon "button" at bounding box center [474, 206] width 6 height 6
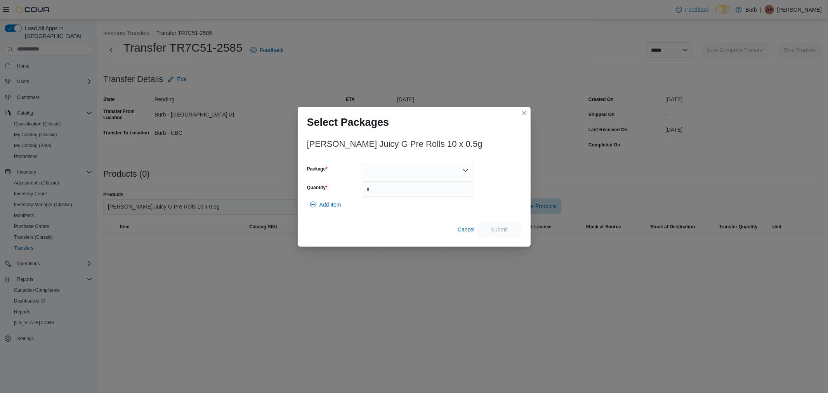
click at [407, 172] on div at bounding box center [417, 171] width 111 height 16
click at [390, 199] on span "010062867867951113251001102025PR0002" at bounding box center [422, 195] width 93 height 8
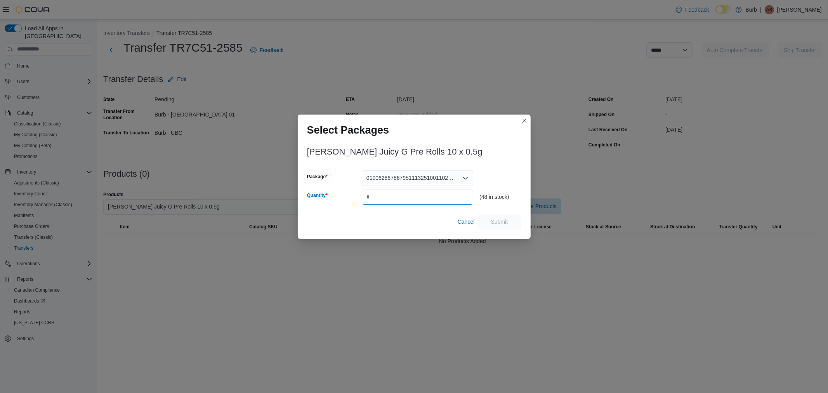
click at [390, 199] on input "Quantity" at bounding box center [417, 197] width 111 height 16
type input "**"
click at [506, 227] on span "Submit" at bounding box center [500, 222] width 34 height 16
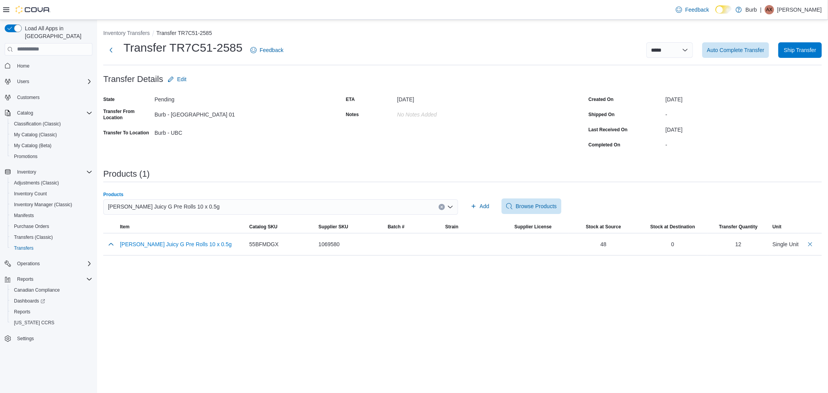
click at [219, 213] on div "[PERSON_NAME] Juicy G Pre Rolls 10 x 0.5g" at bounding box center [280, 207] width 355 height 16
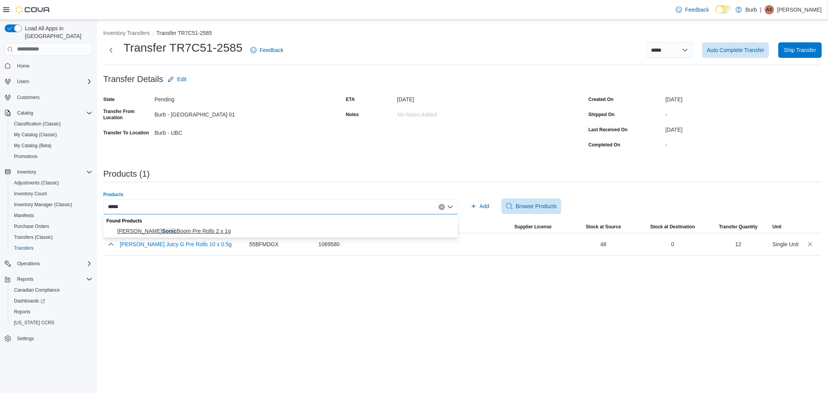
type input "*****"
click at [197, 229] on span "[PERSON_NAME] Sonic Boom Pre Rolls 2 x 1g" at bounding box center [285, 231] width 336 height 8
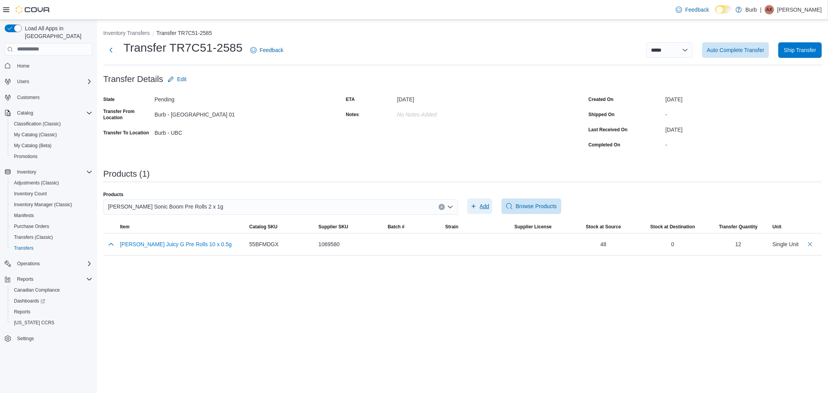
click at [483, 207] on span "Add" at bounding box center [485, 206] width 10 height 8
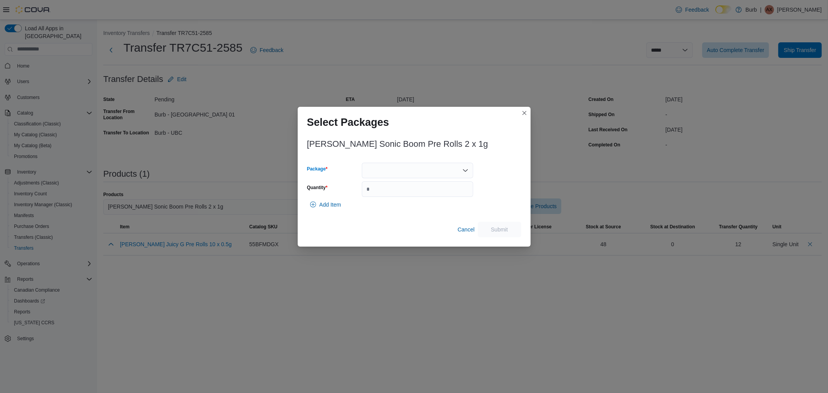
click at [440, 171] on div at bounding box center [417, 171] width 111 height 16
click at [390, 199] on button "010062867867920713250926102025PR0001" at bounding box center [417, 194] width 111 height 11
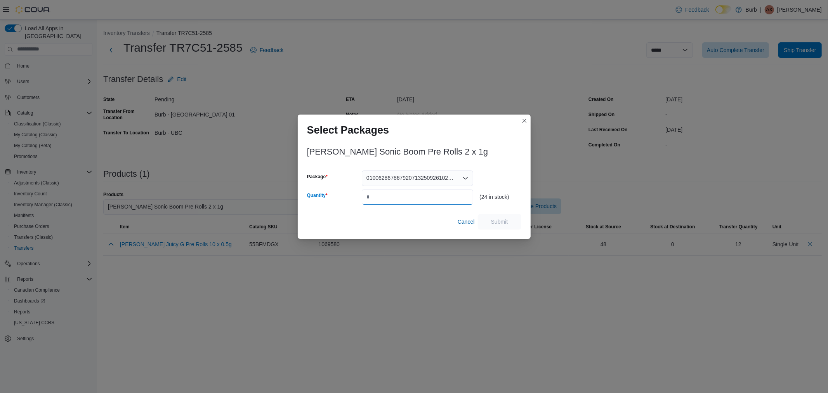
click at [390, 199] on input "Quantity" at bounding box center [417, 197] width 111 height 16
type input "**"
click at [490, 227] on span "Submit" at bounding box center [500, 222] width 34 height 16
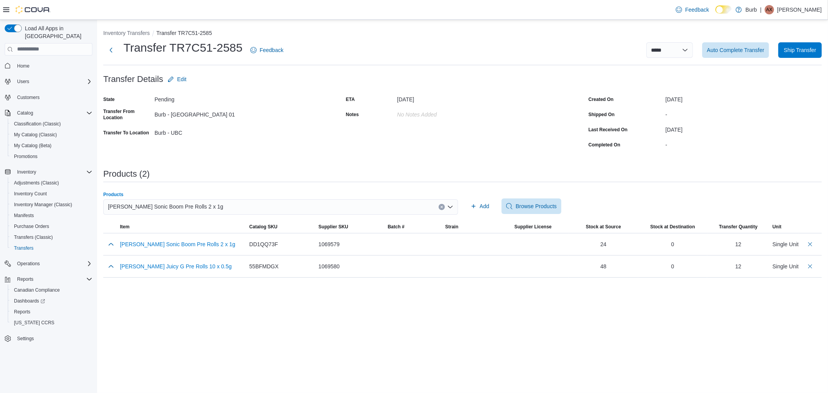
click at [170, 206] on span "[PERSON_NAME] Sonic Boom Pre Rolls 2 x 1g" at bounding box center [165, 206] width 115 height 9
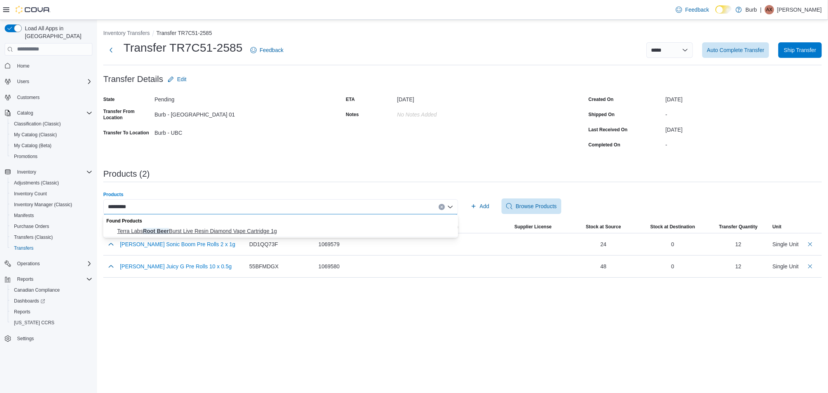
type input "*********"
click at [169, 231] on span "Terra Labs Root Beer Burst Live Resin Diamond Vape Cartridge 1g" at bounding box center [285, 231] width 336 height 8
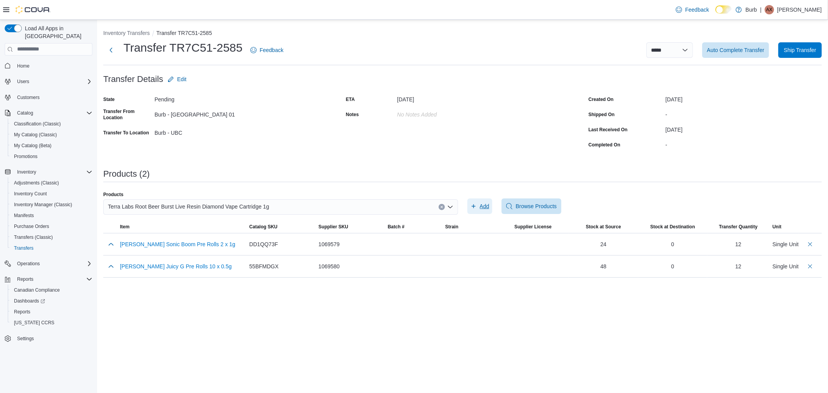
click at [490, 203] on button "Add" at bounding box center [480, 206] width 25 height 16
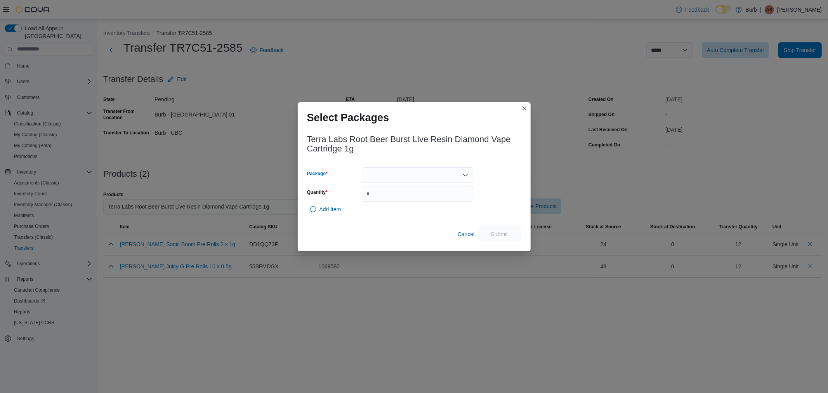
click at [395, 179] on div at bounding box center [417, 175] width 111 height 16
click at [393, 196] on span "010062812330058813251009102025VOME0032" at bounding box center [422, 200] width 93 height 8
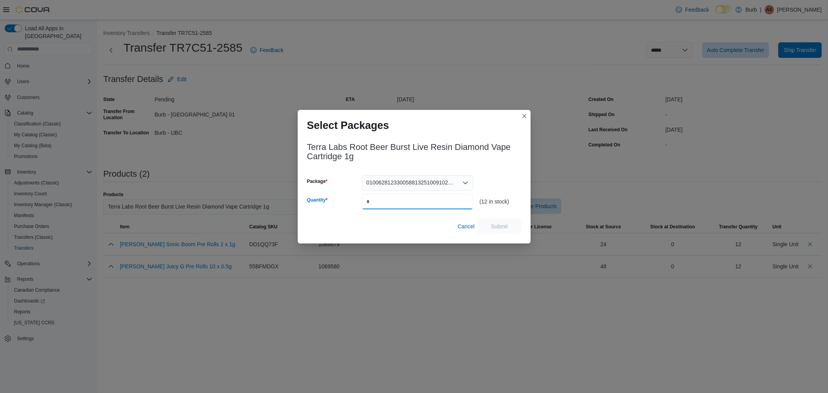
click at [393, 196] on input "Quantity" at bounding box center [417, 202] width 111 height 16
type input "*"
click at [511, 223] on span "Submit" at bounding box center [500, 226] width 34 height 16
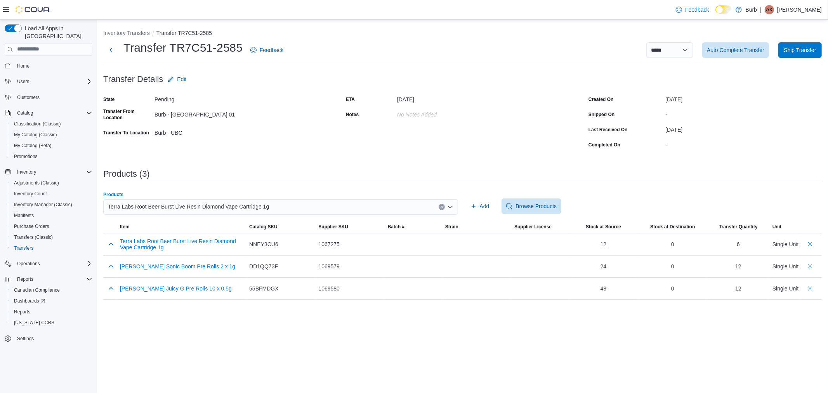
click at [209, 207] on span "Terra Labs Root Beer Burst Live Resin Diamond Vape Cartridge 1g" at bounding box center [188, 206] width 161 height 9
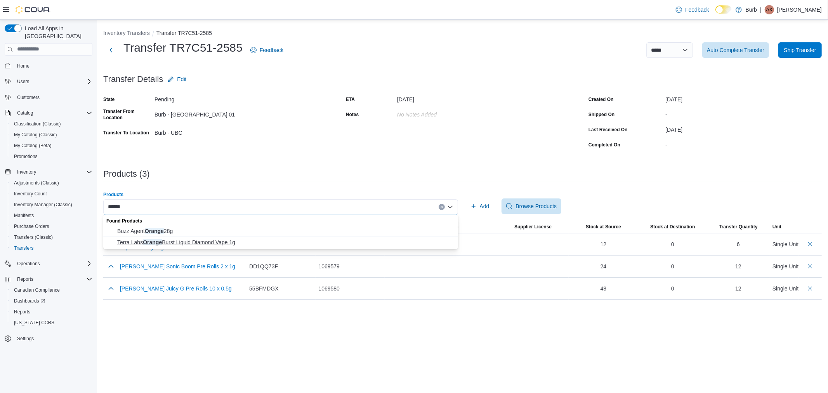
type input "******"
click at [186, 239] on span "Terra Labs Orange Burst Liquid Diamond Vape 1g" at bounding box center [285, 242] width 336 height 8
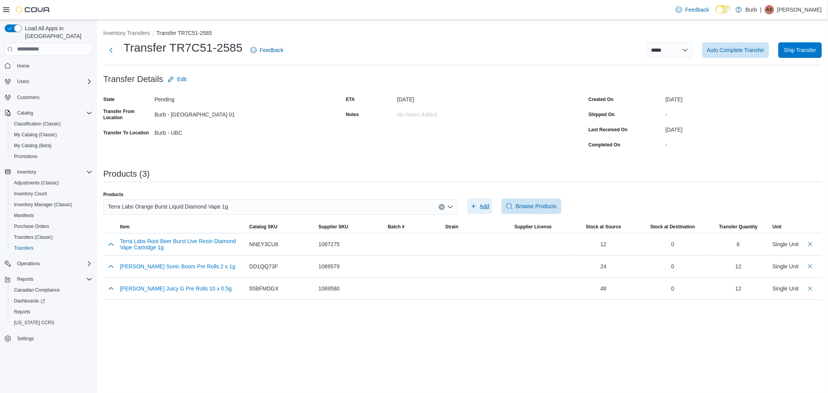
click at [476, 202] on span "Add" at bounding box center [480, 206] width 19 height 16
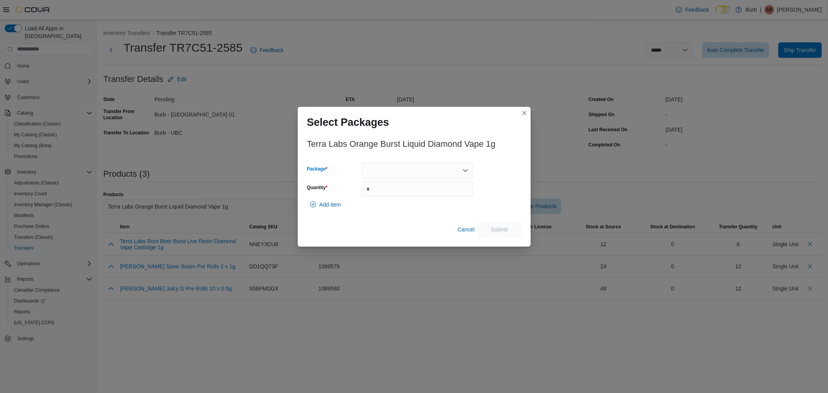
click at [383, 177] on div at bounding box center [417, 171] width 111 height 16
click at [381, 195] on span "010062812330023613250923102024VOME0012" at bounding box center [422, 195] width 93 height 8
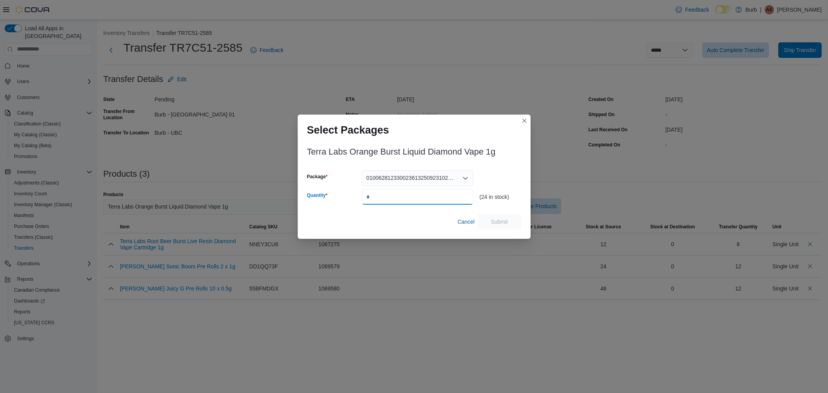
click at [381, 195] on input "Quantity" at bounding box center [417, 197] width 111 height 16
type input "*"
click at [493, 223] on span "Submit" at bounding box center [499, 221] width 17 height 8
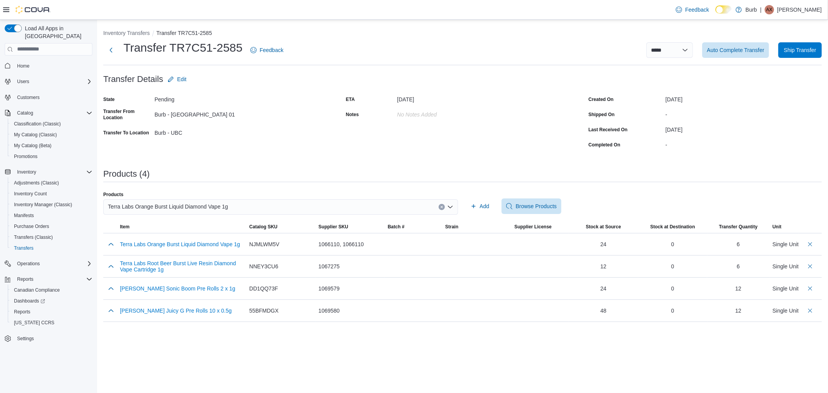
click at [234, 209] on div "Terra Labs Orange Burst Liquid Diamond Vape 1g" at bounding box center [280, 207] width 355 height 16
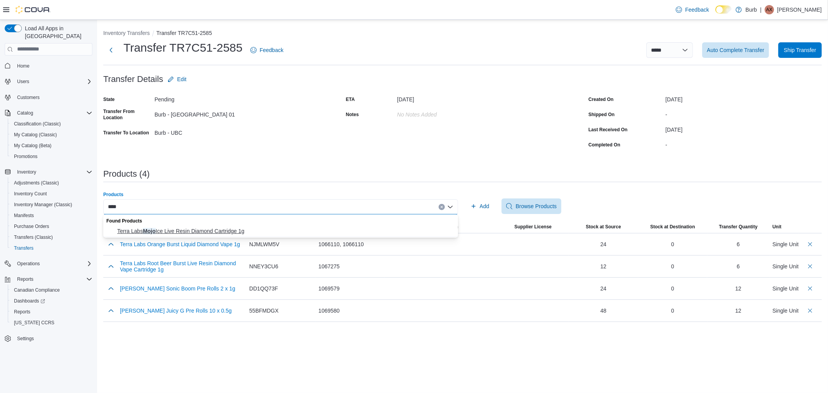
type input "****"
click at [209, 232] on span "Terra Labs Mojo Ice Live Resin Diamond Cartridge 1g" at bounding box center [285, 231] width 336 height 8
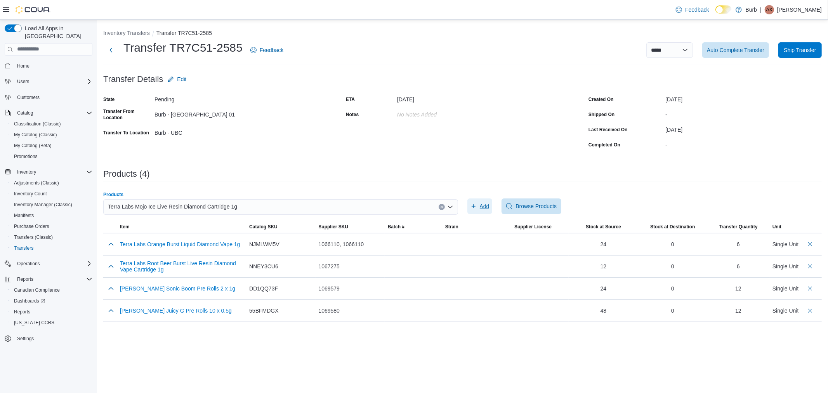
click at [483, 203] on span "Add" at bounding box center [485, 206] width 10 height 8
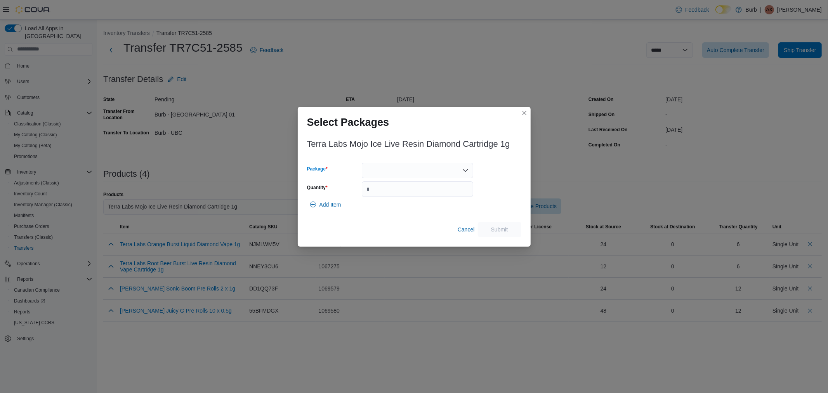
click at [436, 168] on div at bounding box center [417, 171] width 111 height 16
click at [402, 191] on button "010062812330063213251006102025VOME0025" at bounding box center [417, 194] width 111 height 11
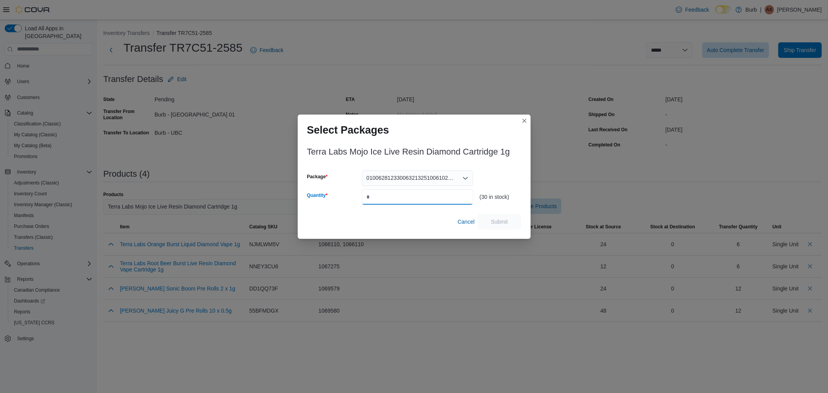
click at [402, 191] on input "Quantity" at bounding box center [417, 197] width 111 height 16
type input "*"
click at [508, 224] on span "Submit" at bounding box center [499, 221] width 17 height 8
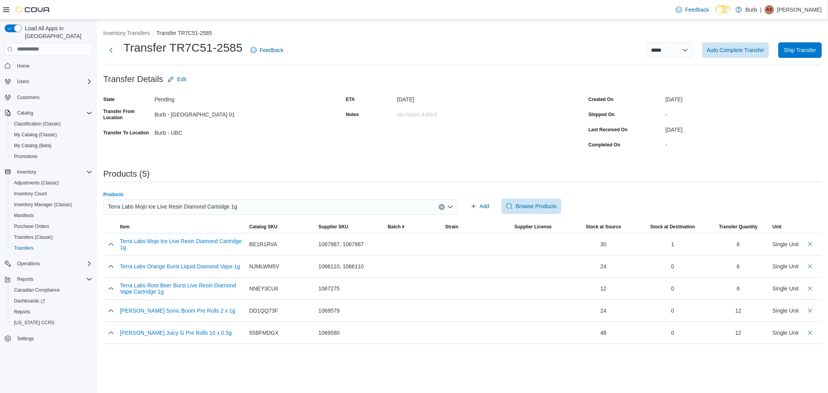
click at [237, 205] on div "Terra Labs Mojo Ice Live Resin Diamond Cartridge 1g" at bounding box center [280, 207] width 355 height 16
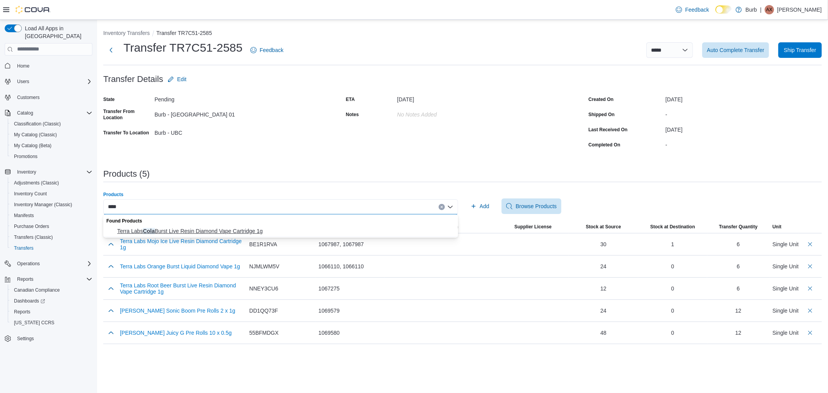
type input "****"
click at [216, 228] on span "Terra Labs Cola Burst Live Resin Diamond Vape Cartridge 1g" at bounding box center [285, 231] width 336 height 8
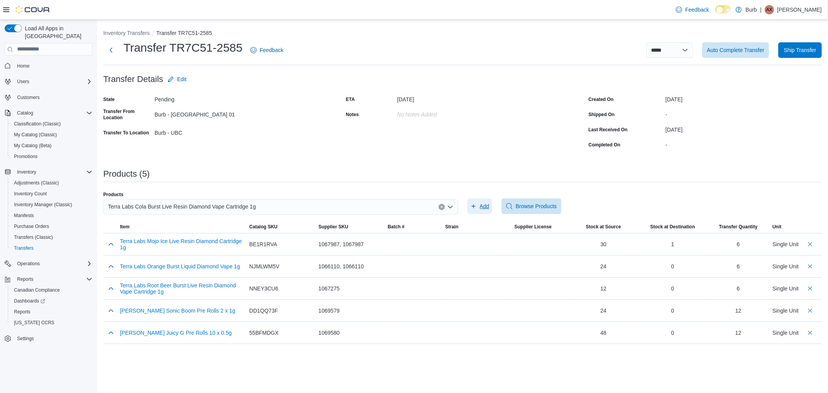
click at [480, 206] on span "Add" at bounding box center [485, 206] width 10 height 8
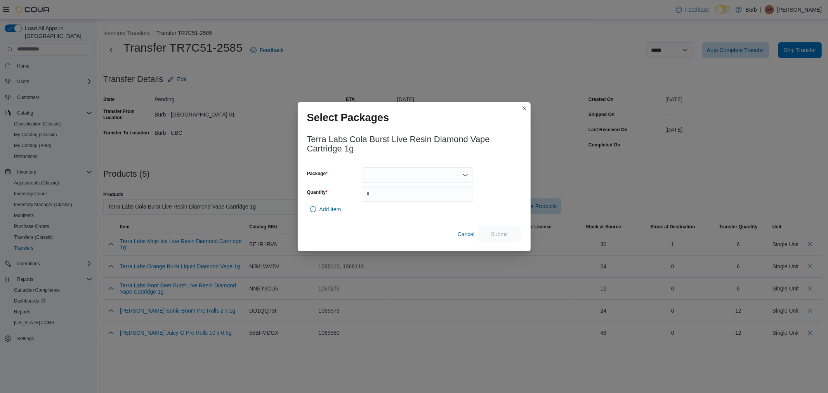
click at [424, 175] on div at bounding box center [417, 175] width 111 height 16
click at [407, 195] on button "010062812330059513250827102025VOME0015" at bounding box center [417, 199] width 111 height 11
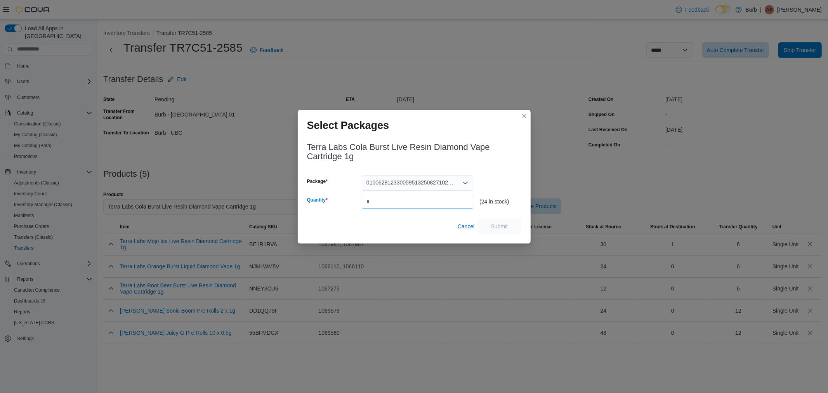
click at [407, 195] on input "Quantity" at bounding box center [417, 202] width 111 height 16
type input "*"
click at [496, 230] on span "Submit" at bounding box center [499, 226] width 17 height 8
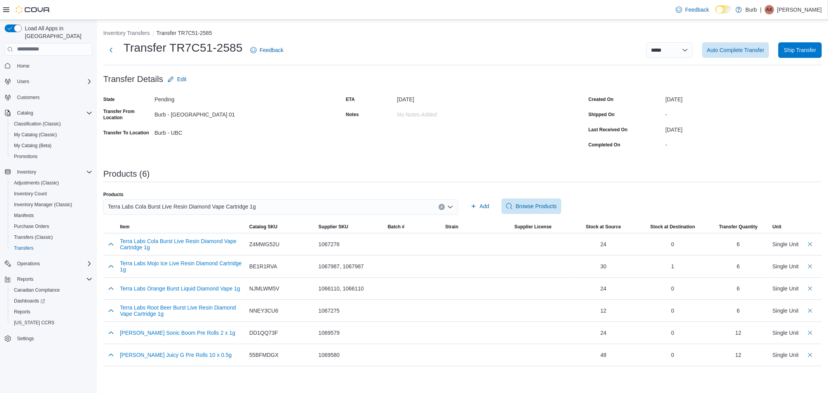
click at [241, 206] on span "Terra Labs Cola Burst Live Resin Diamond Vape Cartridge 1g" at bounding box center [182, 206] width 148 height 9
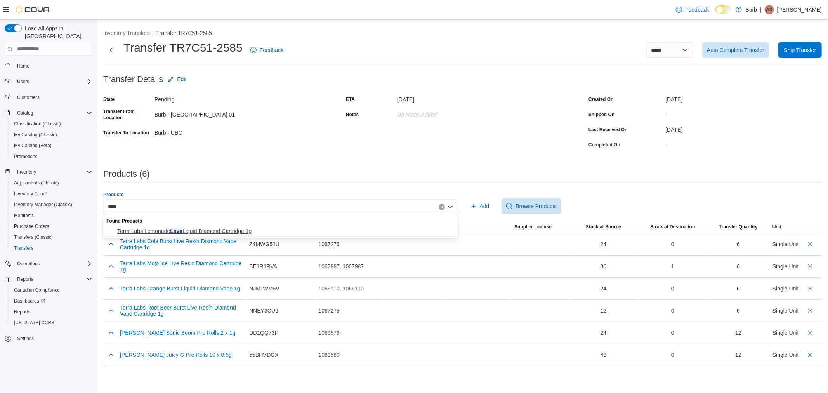
type input "****"
click at [218, 236] on button "Terra Labs Lemonade Lava Liquid Diamond Cartridge 1g" at bounding box center [280, 231] width 355 height 11
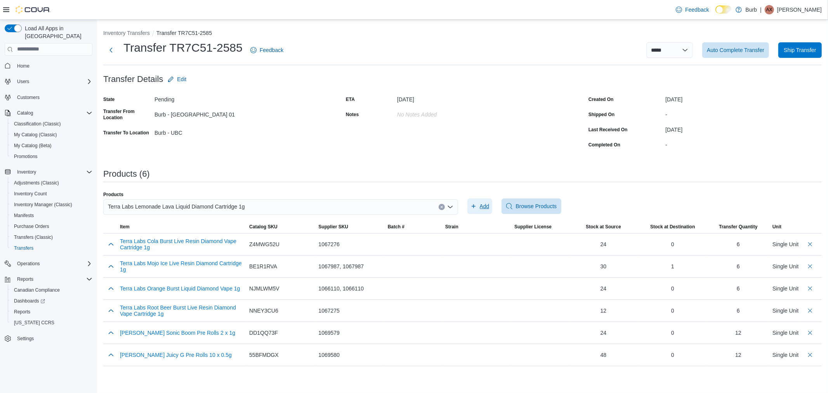
click at [487, 210] on span "Add" at bounding box center [485, 206] width 10 height 8
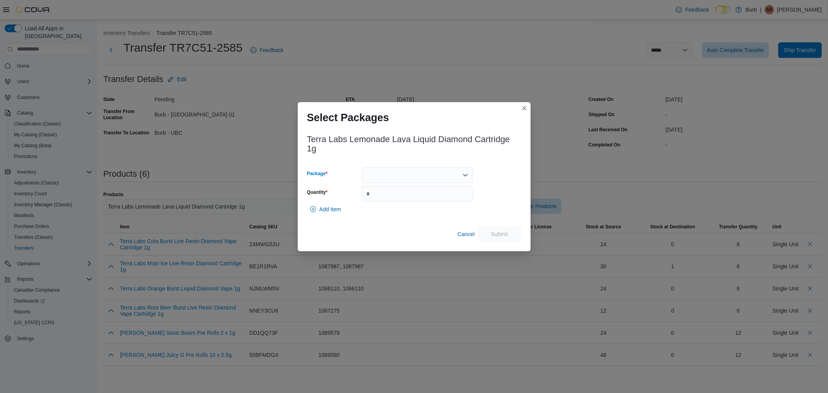
click at [377, 176] on div at bounding box center [417, 175] width 111 height 16
click at [390, 201] on span "010062812330007613250924102024VOME0002" at bounding box center [422, 200] width 93 height 8
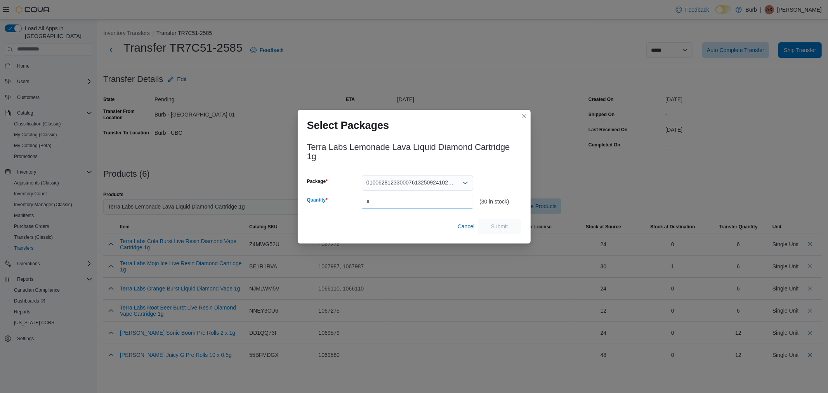
click at [390, 201] on input "Quantity" at bounding box center [417, 202] width 111 height 16
type input "*"
drag, startPoint x: 502, startPoint y: 212, endPoint x: 501, endPoint y: 224, distance: 12.5
click at [501, 224] on div "Terra Labs Lemonade Lava Liquid Diamond Cartridge 1g Package 010062812330007613…" at bounding box center [414, 186] width 214 height 96
click at [501, 224] on span "Submit" at bounding box center [499, 226] width 17 height 8
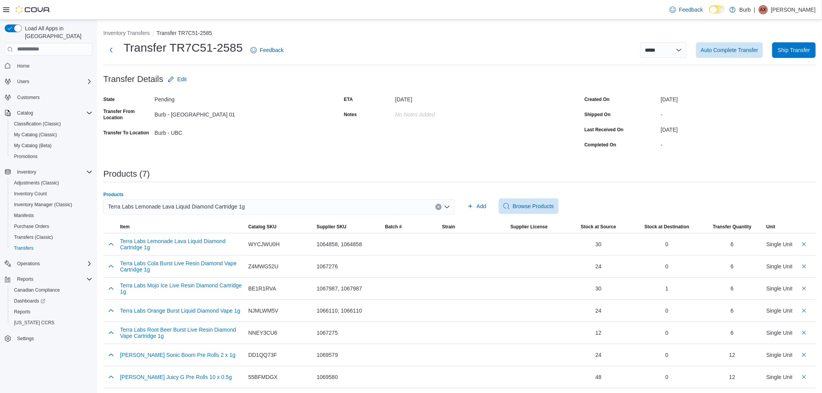
click at [293, 208] on div "Terra Labs Lemonade Lava Liquid Diamond Cartridge 1g" at bounding box center [278, 207] width 351 height 16
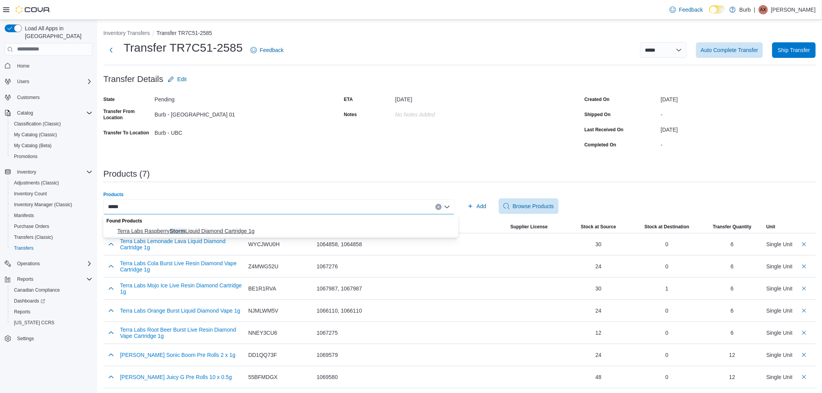
type input "*****"
click at [233, 231] on span "Terra Labs Raspberry Storm Liquid Diamond Cartridge 1g" at bounding box center [285, 231] width 336 height 8
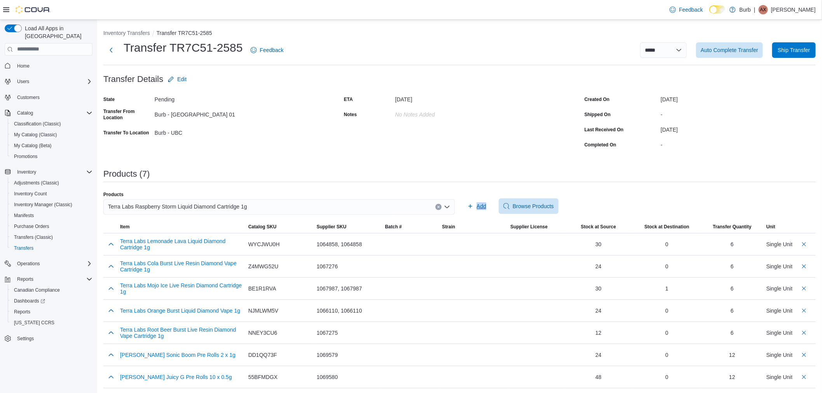
drag, startPoint x: 492, startPoint y: 204, endPoint x: 480, endPoint y: 207, distance: 13.2
click at [480, 207] on div "Add Browse Products" at bounding box center [639, 206] width 351 height 16
click at [480, 207] on span "Add" at bounding box center [481, 206] width 10 height 8
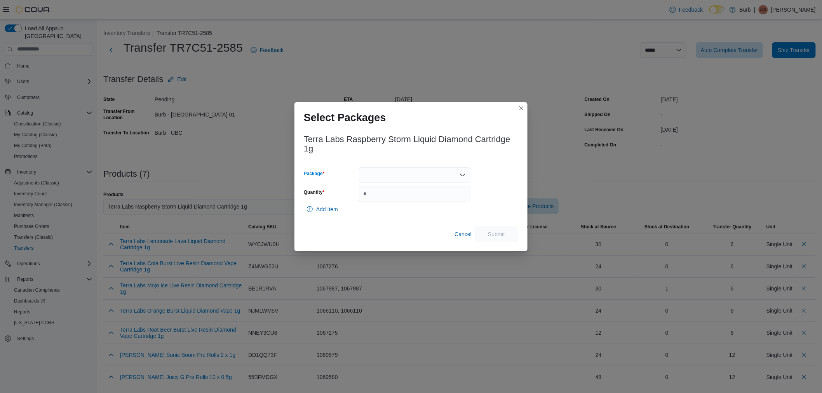
click at [385, 172] on div at bounding box center [414, 175] width 111 height 16
click at [382, 196] on span "010062812330009013250924102024VOME0001" at bounding box center [419, 200] width 93 height 8
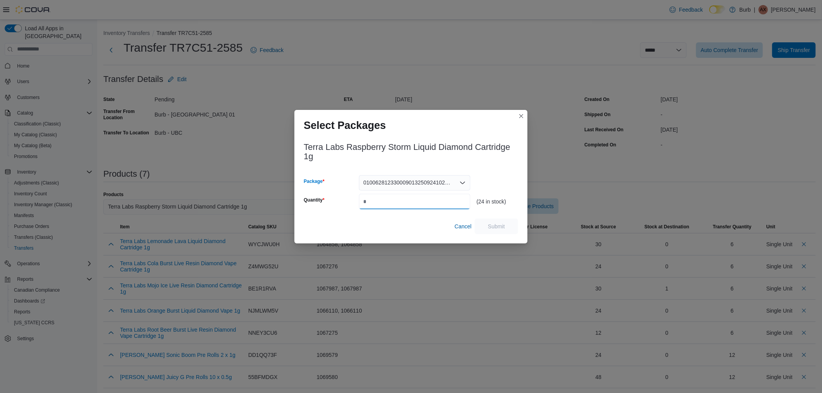
click at [382, 196] on input "*" at bounding box center [414, 202] width 111 height 16
type input "**"
click at [495, 226] on span "Submit" at bounding box center [496, 226] width 17 height 8
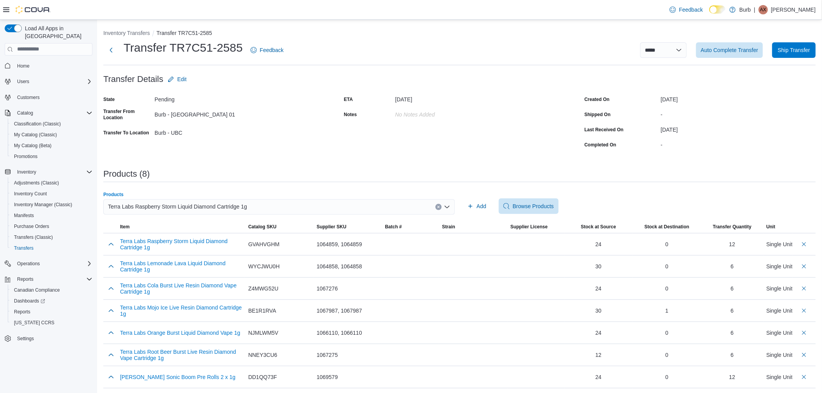
click at [282, 206] on div "Terra Labs Raspberry Storm Liquid Diamond Cartridge 1g" at bounding box center [278, 207] width 351 height 16
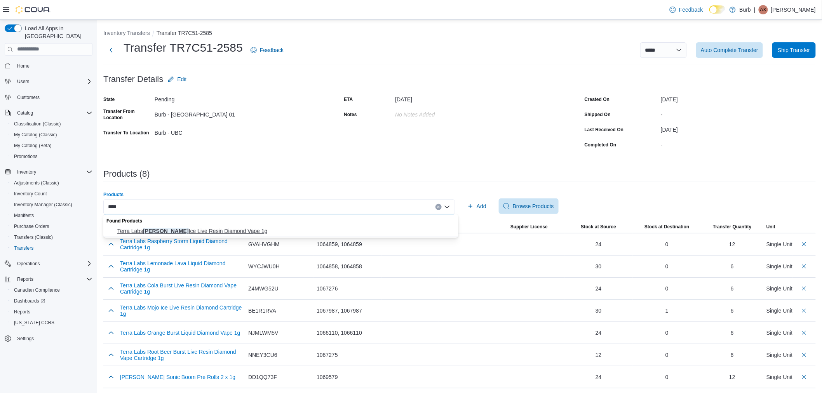
type input "****"
click at [207, 235] on span "Terra Labs Pina Ice Live Resin Diamond Vape 1g" at bounding box center [285, 231] width 336 height 8
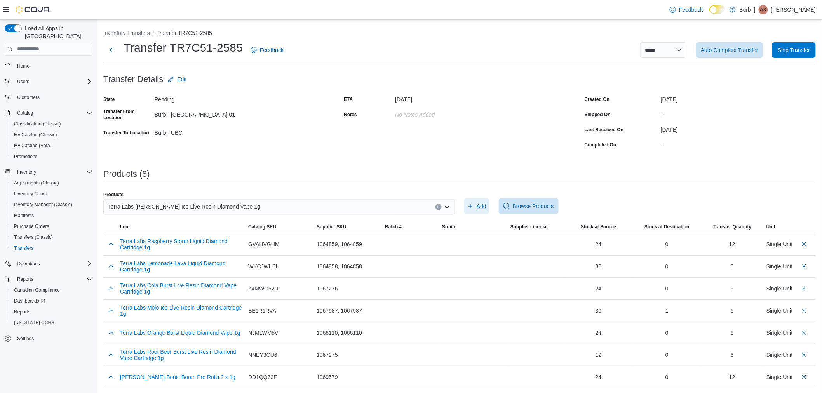
click at [489, 204] on button "Add" at bounding box center [476, 206] width 25 height 16
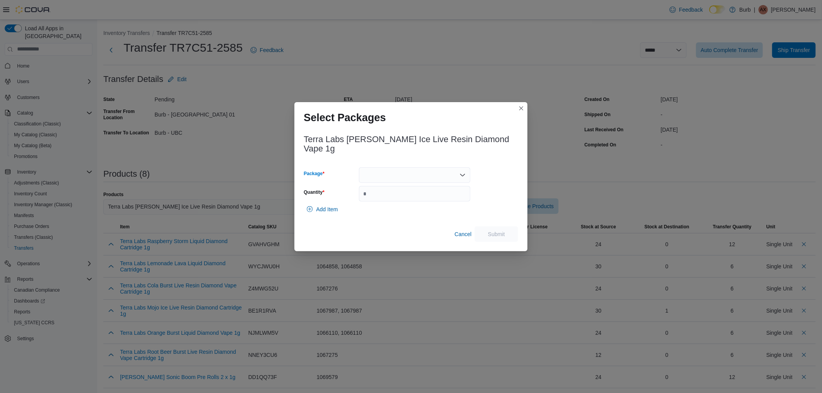
click at [428, 168] on div at bounding box center [414, 175] width 111 height 16
click at [393, 199] on button "010062812330065613250929102025VOME0019" at bounding box center [414, 194] width 111 height 11
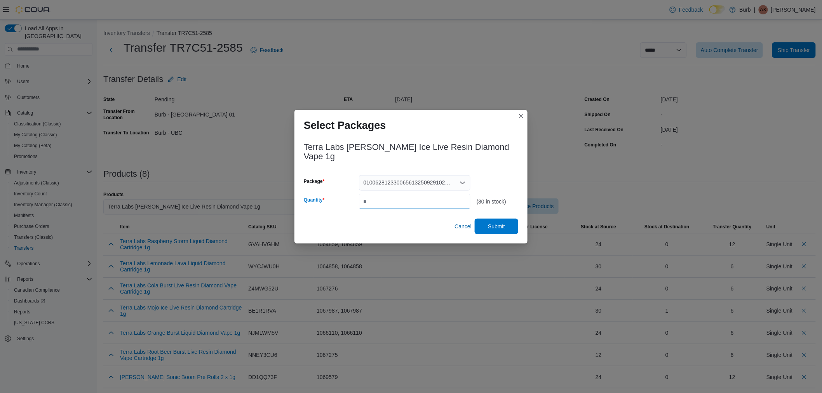
click at [393, 199] on input "*" at bounding box center [414, 202] width 111 height 16
type input "**"
click at [495, 222] on span "Submit" at bounding box center [496, 226] width 17 height 8
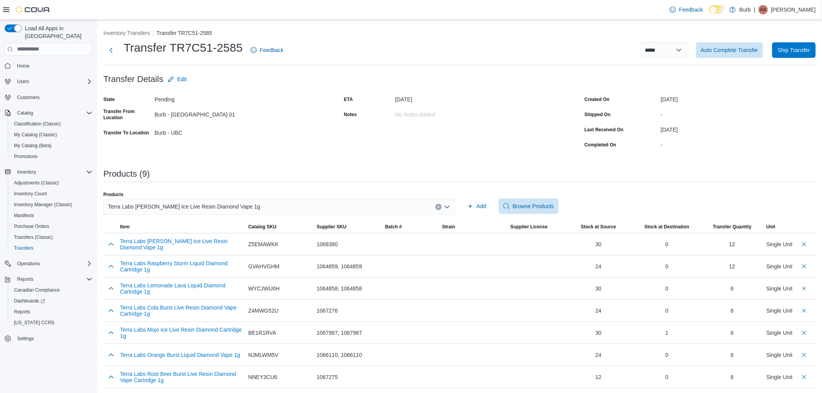
click at [228, 206] on div "Terra Labs Pina Ice Live Resin Diamond Vape 1g" at bounding box center [278, 207] width 351 height 16
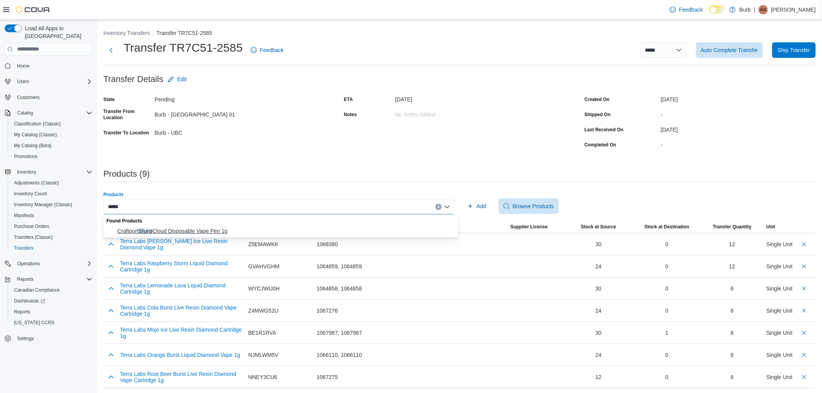
type input "*****"
click at [158, 232] on span "Craftport Slurp Cloud Disposable Vape Pen 1g" at bounding box center [285, 231] width 336 height 8
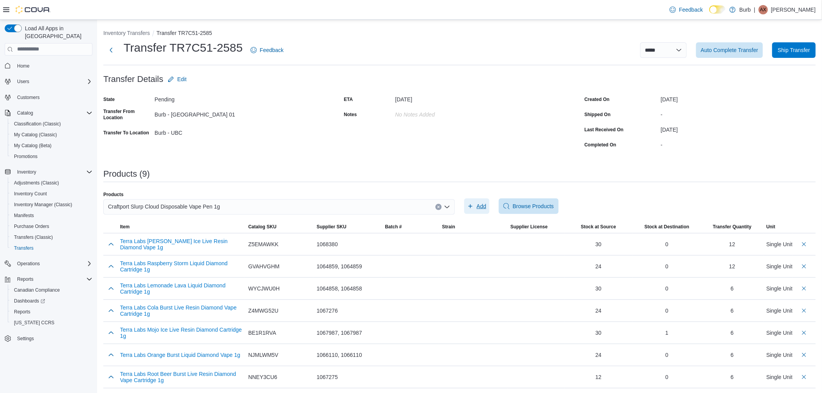
click at [482, 205] on span "Add" at bounding box center [481, 206] width 10 height 8
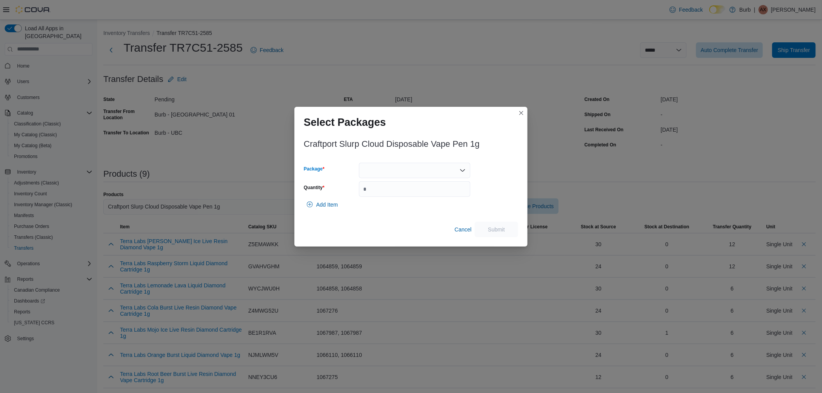
click at [396, 172] on div at bounding box center [414, 171] width 111 height 16
click at [391, 195] on span "01006823550601391325100910VSCH282" at bounding box center [419, 195] width 93 height 8
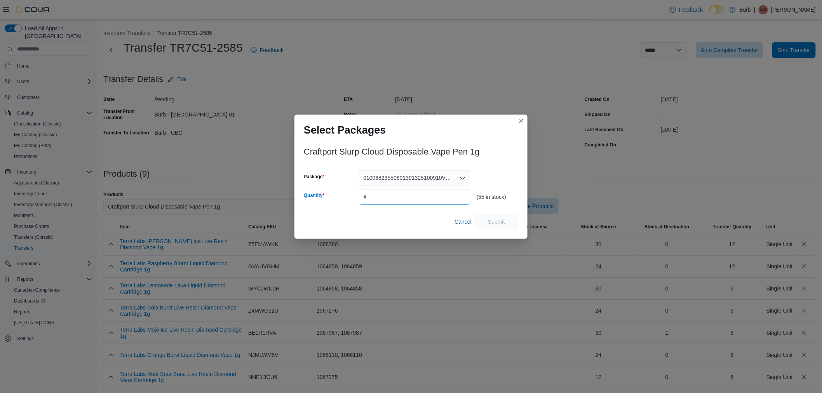
click at [391, 195] on input "Quantity" at bounding box center [414, 197] width 111 height 16
type input "**"
click at [502, 222] on span "Submit" at bounding box center [496, 221] width 17 height 8
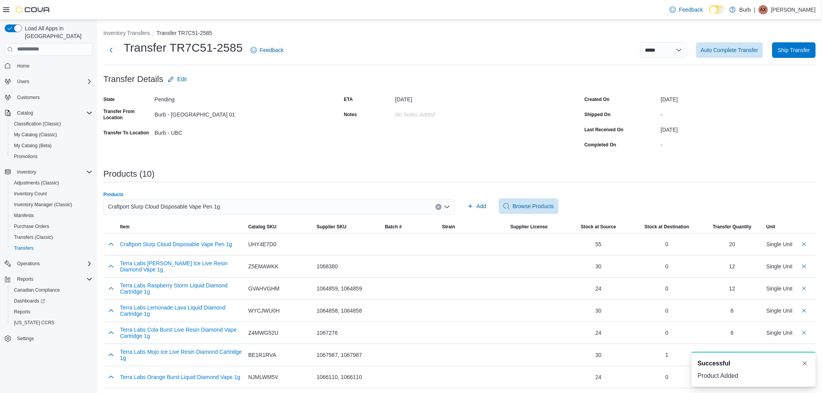
click at [201, 204] on span "Craftport Slurp Cloud Disposable Vape Pen 1g" at bounding box center [164, 206] width 112 height 9
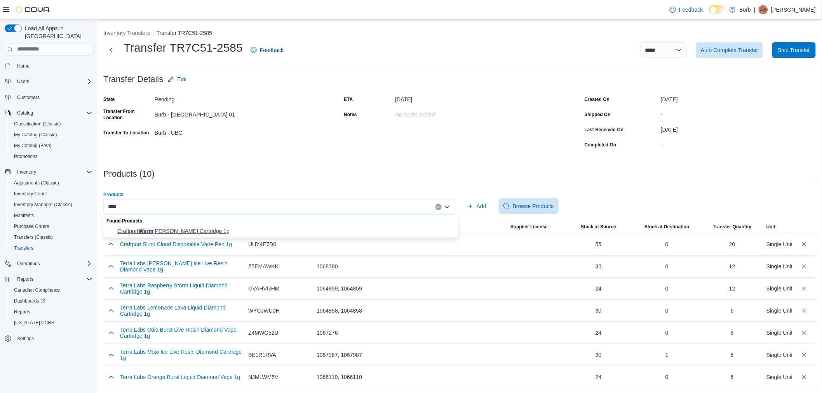
type input "****"
click at [186, 227] on span "Craftport Warm Ginger Peach Cartridge 1g" at bounding box center [285, 231] width 336 height 8
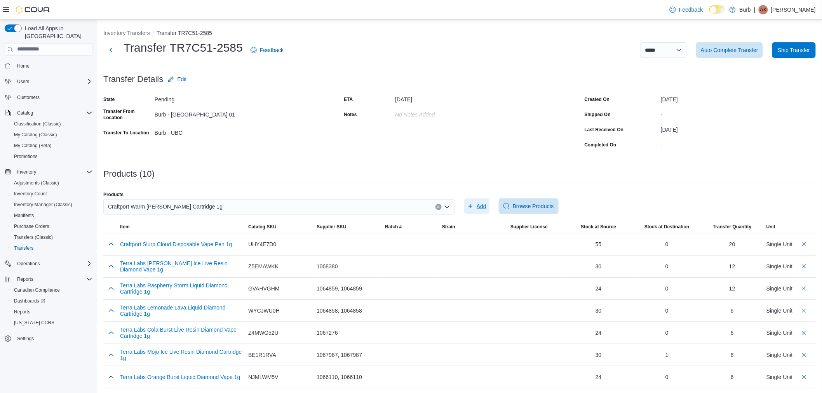
click at [483, 201] on span "Add" at bounding box center [476, 206] width 19 height 16
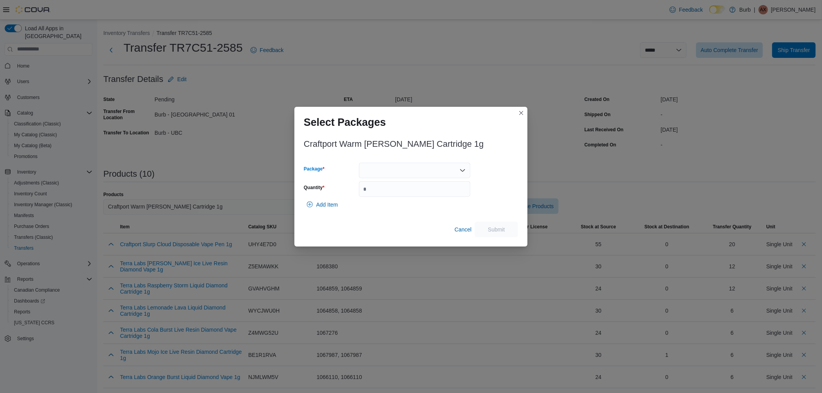
click at [423, 176] on div at bounding box center [414, 171] width 111 height 16
click at [410, 199] on span "01006823550601911325101010VWGPH283" at bounding box center [419, 195] width 93 height 8
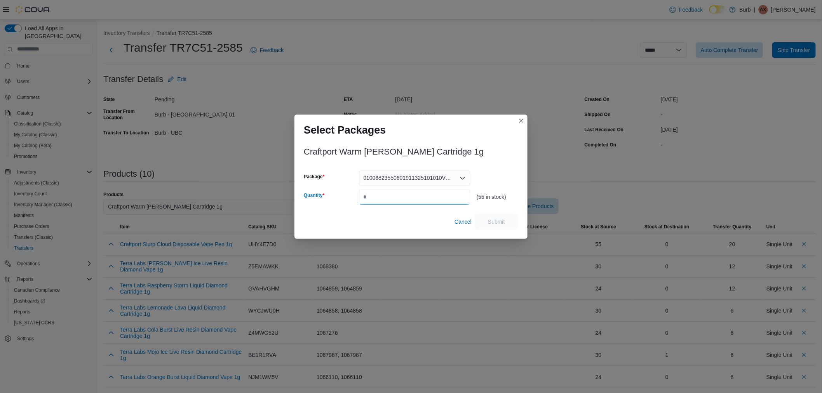
click at [410, 199] on input "Quantity" at bounding box center [414, 197] width 111 height 16
type input "*"
type input "**"
click at [492, 224] on span "Submit" at bounding box center [496, 221] width 17 height 8
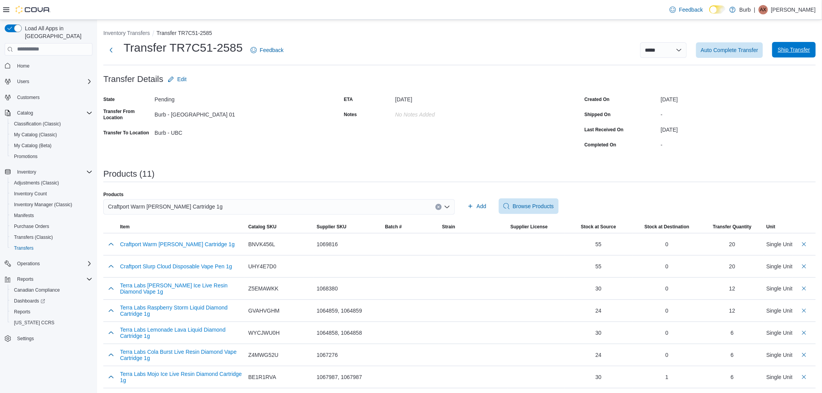
click at [793, 57] on div "**********" at bounding box center [554, 50] width 523 height 16
click at [794, 48] on span "Ship Transfer" at bounding box center [793, 50] width 32 height 8
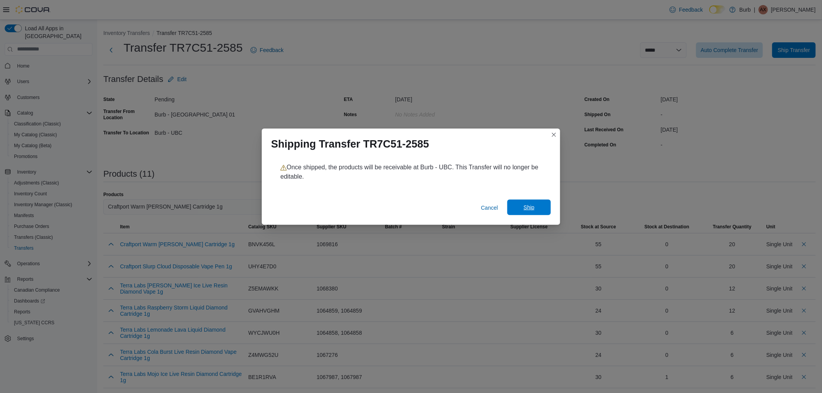
click at [532, 209] on span "Ship" at bounding box center [528, 207] width 11 height 8
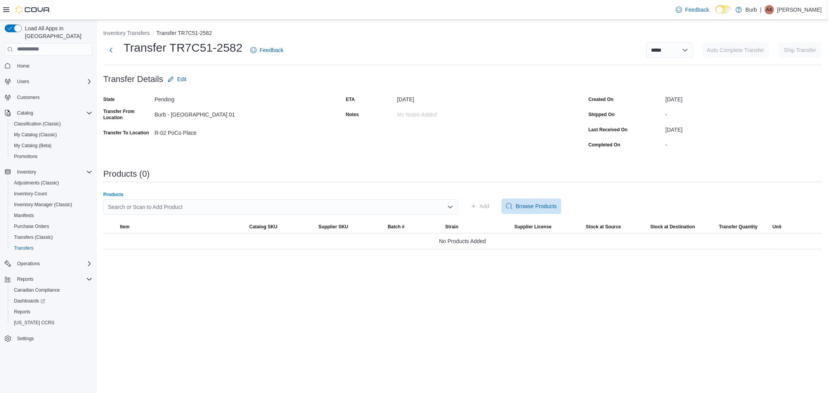
click at [163, 205] on div "Search or Scan to Add Product" at bounding box center [280, 207] width 355 height 16
type input "*****"
click at [169, 235] on button "[PERSON_NAME] Juicy G Pre Rolls 10 x 0.5g" at bounding box center [280, 231] width 355 height 11
click at [484, 206] on span "Add" at bounding box center [485, 206] width 10 height 8
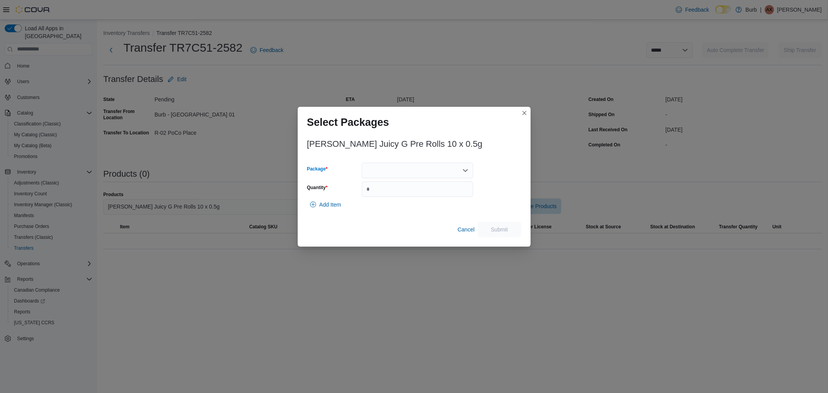
click at [382, 173] on div at bounding box center [417, 171] width 111 height 16
click at [382, 190] on button "010062867867951113251001102025PR0002" at bounding box center [417, 194] width 111 height 11
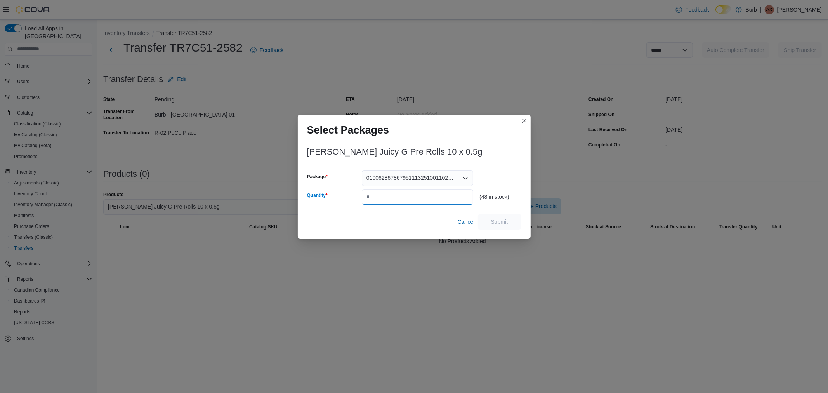
click at [381, 191] on input "*" at bounding box center [417, 197] width 111 height 16
type input "**"
click at [505, 219] on span "Submit" at bounding box center [499, 221] width 17 height 8
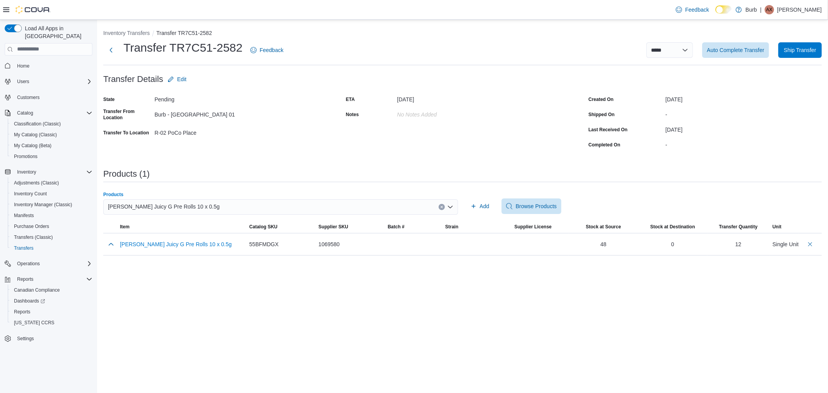
click at [203, 210] on div "[PERSON_NAME] Juicy G Pre Rolls 10 x 0.5g" at bounding box center [280, 207] width 355 height 16
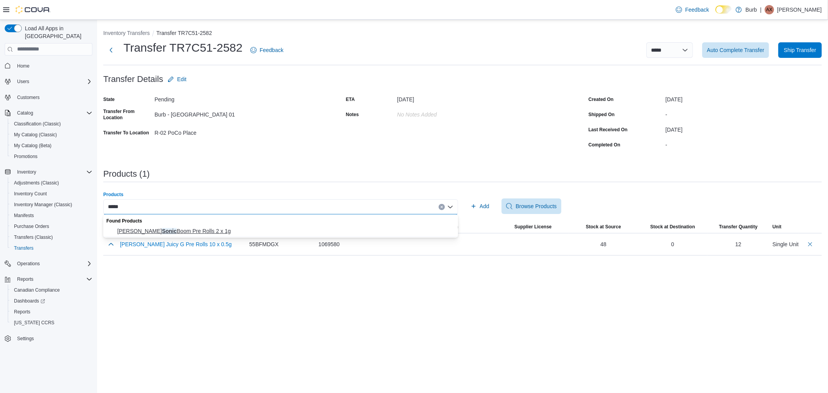
type input "*****"
click at [177, 235] on button "Terra Craft Sonic Boom Pre Rolls 2 x 1g" at bounding box center [280, 231] width 355 height 11
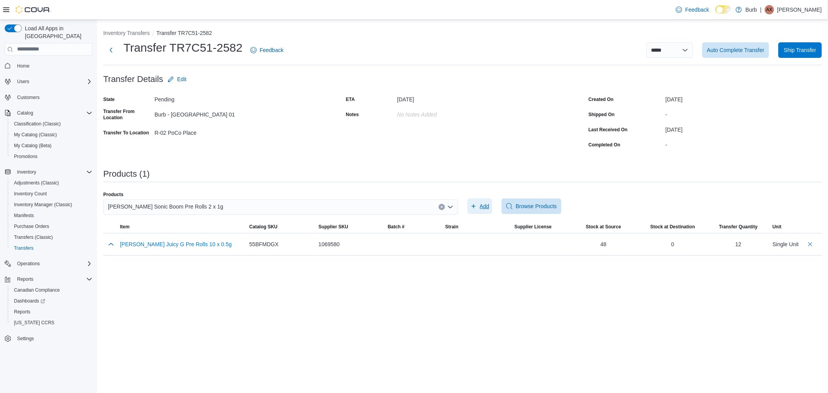
click at [479, 202] on span "Add" at bounding box center [480, 206] width 19 height 16
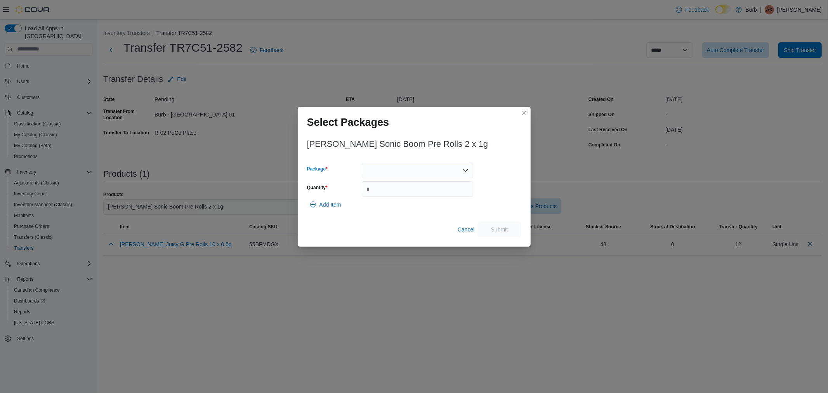
click at [378, 166] on div at bounding box center [417, 171] width 111 height 16
click at [388, 193] on span "010062867867920713250926102025PR0001" at bounding box center [422, 195] width 93 height 8
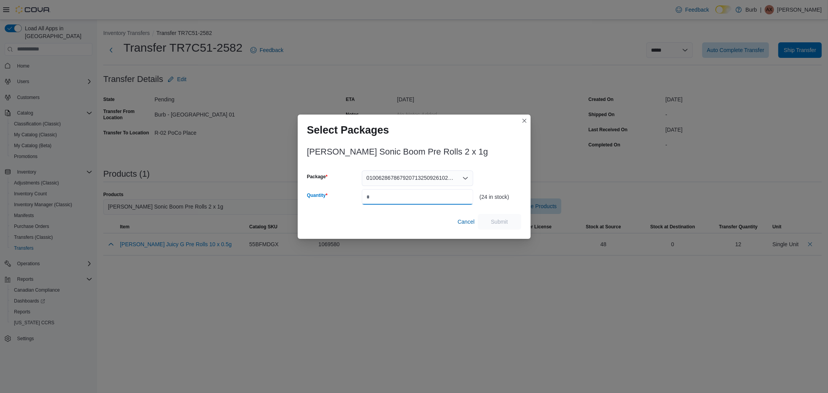
click at [388, 193] on input "Quantity" at bounding box center [417, 197] width 111 height 16
type input "**"
click at [490, 215] on span "Submit" at bounding box center [500, 222] width 34 height 16
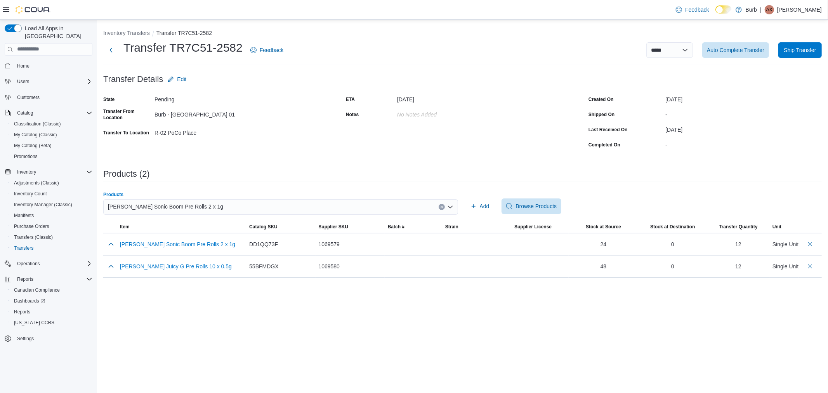
click at [199, 203] on span "Terra Craft Sonic Boom Pre Rolls 2 x 1g" at bounding box center [165, 206] width 115 height 9
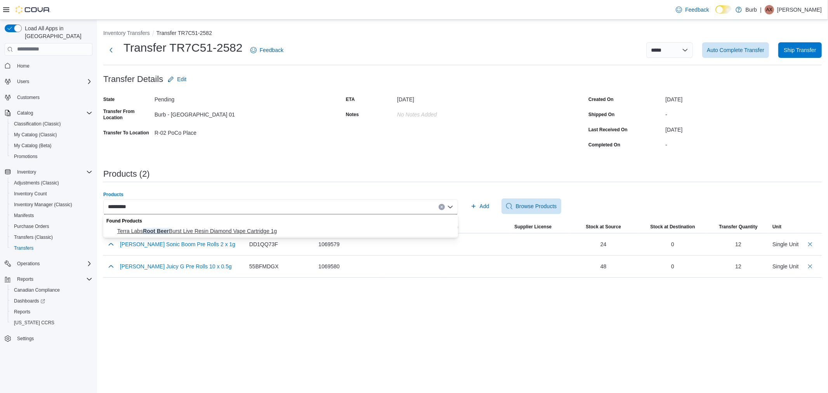
type input "*********"
click at [195, 228] on span "Terra Labs Root Beer Burst Live Resin Diamond Vape Cartridge 1g" at bounding box center [285, 231] width 336 height 8
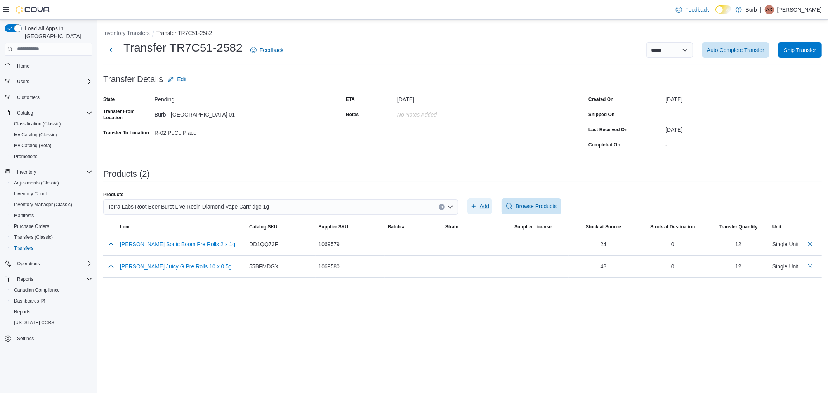
click at [488, 199] on span "Add" at bounding box center [480, 206] width 19 height 16
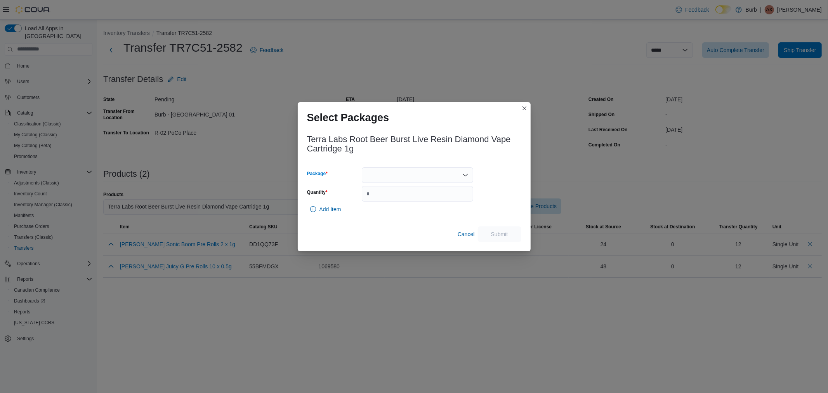
click at [406, 176] on div at bounding box center [417, 175] width 111 height 16
click at [396, 198] on span "010062812330058813251009102025VOME0032" at bounding box center [422, 200] width 93 height 8
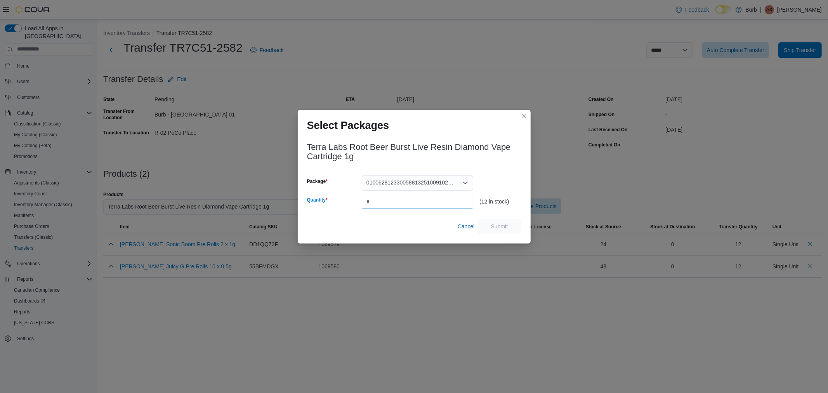
click at [396, 198] on input "Quantity" at bounding box center [417, 202] width 111 height 16
type input "*"
click at [502, 223] on span "Submit" at bounding box center [499, 226] width 17 height 8
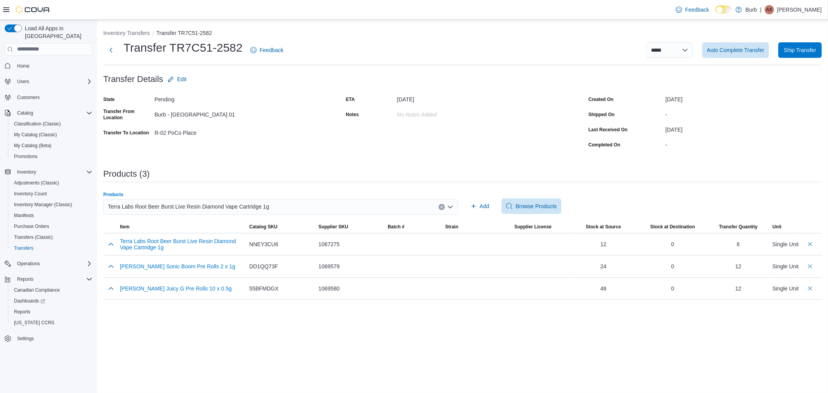
click at [182, 207] on span "Terra Labs Root Beer Burst Live Resin Diamond Vape Cartridge 1g" at bounding box center [188, 206] width 161 height 9
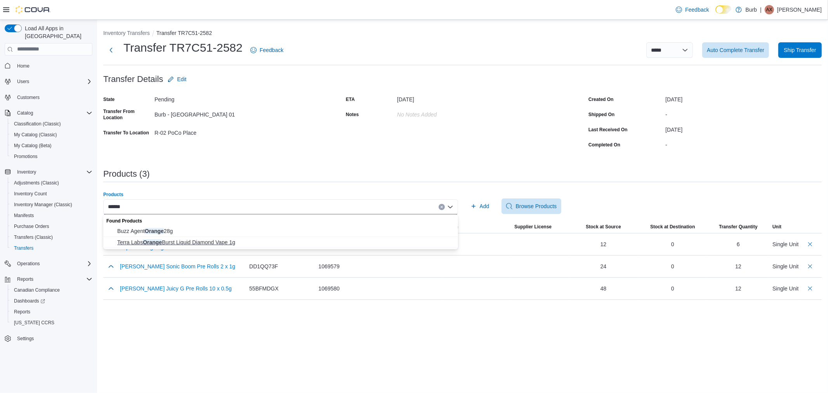
type input "******"
click at [189, 240] on span "Terra Labs Orange Burst Liquid Diamond Vape 1g" at bounding box center [285, 242] width 336 height 8
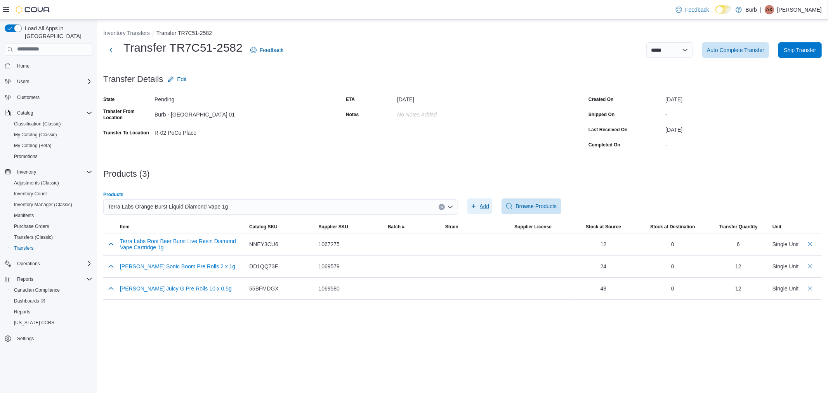
click at [479, 201] on span "Add" at bounding box center [480, 206] width 19 height 16
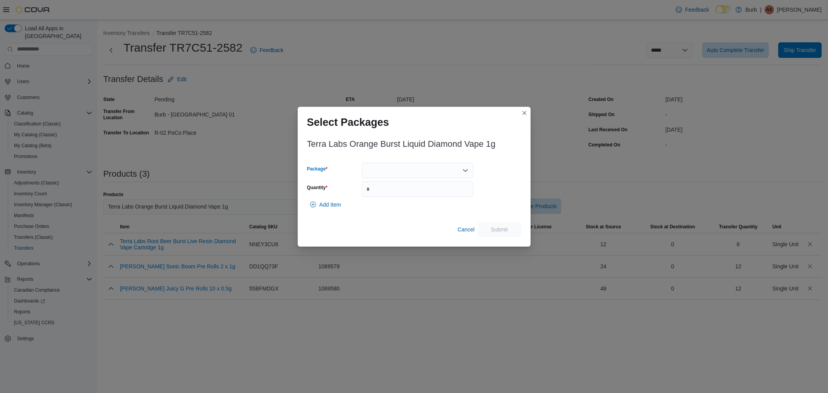
click at [402, 169] on div at bounding box center [417, 171] width 111 height 16
click at [392, 194] on span "010062812330023613250923102024VOME0012" at bounding box center [422, 195] width 93 height 8
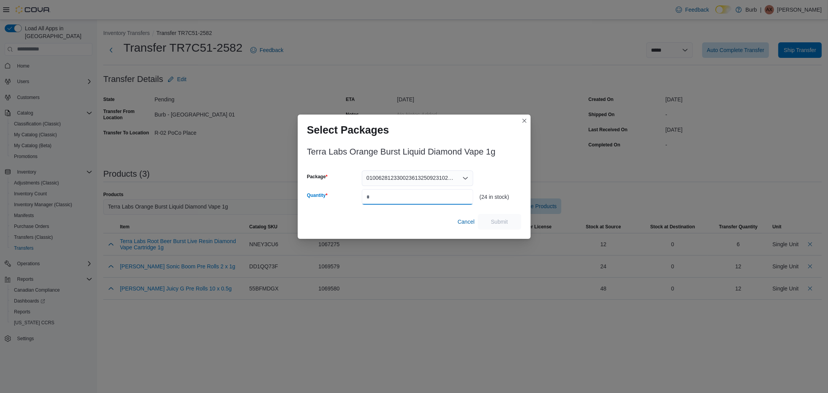
click at [392, 194] on input "Quantity" at bounding box center [417, 197] width 111 height 16
type input "*"
click at [496, 223] on span "Submit" at bounding box center [499, 221] width 17 height 8
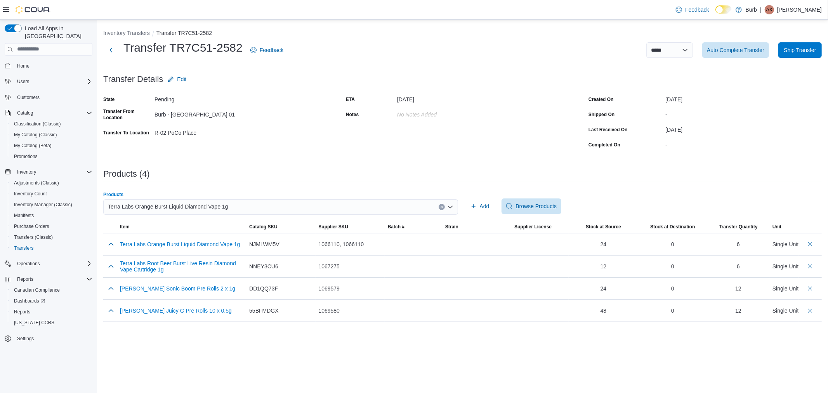
click at [231, 202] on div "Terra Labs Orange Burst Liquid Diamond Vape 1g" at bounding box center [280, 207] width 355 height 16
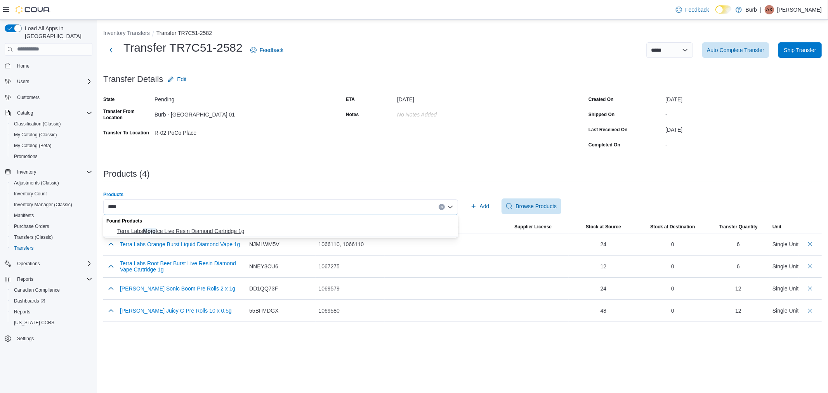
type input "****"
click at [222, 229] on span "Terra Labs Mojo Ice Live Resin Diamond Cartridge 1g" at bounding box center [285, 231] width 336 height 8
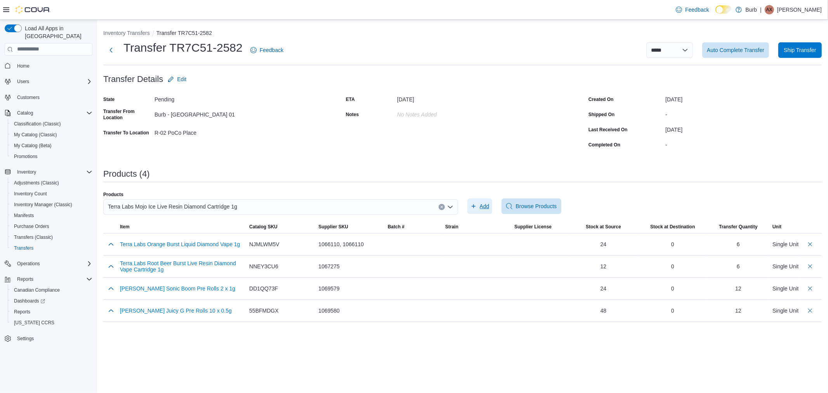
click at [484, 207] on span "Add" at bounding box center [485, 206] width 10 height 8
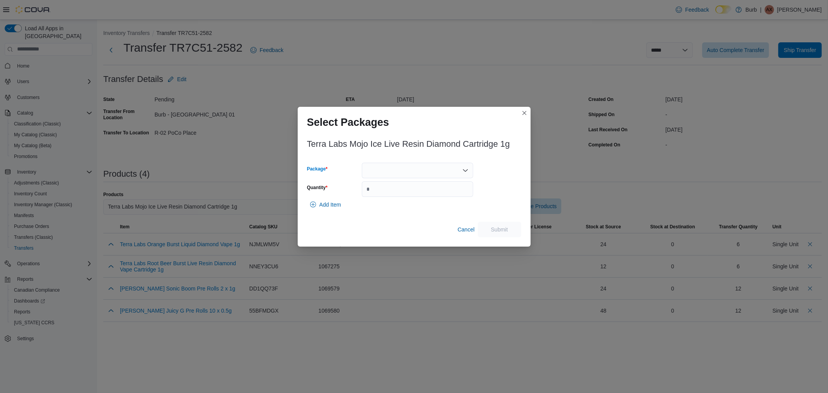
click at [392, 172] on div at bounding box center [417, 171] width 111 height 16
click at [390, 193] on span "010062812330063213251006102025VOME0025" at bounding box center [422, 195] width 93 height 8
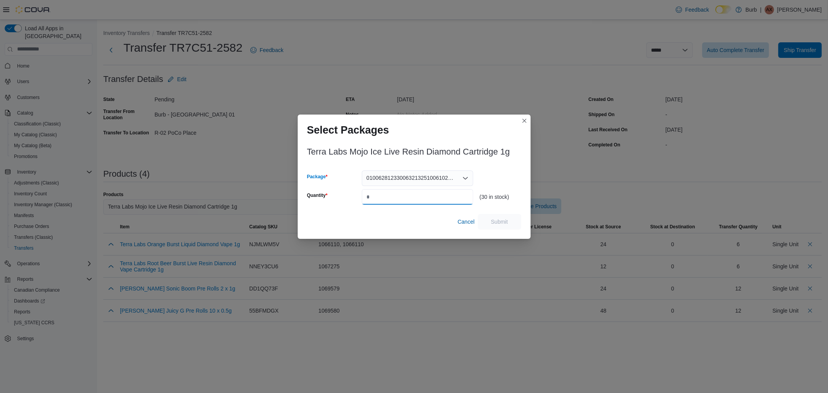
click at [390, 193] on input "Quantity" at bounding box center [417, 197] width 111 height 16
type input "*"
click at [494, 222] on span "Submit" at bounding box center [499, 221] width 17 height 8
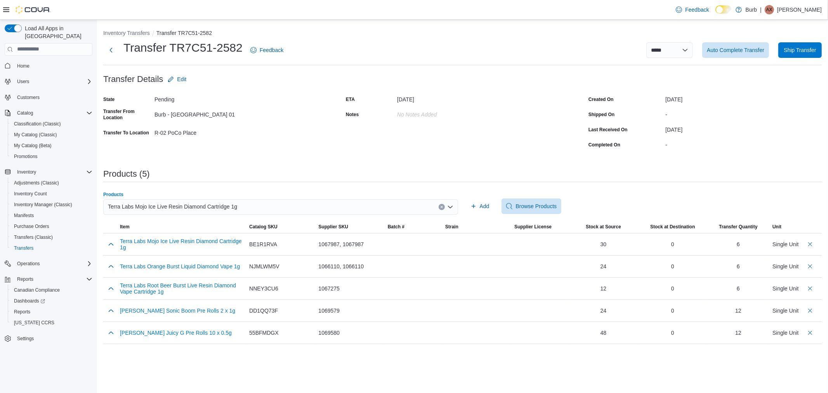
click at [188, 205] on span "Terra Labs Mojo Ice Live Resin Diamond Cartridge 1g" at bounding box center [172, 206] width 129 height 9
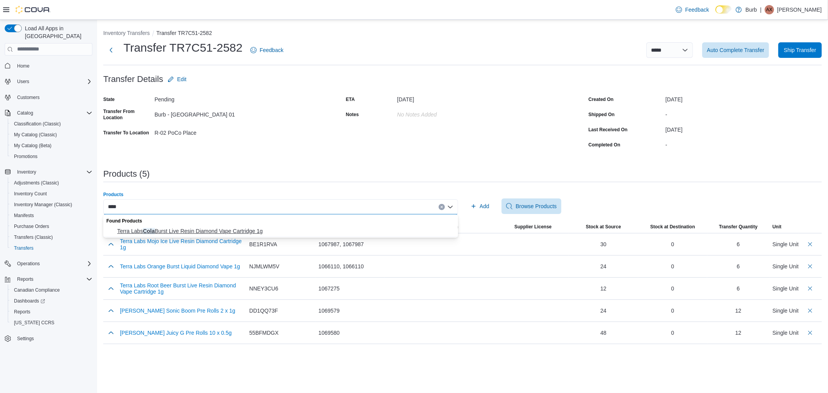
type input "****"
click at [178, 236] on button "Terra Labs Cola Burst Live Resin Diamond Vape Cartridge 1g" at bounding box center [280, 231] width 355 height 11
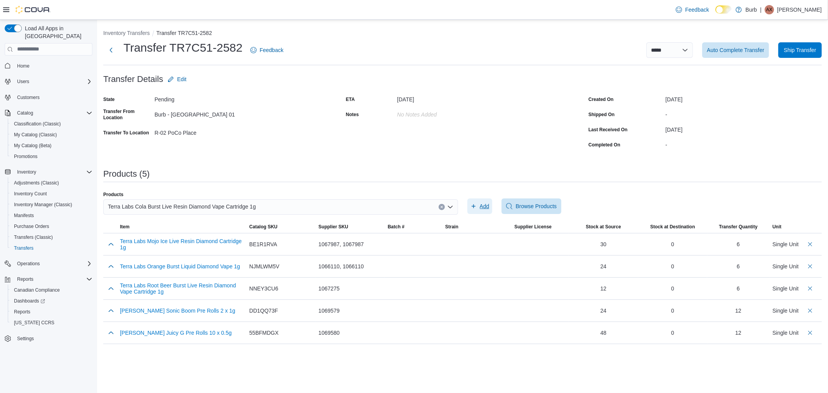
click at [482, 205] on span "Add" at bounding box center [485, 206] width 10 height 8
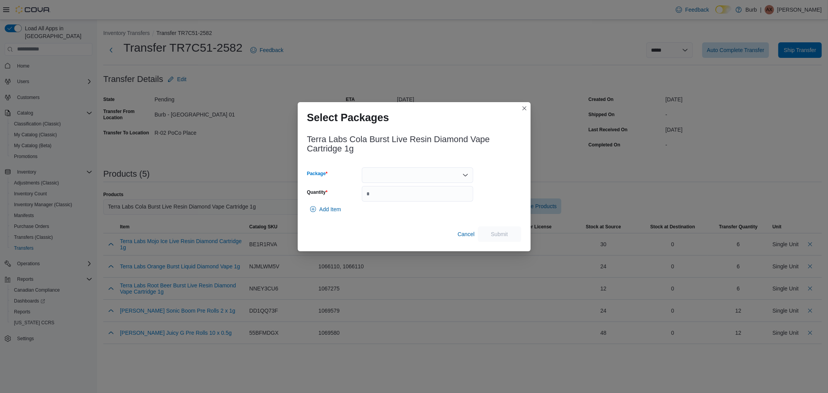
click at [410, 169] on div at bounding box center [417, 175] width 111 height 16
click at [402, 196] on span "010062812330059513250827102025VOME0015" at bounding box center [422, 200] width 93 height 8
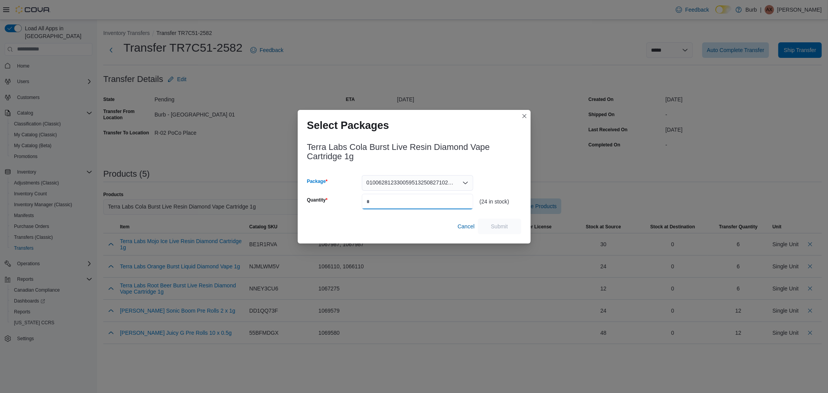
click at [402, 196] on input "Quantity" at bounding box center [417, 202] width 111 height 16
type input "*"
click at [502, 226] on span "Submit" at bounding box center [499, 226] width 17 height 8
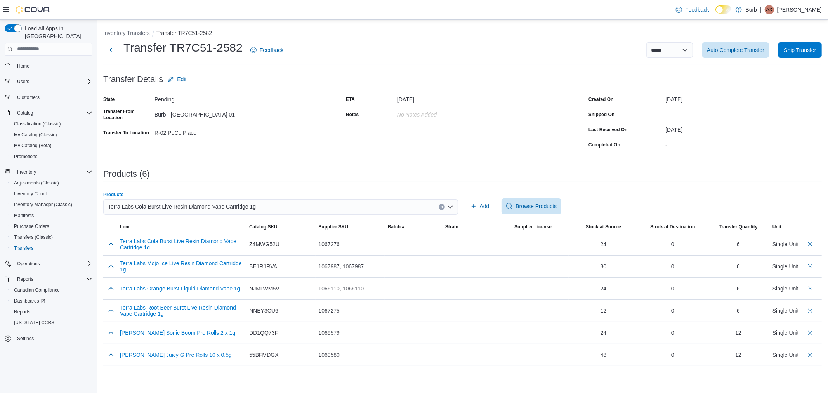
click at [189, 200] on div "Terra Labs Cola Burst Live Resin Diamond Vape Cartridge 1g" at bounding box center [280, 207] width 355 height 16
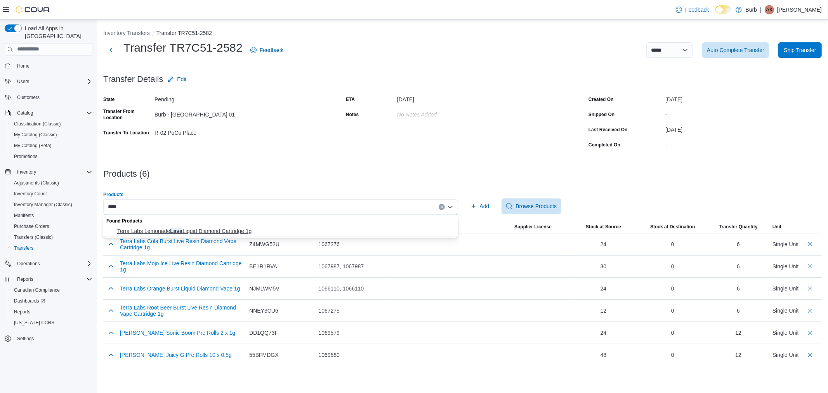
type input "****"
click at [217, 227] on span "Terra Labs Lemonade Lava Liquid Diamond Cartridge 1g" at bounding box center [285, 231] width 336 height 8
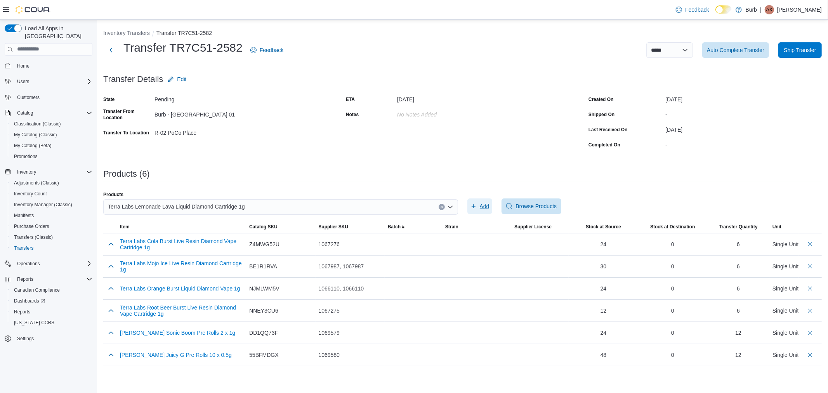
click at [480, 199] on span "Add" at bounding box center [480, 206] width 19 height 16
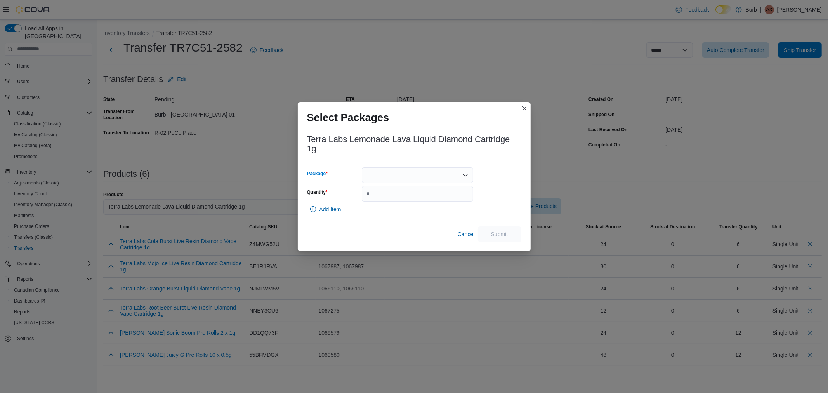
click at [378, 174] on div at bounding box center [417, 175] width 111 height 16
click at [382, 201] on span "010062812330007613250924102024VOME0002" at bounding box center [422, 200] width 93 height 8
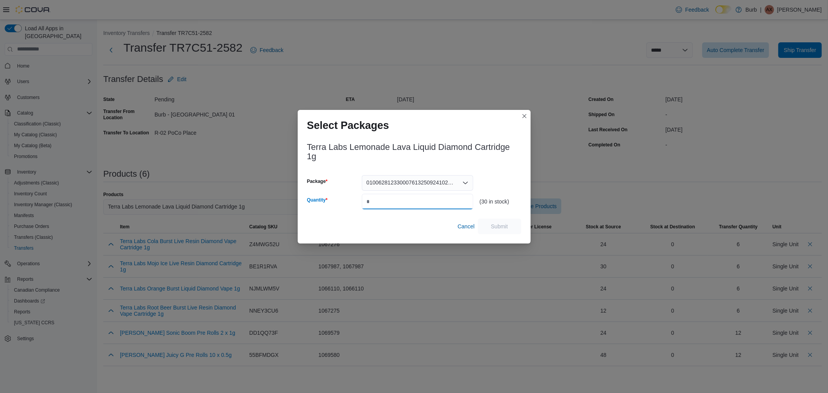
click at [382, 201] on input "Quantity" at bounding box center [417, 202] width 111 height 16
type input "*"
click at [503, 227] on span "Submit" at bounding box center [499, 226] width 17 height 8
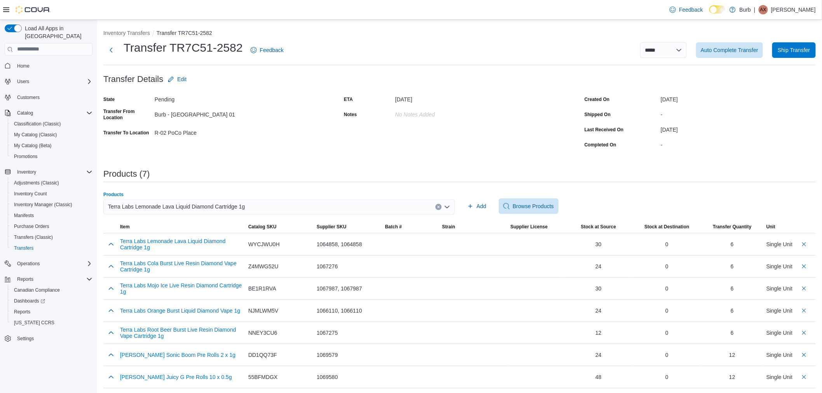
click at [238, 207] on span "Terra Labs Lemonade Lava Liquid Diamond Cartridge 1g" at bounding box center [176, 206] width 137 height 9
type input "*"
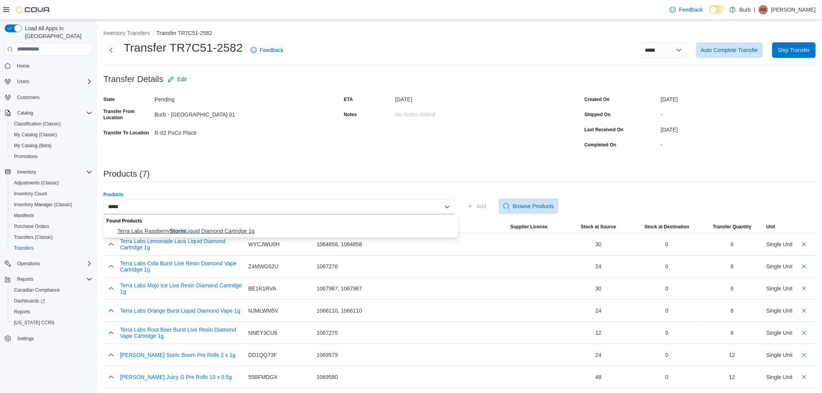
type input "*****"
click at [215, 233] on span "Terra Labs Raspberry Storm Liquid Diamond Cartridge 1g" at bounding box center [285, 231] width 336 height 8
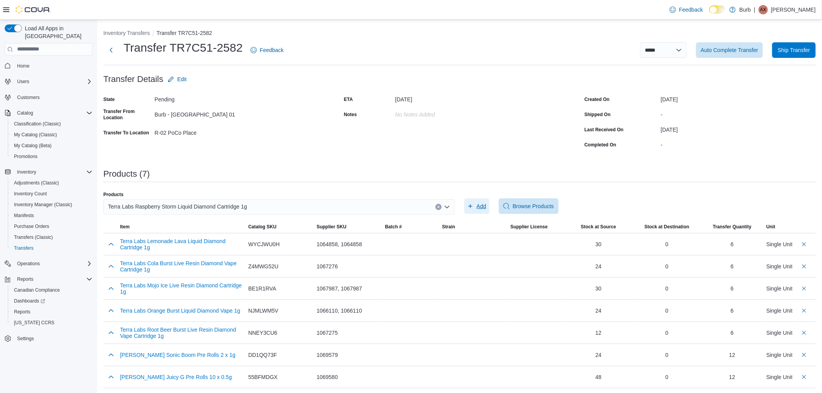
click at [486, 210] on span "Add" at bounding box center [481, 206] width 10 height 8
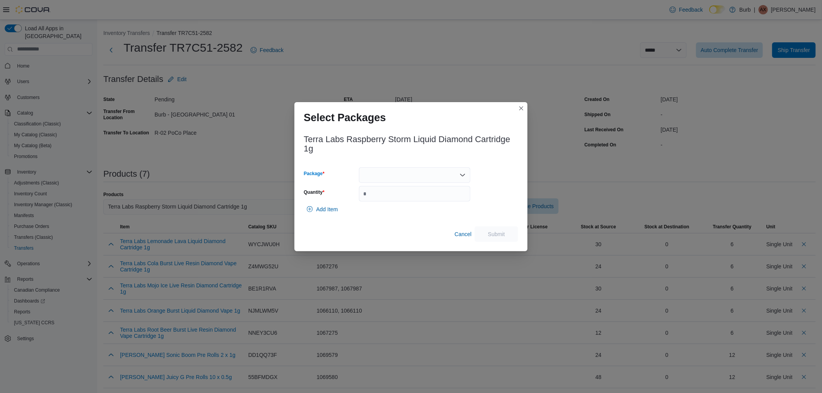
click at [435, 175] on div at bounding box center [414, 175] width 111 height 16
click at [397, 203] on span "010062812330009013250924102024VOME0001" at bounding box center [419, 200] width 93 height 8
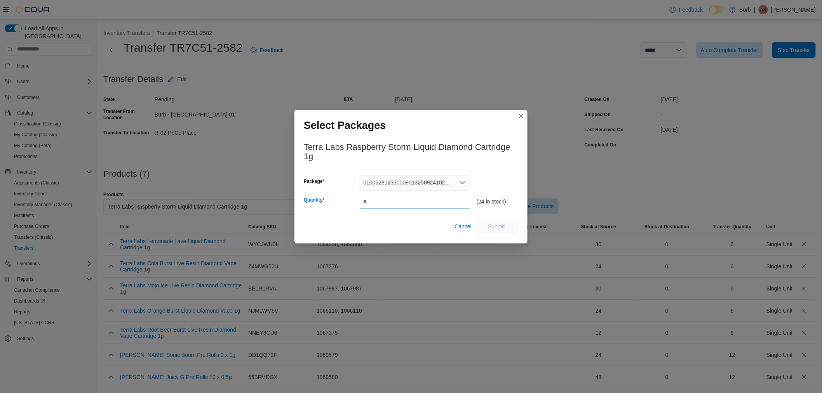
click at [397, 203] on input "**" at bounding box center [414, 202] width 111 height 16
type input "**"
click at [504, 226] on span "Submit" at bounding box center [496, 226] width 17 height 8
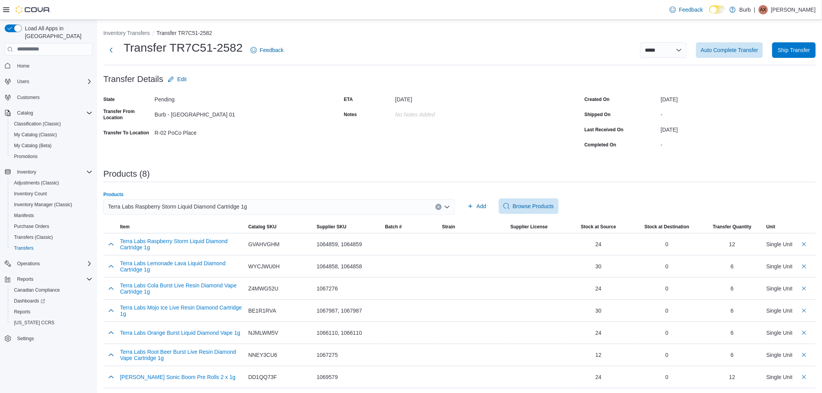
click at [222, 202] on span "Terra Labs Raspberry Storm Liquid Diamond Cartridge 1g" at bounding box center [177, 206] width 139 height 9
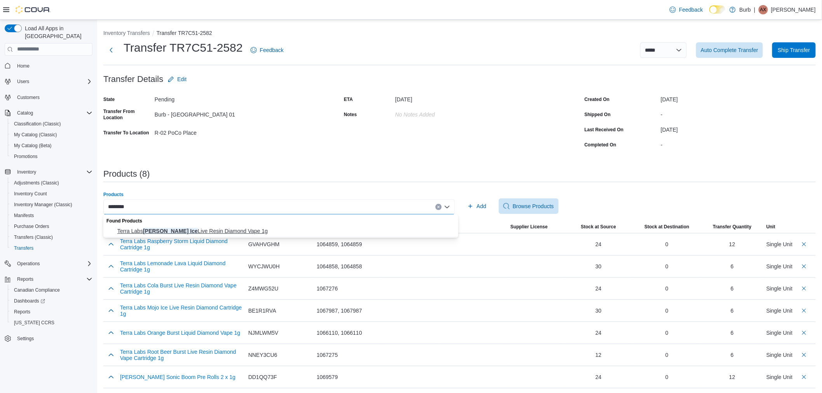
type input "********"
click at [230, 228] on span "Terra Labs Pina Ice Live Resin Diamond Vape 1g" at bounding box center [285, 231] width 336 height 8
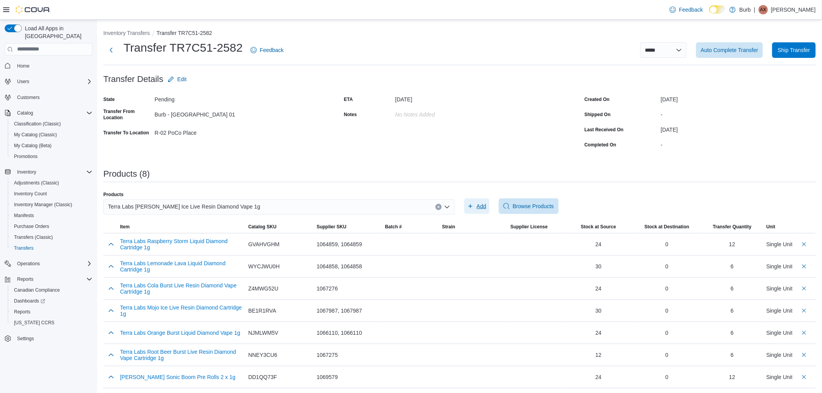
click at [479, 203] on span "Add" at bounding box center [476, 206] width 19 height 16
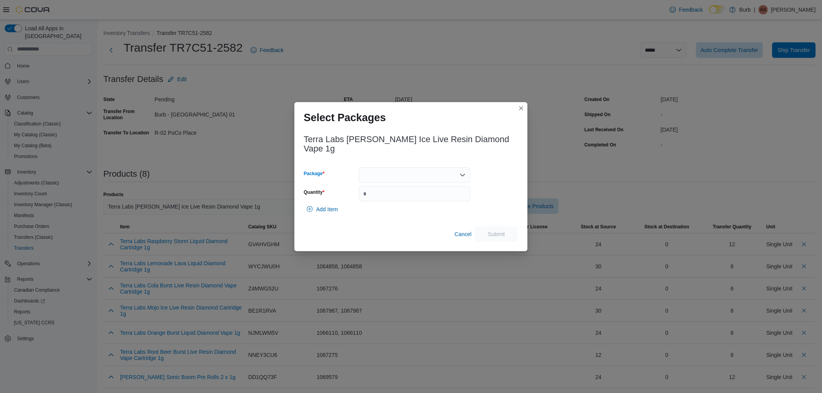
click at [409, 176] on div at bounding box center [414, 175] width 111 height 16
click at [406, 200] on button "010062812330065613250929102025VOME0019" at bounding box center [414, 194] width 111 height 11
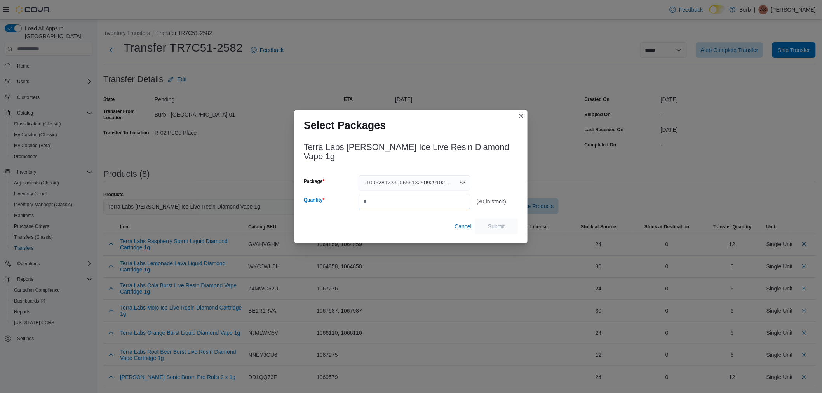
click at [406, 200] on input "Quantity" at bounding box center [414, 202] width 111 height 16
type input "*"
click at [493, 231] on div "Terra Labs Pina Ice Live Resin Diamond Vape 1g Package 010062812330065613250929…" at bounding box center [410, 189] width 233 height 109
click at [499, 222] on span "Submit" at bounding box center [496, 226] width 17 height 8
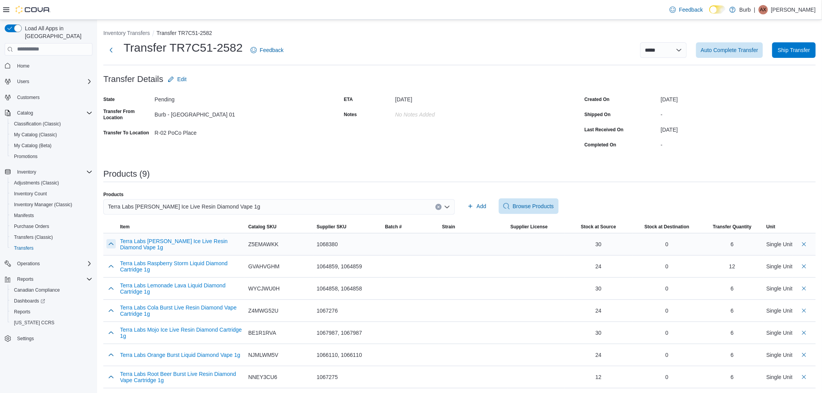
click at [110, 243] on button "button" at bounding box center [110, 243] width 9 height 9
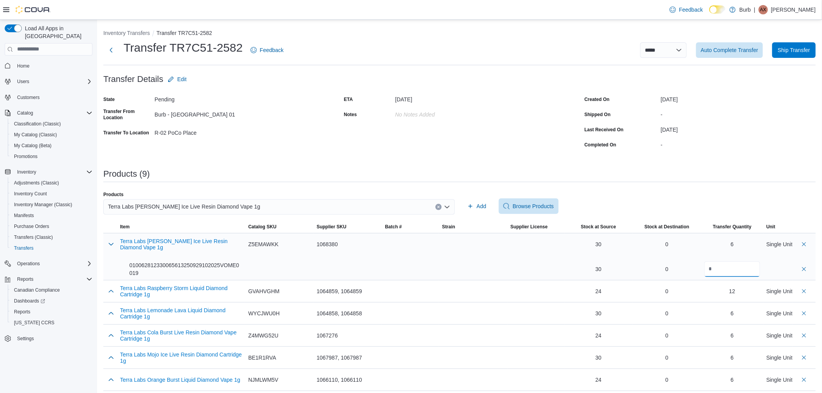
click at [727, 261] on input "*" at bounding box center [732, 269] width 56 height 16
type input "**"
click at [109, 243] on button "button" at bounding box center [110, 243] width 9 height 9
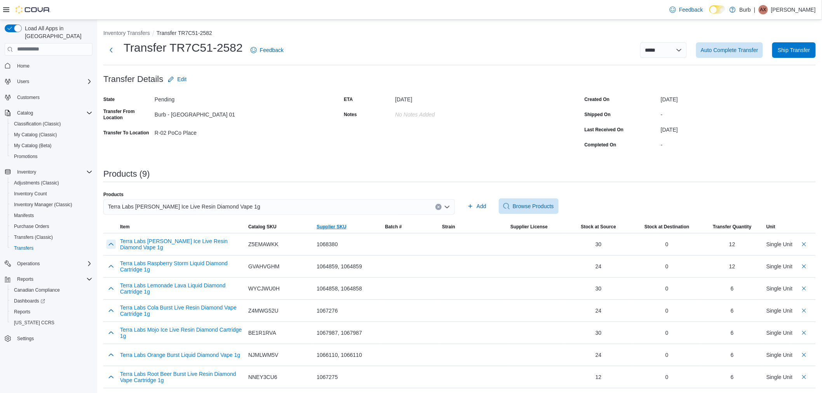
scroll to position [45, 0]
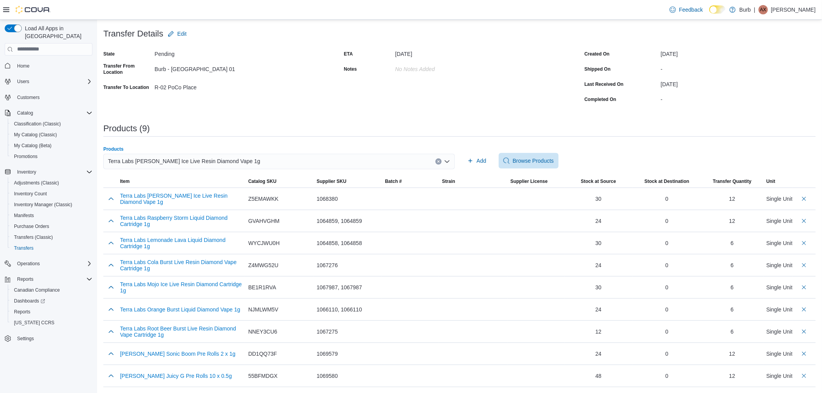
click at [177, 157] on span "Terra Labs Pina Ice Live Resin Diamond Vape 1g" at bounding box center [184, 160] width 152 height 9
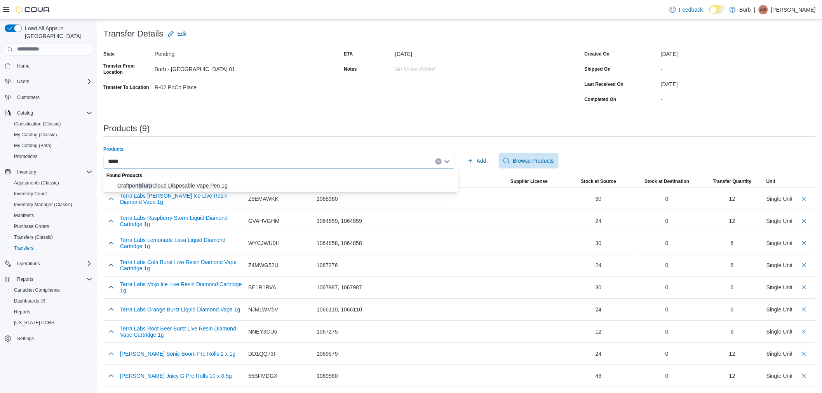
type input "*****"
click at [200, 186] on span "Craftport Slurp Cloud Disposable Vape Pen 1g" at bounding box center [285, 186] width 336 height 8
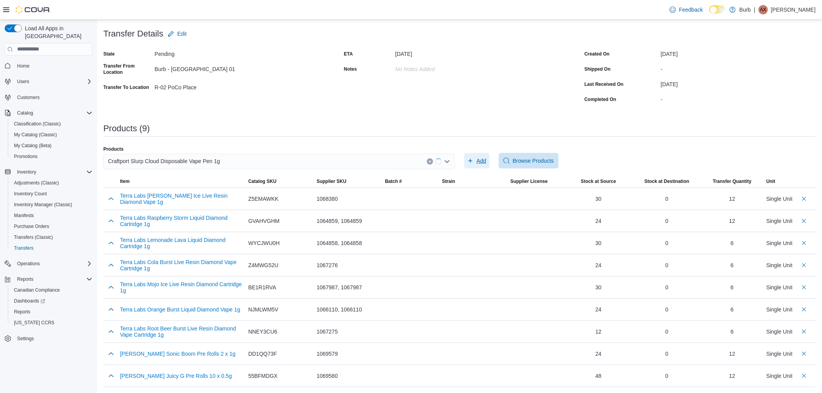
click at [483, 163] on span "Add" at bounding box center [481, 161] width 10 height 8
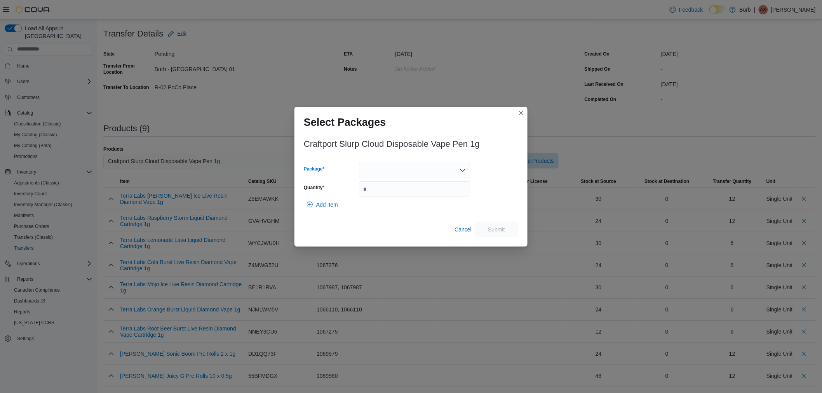
click at [382, 175] on div at bounding box center [414, 171] width 111 height 16
click at [382, 193] on span "01006823550601391325100910VSCH282" at bounding box center [419, 195] width 93 height 8
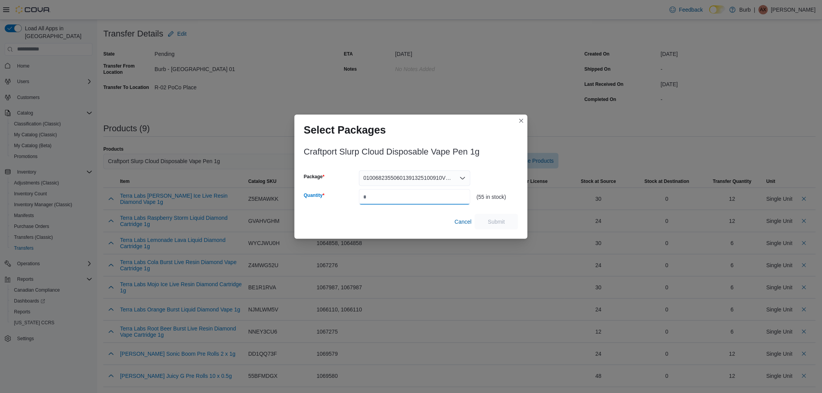
click at [382, 193] on input "Quantity" at bounding box center [414, 197] width 111 height 16
type input "*"
click at [499, 222] on span "Submit" at bounding box center [496, 221] width 17 height 8
click at [233, 162] on div "Select Packages Craftport Slurp Cloud Disposable Vape Pen 1g Package 0100682355…" at bounding box center [411, 196] width 822 height 393
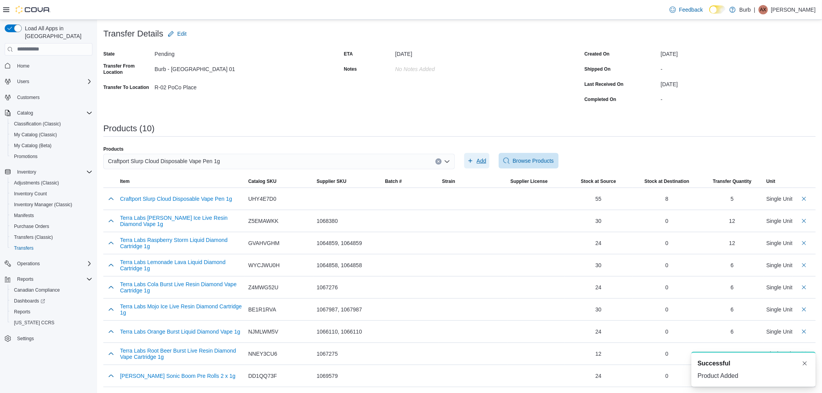
scroll to position [0, 0]
click at [180, 160] on span "Craftport Slurp Cloud Disposable Vape Pen 1g" at bounding box center [164, 160] width 112 height 9
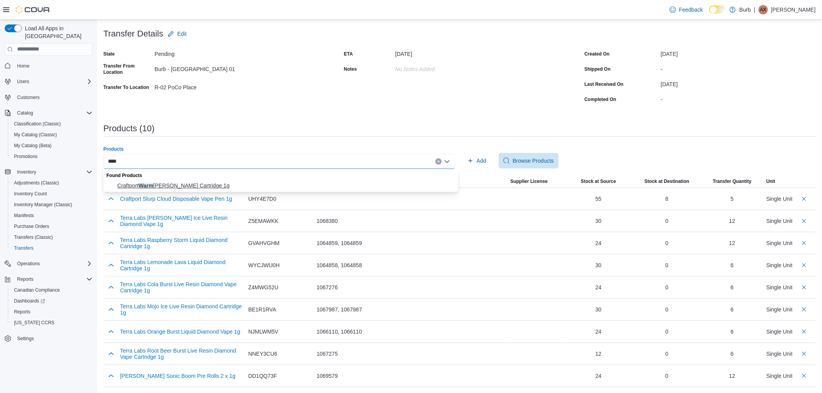
type input "****"
click at [180, 181] on button "Craftport Warm Ginger Peach Cartridge 1g" at bounding box center [280, 185] width 355 height 11
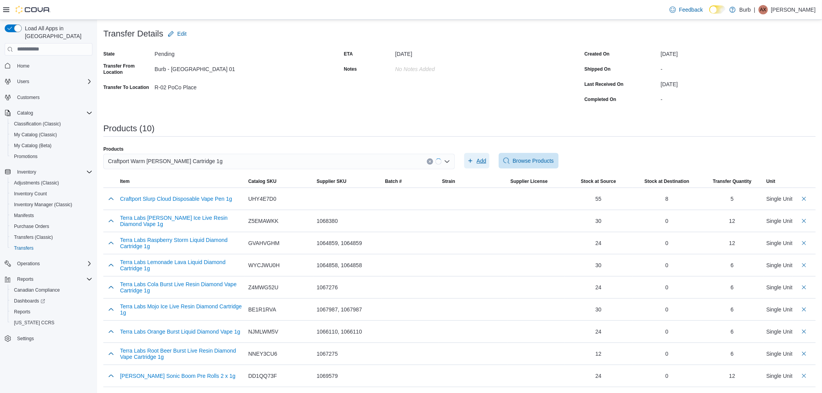
click at [483, 158] on span "Add" at bounding box center [481, 161] width 10 height 8
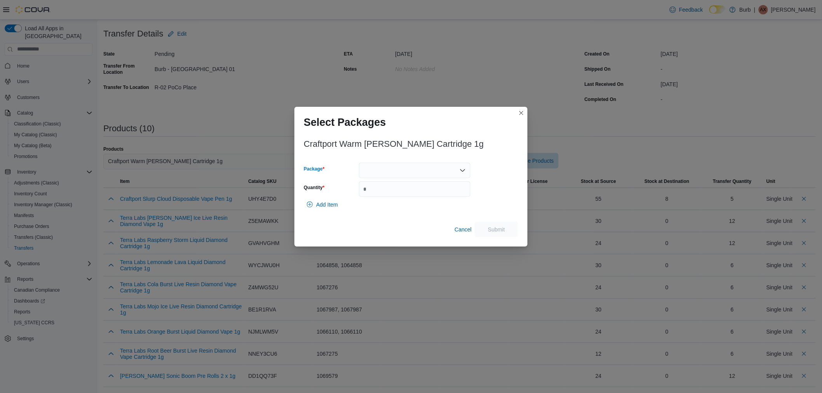
click at [390, 173] on div at bounding box center [414, 171] width 111 height 16
click at [386, 190] on button "01006823550601911325101010VWGPH283" at bounding box center [414, 195] width 111 height 11
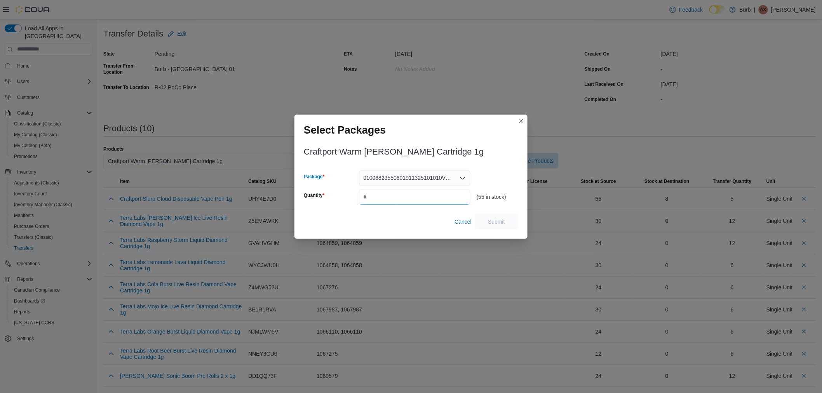
click at [386, 195] on input "Quantity" at bounding box center [414, 197] width 111 height 16
type input "*"
click at [496, 215] on span "Submit" at bounding box center [496, 222] width 34 height 16
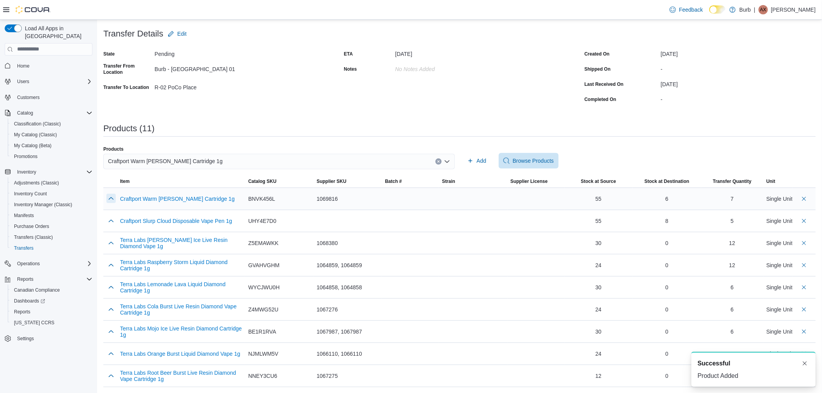
click at [113, 197] on button "button" at bounding box center [110, 198] width 9 height 9
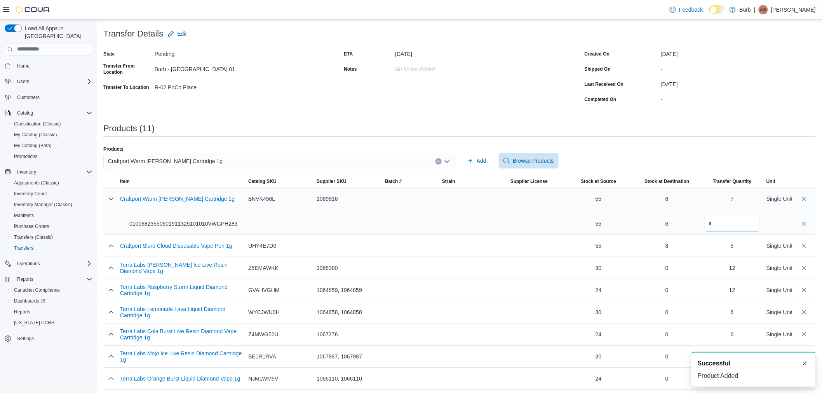
click at [723, 224] on input "*" at bounding box center [732, 224] width 56 height 16
type input "*"
click at [111, 196] on button "button" at bounding box center [110, 198] width 9 height 9
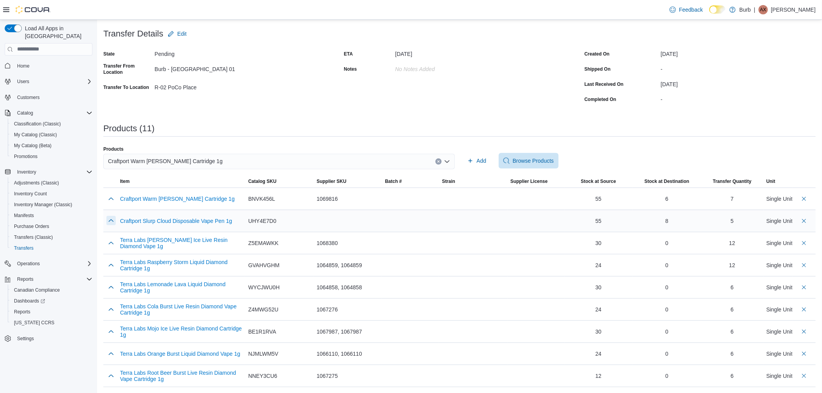
click at [110, 216] on button "button" at bounding box center [110, 220] width 9 height 9
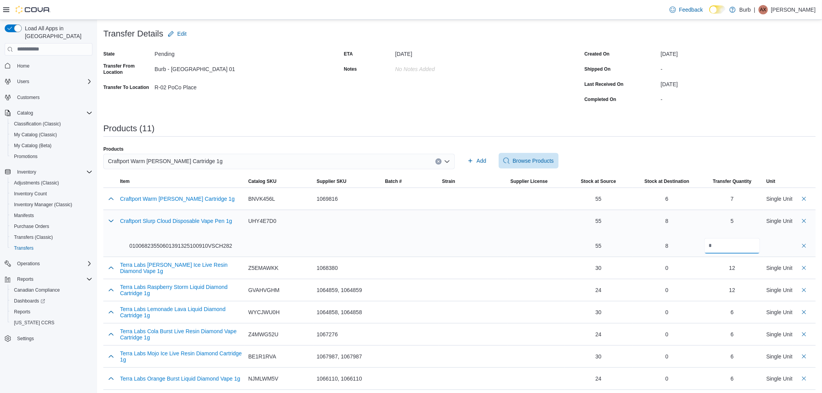
click at [734, 249] on input "*" at bounding box center [732, 246] width 56 height 16
type input "*"
click at [113, 219] on button "button" at bounding box center [110, 220] width 9 height 9
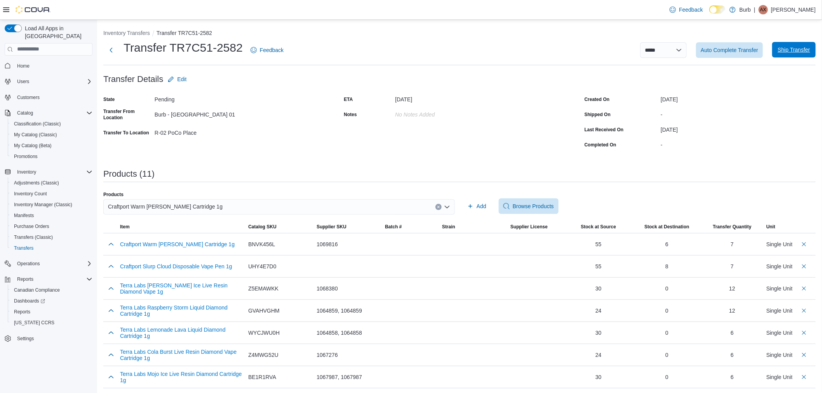
click at [795, 47] on span "Ship Transfer" at bounding box center [793, 50] width 32 height 8
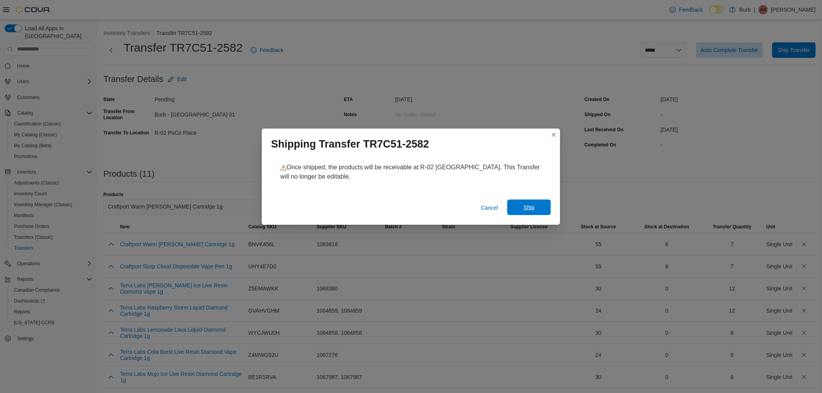
click at [545, 206] on span "Ship" at bounding box center [529, 208] width 34 height 16
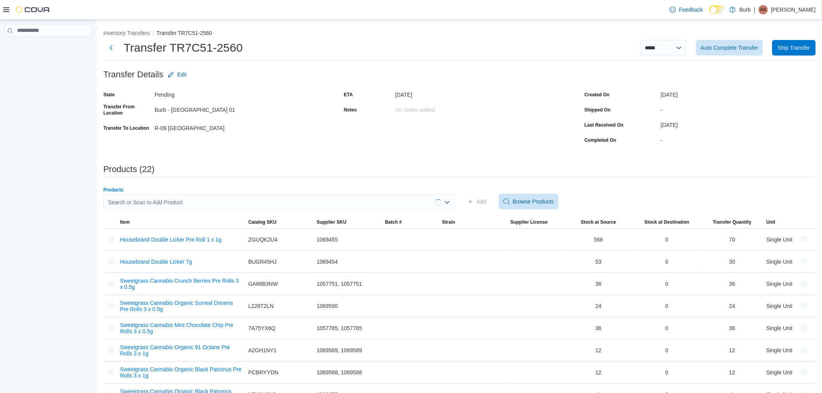
click at [198, 206] on div "Search or Scan to Add Product" at bounding box center [278, 203] width 351 height 16
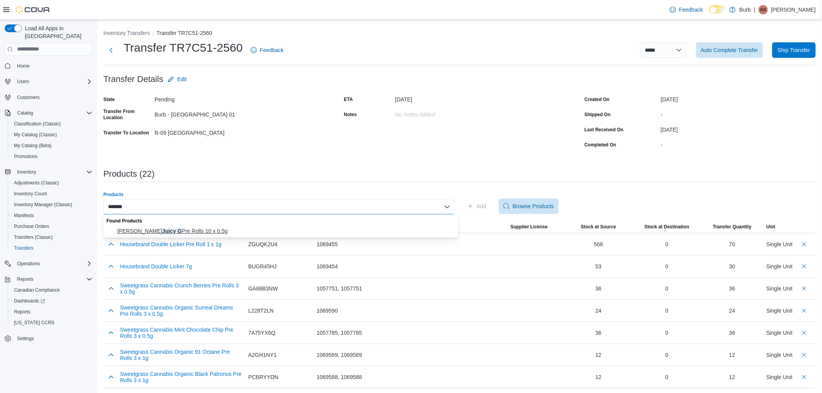
type input "*******"
click at [181, 234] on span "[PERSON_NAME] Juicy G Pre Rolls 10 x 0.5g" at bounding box center [285, 231] width 336 height 8
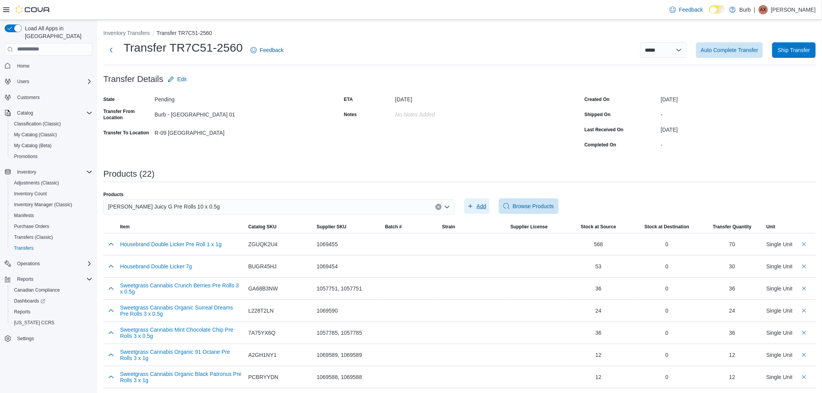
click at [480, 204] on span "Add" at bounding box center [481, 206] width 10 height 8
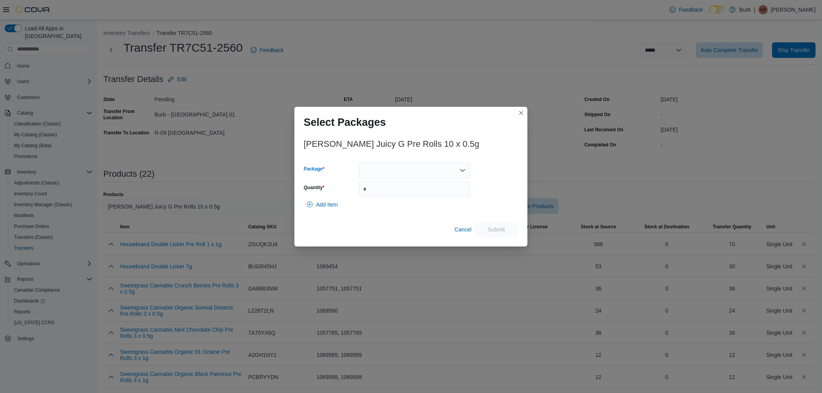
click at [414, 172] on div at bounding box center [414, 171] width 111 height 16
click at [398, 191] on span "010062867867951113251001102025PR0002" at bounding box center [419, 195] width 93 height 8
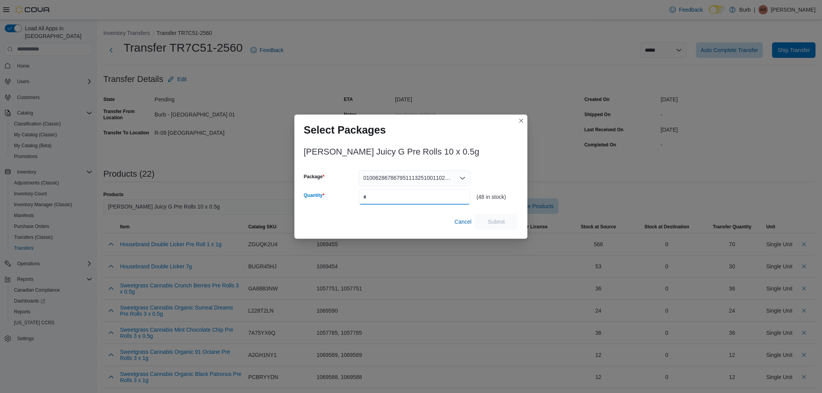
click at [398, 191] on input "*" at bounding box center [414, 197] width 111 height 16
type input "**"
click at [494, 221] on span "Submit" at bounding box center [496, 221] width 17 height 8
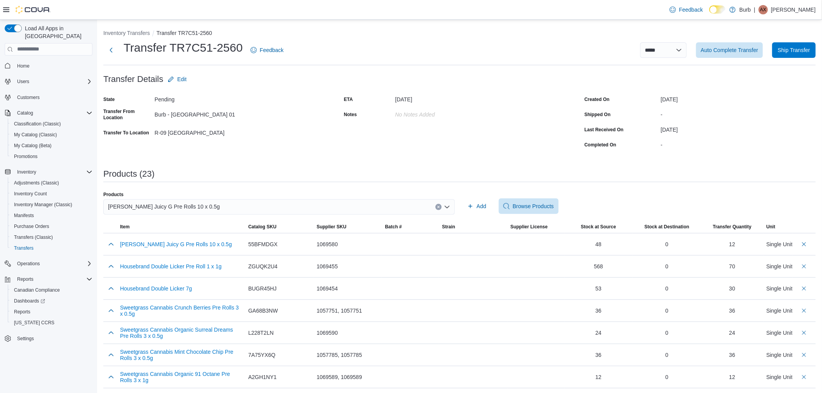
click at [223, 208] on div "[PERSON_NAME] Juicy G Pre Rolls 10 x 0.5g" at bounding box center [278, 207] width 351 height 16
type input "*"
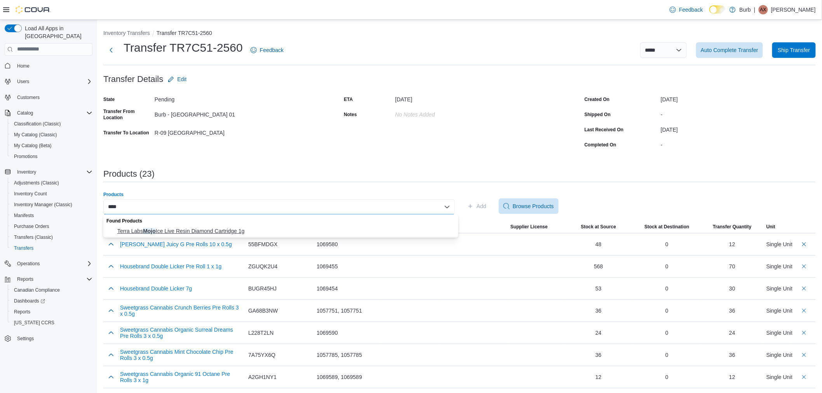
type input "****"
click at [209, 232] on span "Terra Labs Mojo Ice Live Resin Diamond Cartridge 1g" at bounding box center [285, 231] width 336 height 8
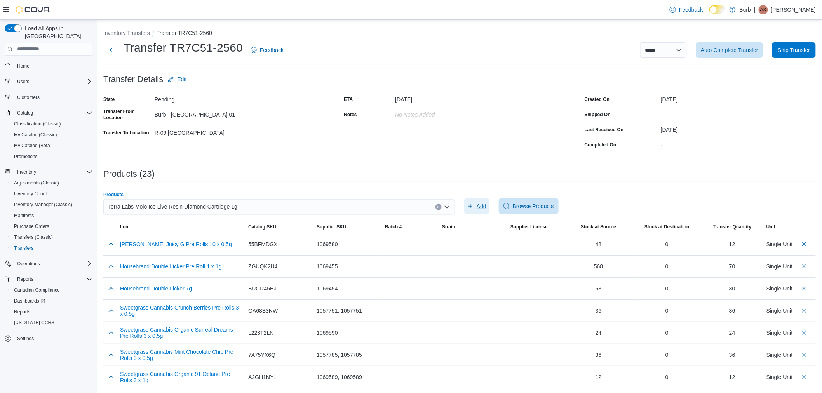
click at [480, 205] on span "Add" at bounding box center [481, 206] width 10 height 8
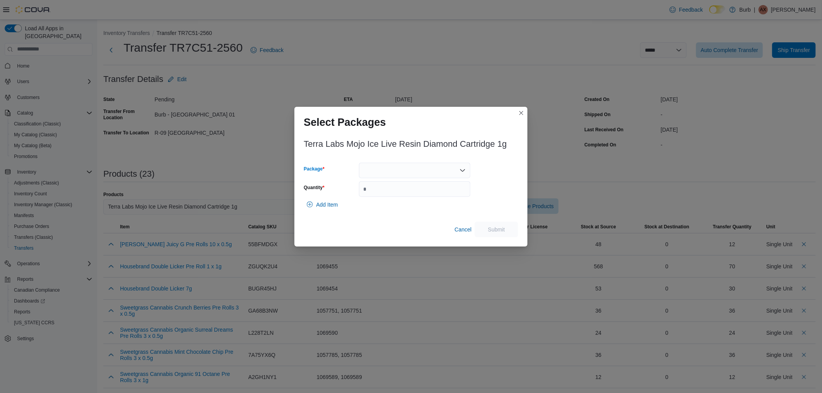
click at [387, 175] on div at bounding box center [414, 171] width 111 height 16
click at [385, 196] on span "010062812330063213251006102025VOME0025" at bounding box center [419, 195] width 93 height 8
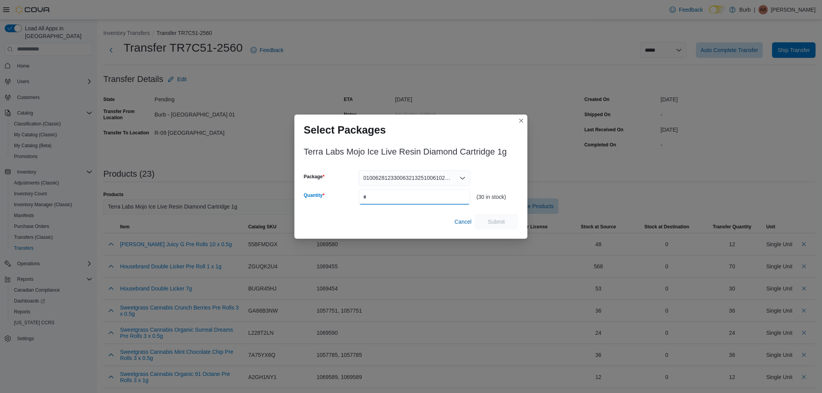
click at [399, 200] on input "Quantity" at bounding box center [414, 197] width 111 height 16
type input "*"
click at [508, 224] on span "Submit" at bounding box center [496, 222] width 34 height 16
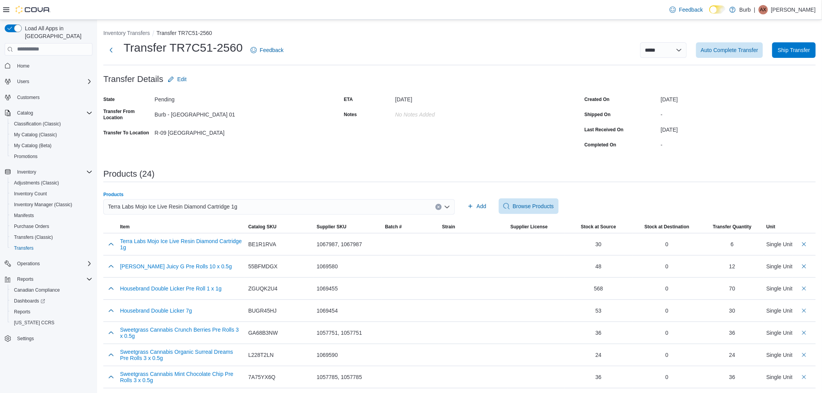
click at [193, 210] on span "Terra Labs Mojo Ice Live Resin Diamond Cartridge 1g" at bounding box center [172, 206] width 129 height 9
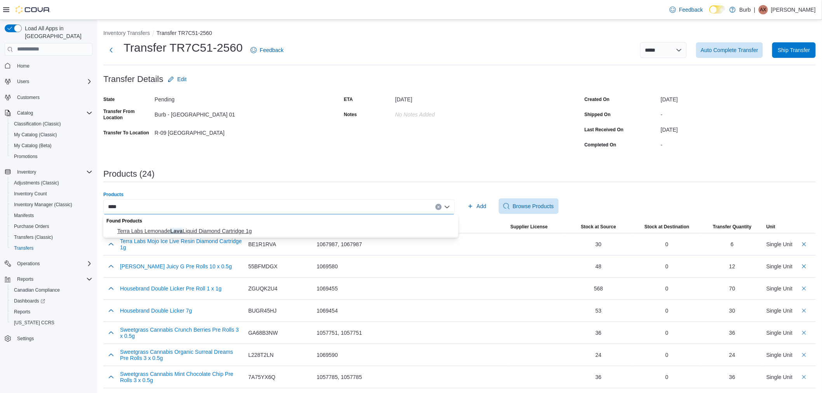
type input "****"
click at [174, 234] on span "Terra Labs Lemonade Lava Liquid Diamond Cartridge 1g" at bounding box center [285, 231] width 336 height 8
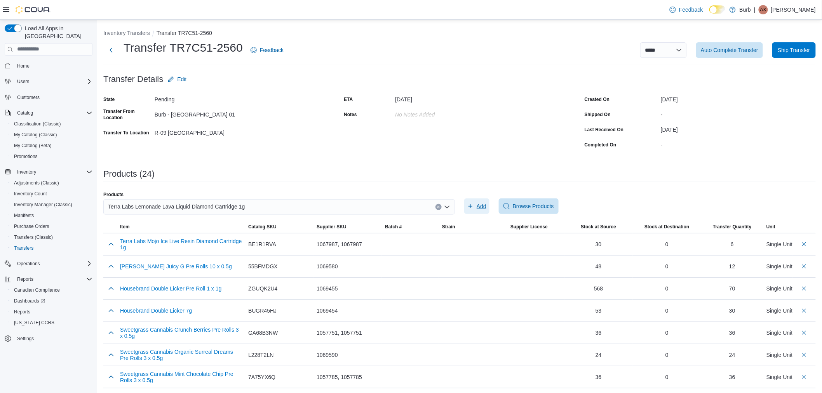
click at [473, 208] on icon "button" at bounding box center [470, 206] width 6 height 6
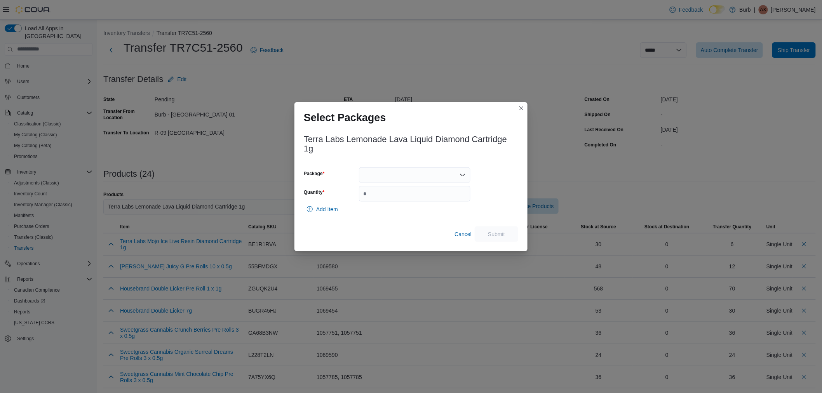
click at [383, 175] on div at bounding box center [414, 175] width 111 height 16
click at [387, 196] on span "010062812330007613250924102024VOME0002" at bounding box center [419, 200] width 93 height 8
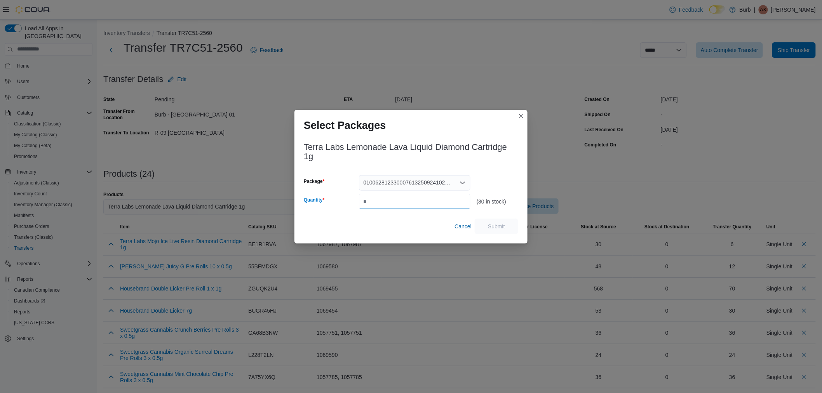
click at [400, 203] on input "Quantity" at bounding box center [414, 202] width 111 height 16
type input "*"
click at [483, 224] on span "Submit" at bounding box center [496, 226] width 34 height 16
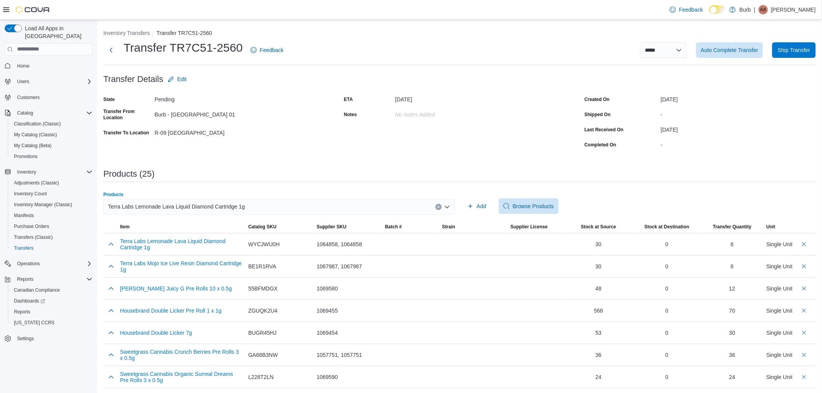
click at [232, 210] on span "Terra Labs Lemonade Lava Liquid Diamond Cartridge 1g" at bounding box center [176, 206] width 137 height 9
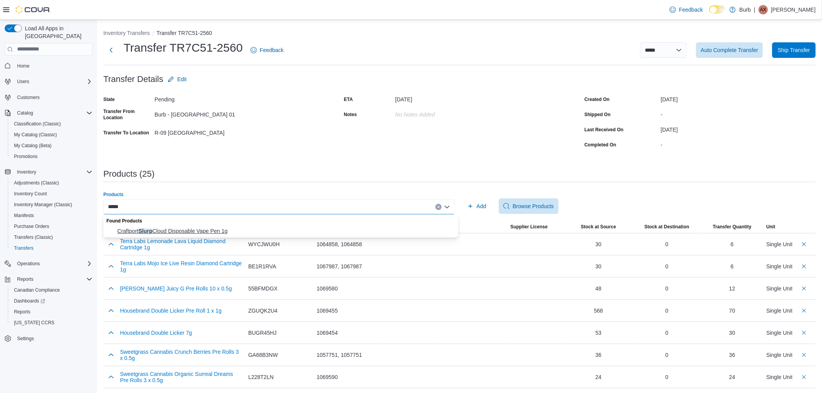
type input "*****"
click at [203, 235] on button "Craftport Slurp Cloud Disposable Vape Pen 1g" at bounding box center [280, 231] width 355 height 11
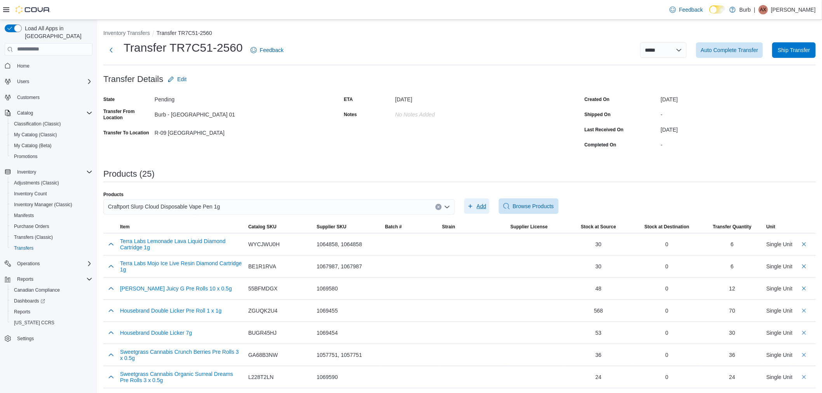
click at [473, 209] on icon "button" at bounding box center [470, 206] width 6 height 6
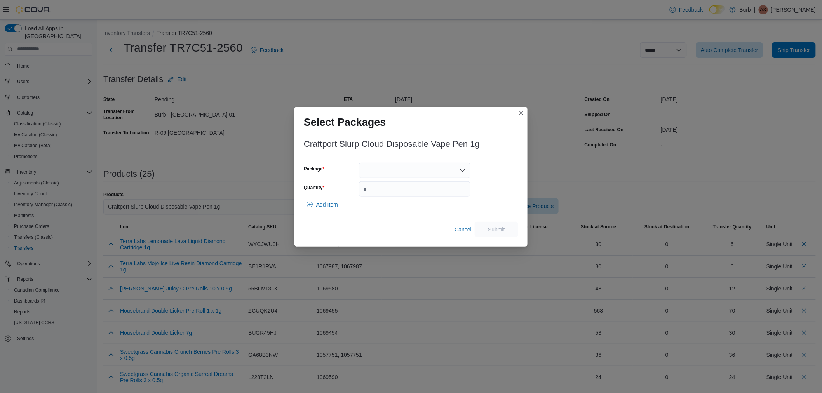
click at [423, 176] on div at bounding box center [414, 171] width 111 height 16
click at [405, 196] on span "01006823550601391325100910VSCH282" at bounding box center [419, 195] width 93 height 8
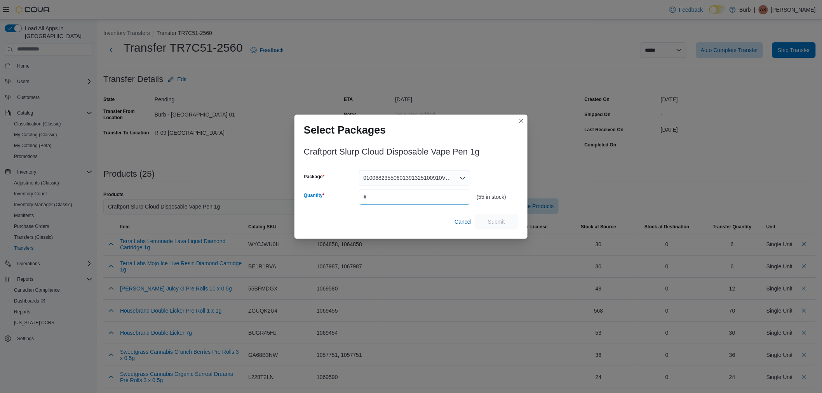
click at [405, 196] on input "Quantity" at bounding box center [414, 197] width 111 height 16
type input "*"
click at [385, 201] on input "*" at bounding box center [414, 197] width 111 height 16
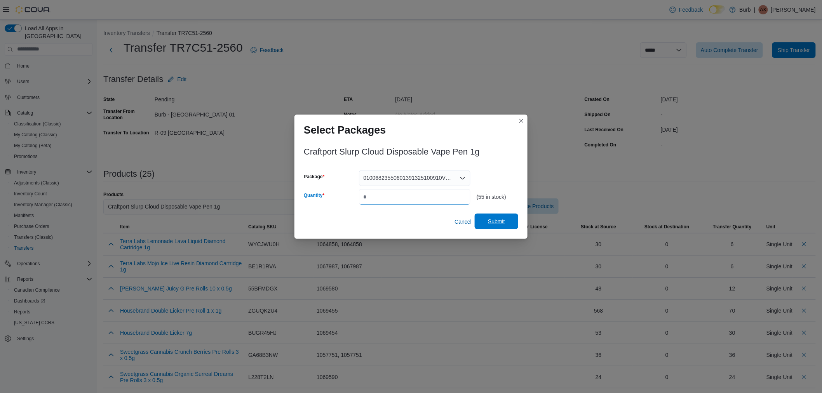
type input "**"
click at [500, 215] on span "Submit" at bounding box center [496, 222] width 34 height 16
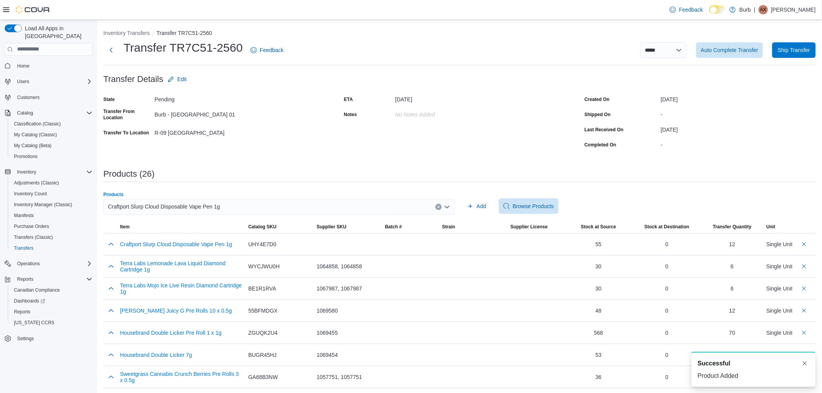
click at [209, 206] on span "Craftport Slurp Cloud Disposable Vape Pen 1g" at bounding box center [164, 206] width 112 height 9
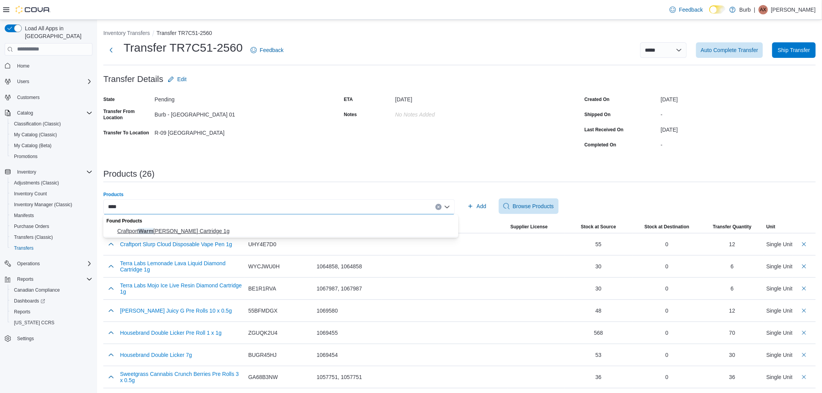
type input "****"
click at [184, 235] on button "Craftport Warm Ginger Peach Cartridge 1g" at bounding box center [280, 231] width 355 height 11
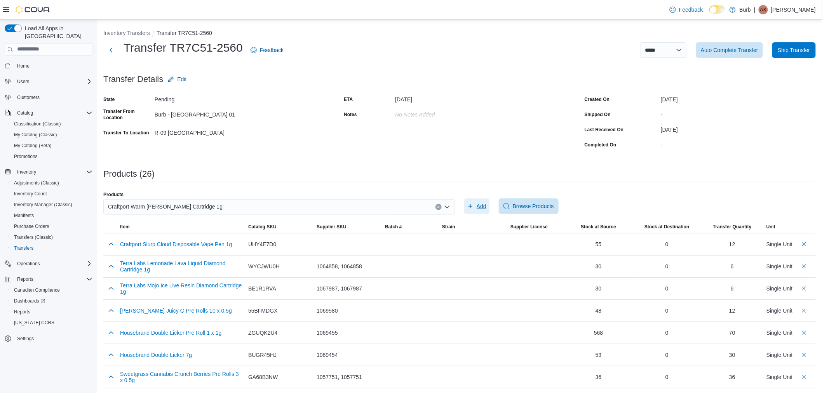
click at [478, 202] on span "Add" at bounding box center [476, 206] width 19 height 16
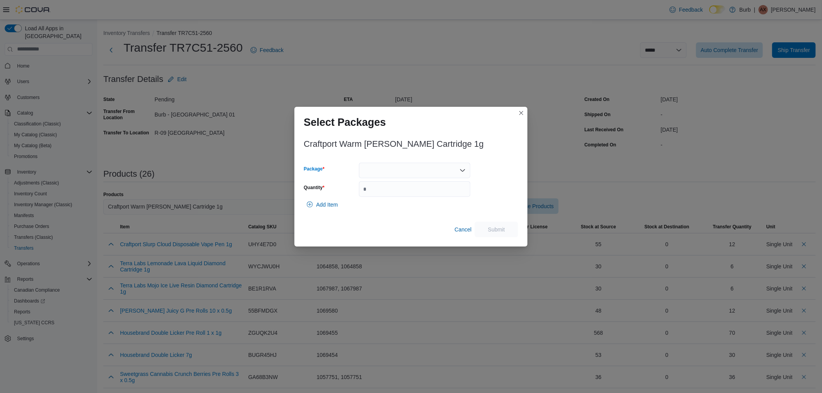
click at [396, 176] on div at bounding box center [414, 171] width 111 height 16
click at [390, 193] on span "01006823550601911325101010VWGPH283" at bounding box center [419, 195] width 93 height 8
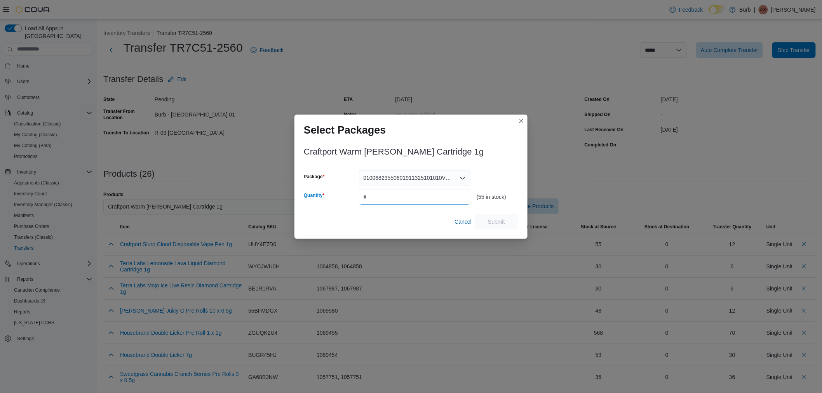
click at [390, 193] on input "*" at bounding box center [414, 197] width 111 height 16
type input "**"
click at [494, 222] on span "Submit" at bounding box center [496, 221] width 17 height 8
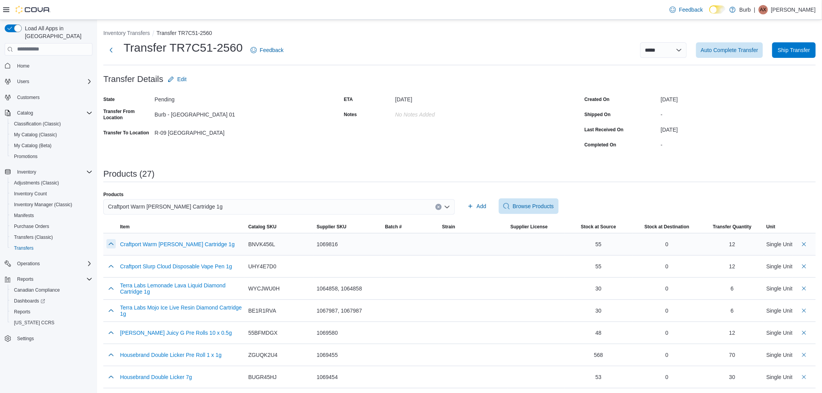
click at [110, 245] on button "button" at bounding box center [110, 243] width 9 height 9
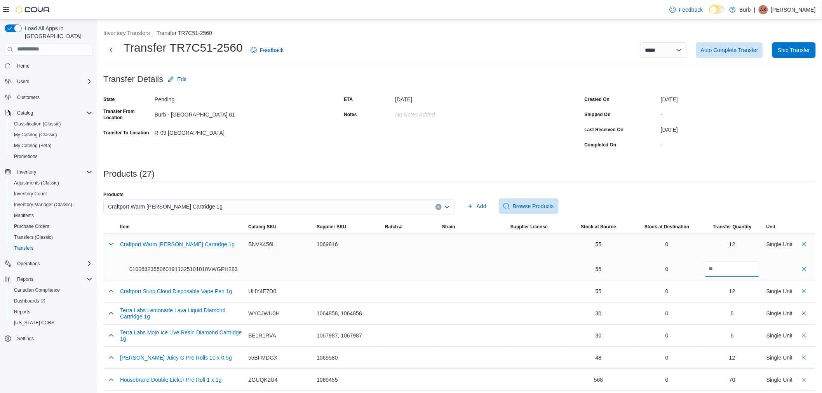
click at [737, 269] on input "**" at bounding box center [732, 269] width 56 height 16
type input "**"
click at [110, 242] on button "button" at bounding box center [110, 243] width 9 height 9
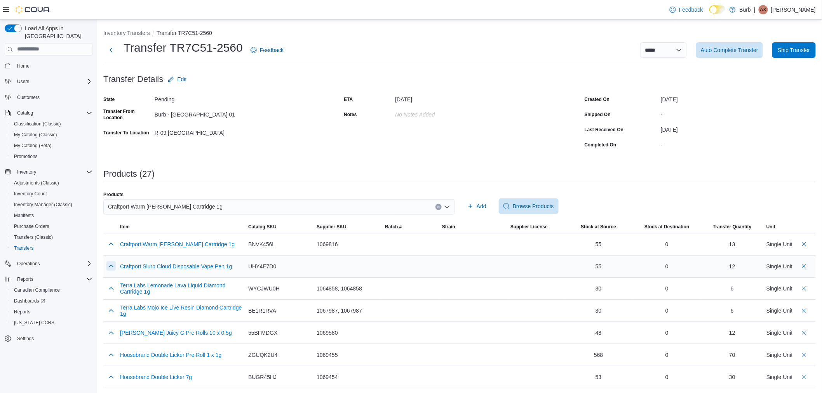
click at [110, 266] on button "button" at bounding box center [110, 265] width 9 height 9
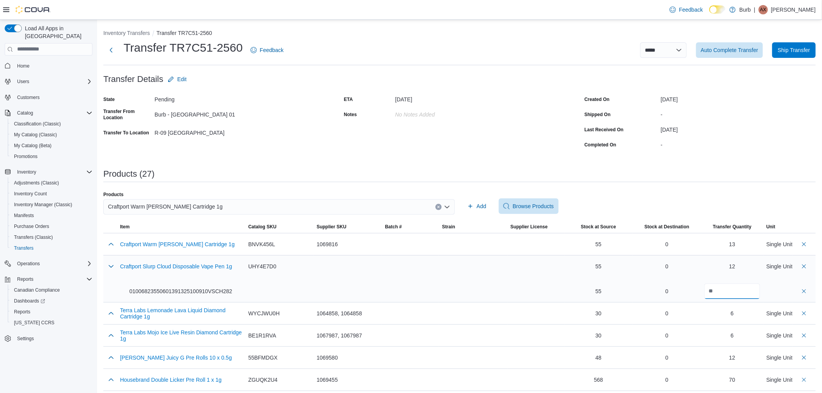
click at [738, 290] on input "**" at bounding box center [732, 291] width 56 height 16
type input "**"
drag, startPoint x: 108, startPoint y: 264, endPoint x: 232, endPoint y: 2, distance: 289.6
click at [108, 264] on button "button" at bounding box center [110, 265] width 9 height 9
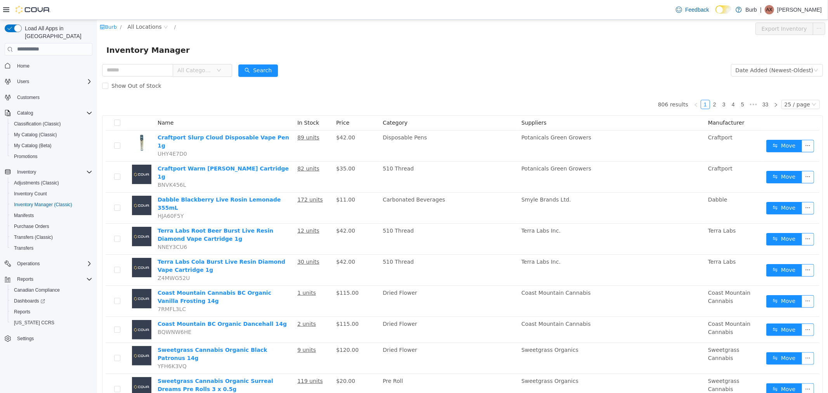
click at [201, 71] on span "All Categories" at bounding box center [194, 70] width 35 height 8
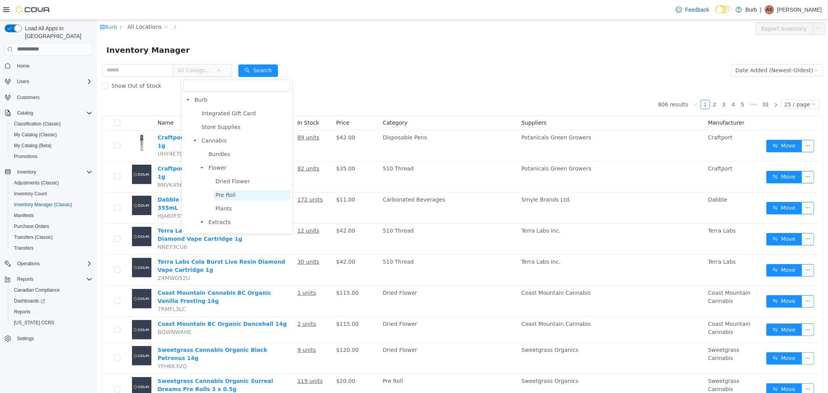
click at [223, 195] on span "Pre Roll" at bounding box center [225, 194] width 20 height 6
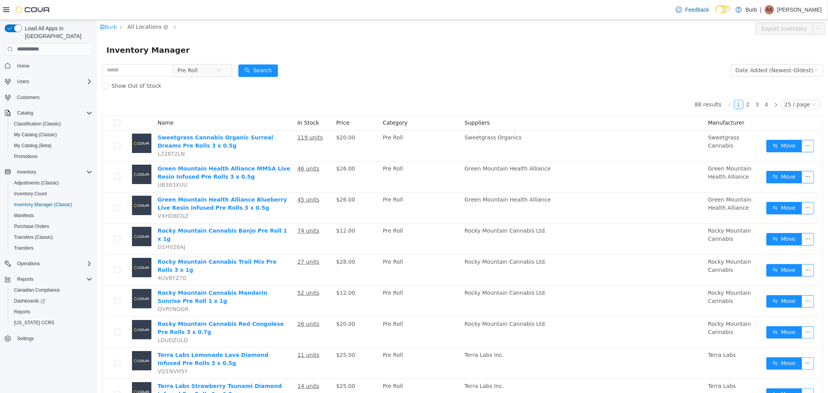
click at [139, 23] on span "All Locations" at bounding box center [144, 26] width 34 height 9
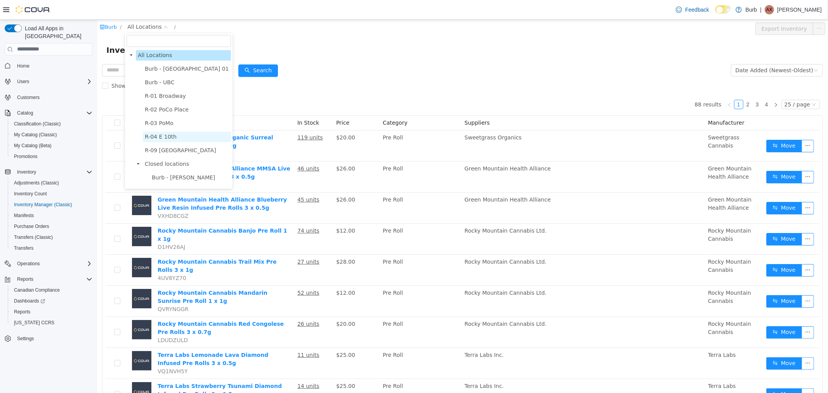
click at [171, 135] on span "R-04 E 10th" at bounding box center [160, 136] width 32 height 6
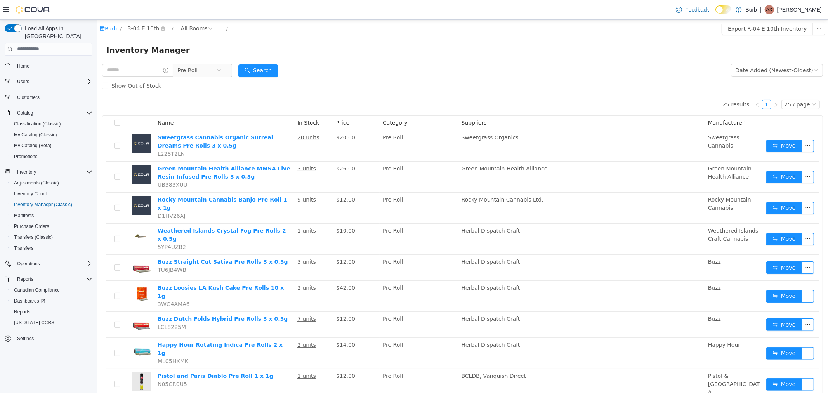
click at [139, 26] on span "R-04 E 10th" at bounding box center [143, 28] width 32 height 9
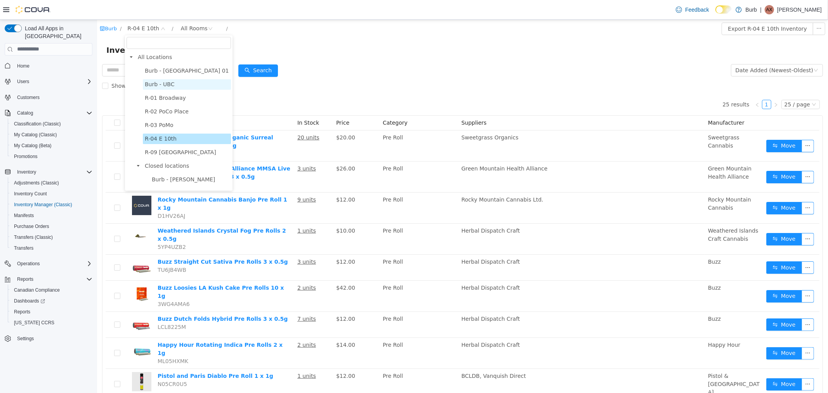
click at [157, 82] on span "Burb - UBC" at bounding box center [159, 84] width 30 height 6
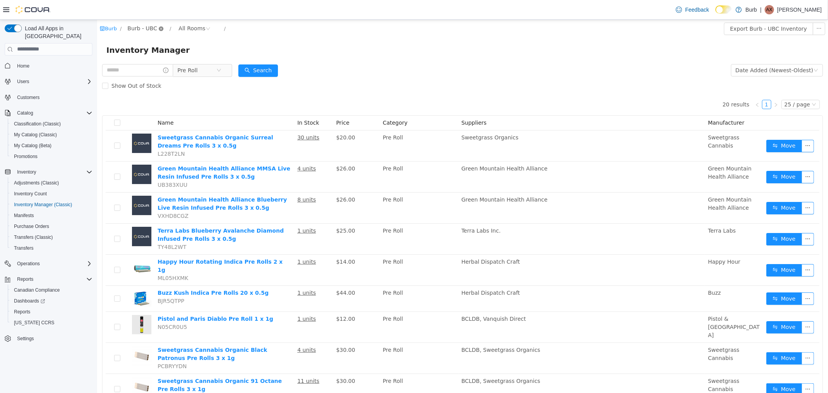
click at [158, 29] on icon "icon: close-circle" at bounding box center [160, 28] width 5 height 5
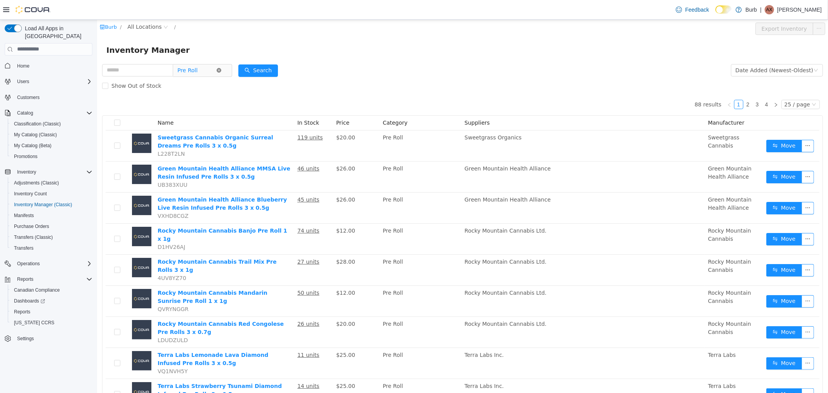
click at [221, 70] on icon "icon: close-circle" at bounding box center [218, 70] width 5 height 5
